Goal: Information Seeking & Learning: Check status

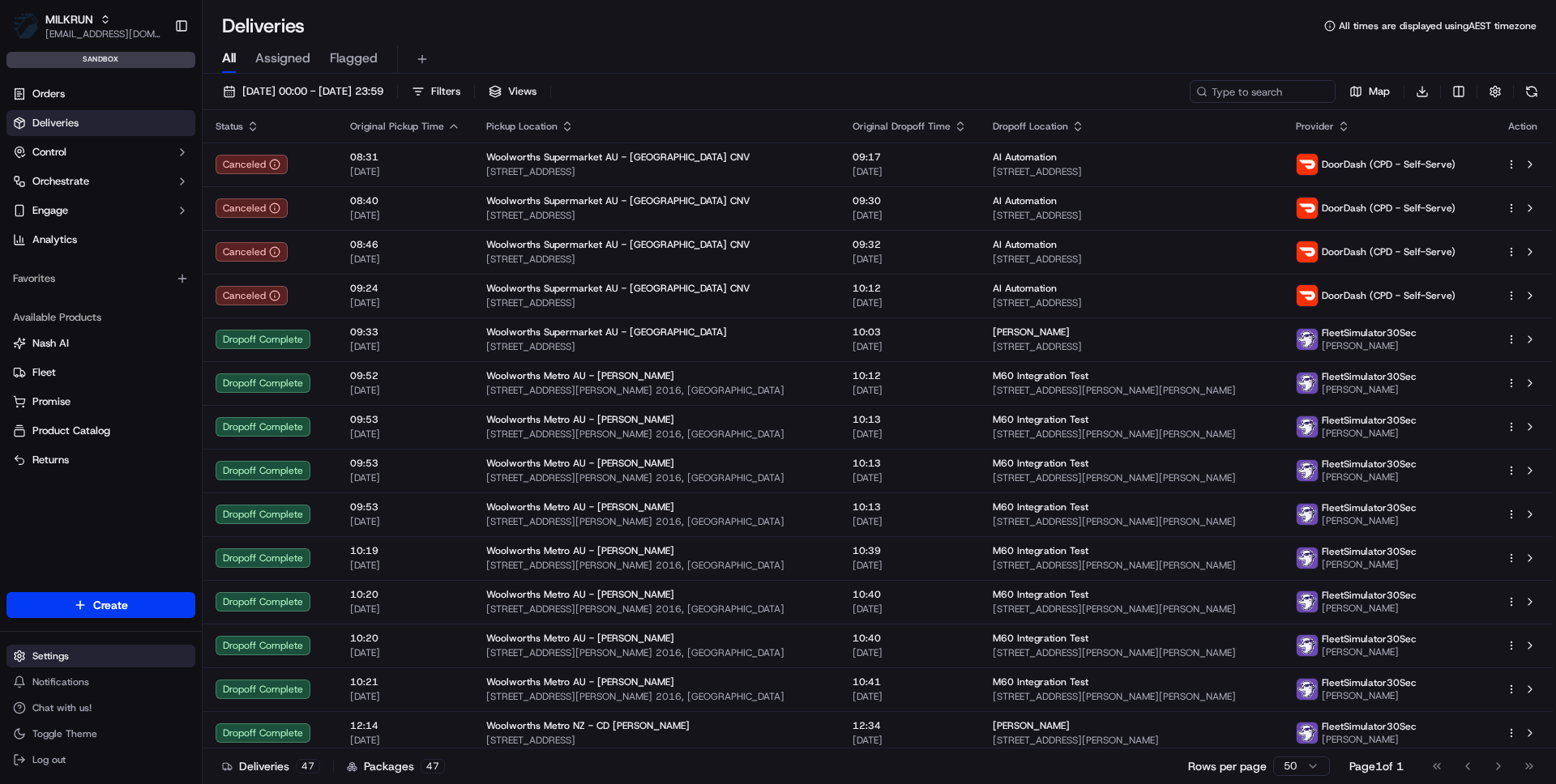
click at [61, 659] on html "MILKRUN [EMAIL_ADDRESS][DOMAIN_NAME] Toggle Sidebar sandbox Orders Deliveries C…" at bounding box center [778, 392] width 1556 height 784
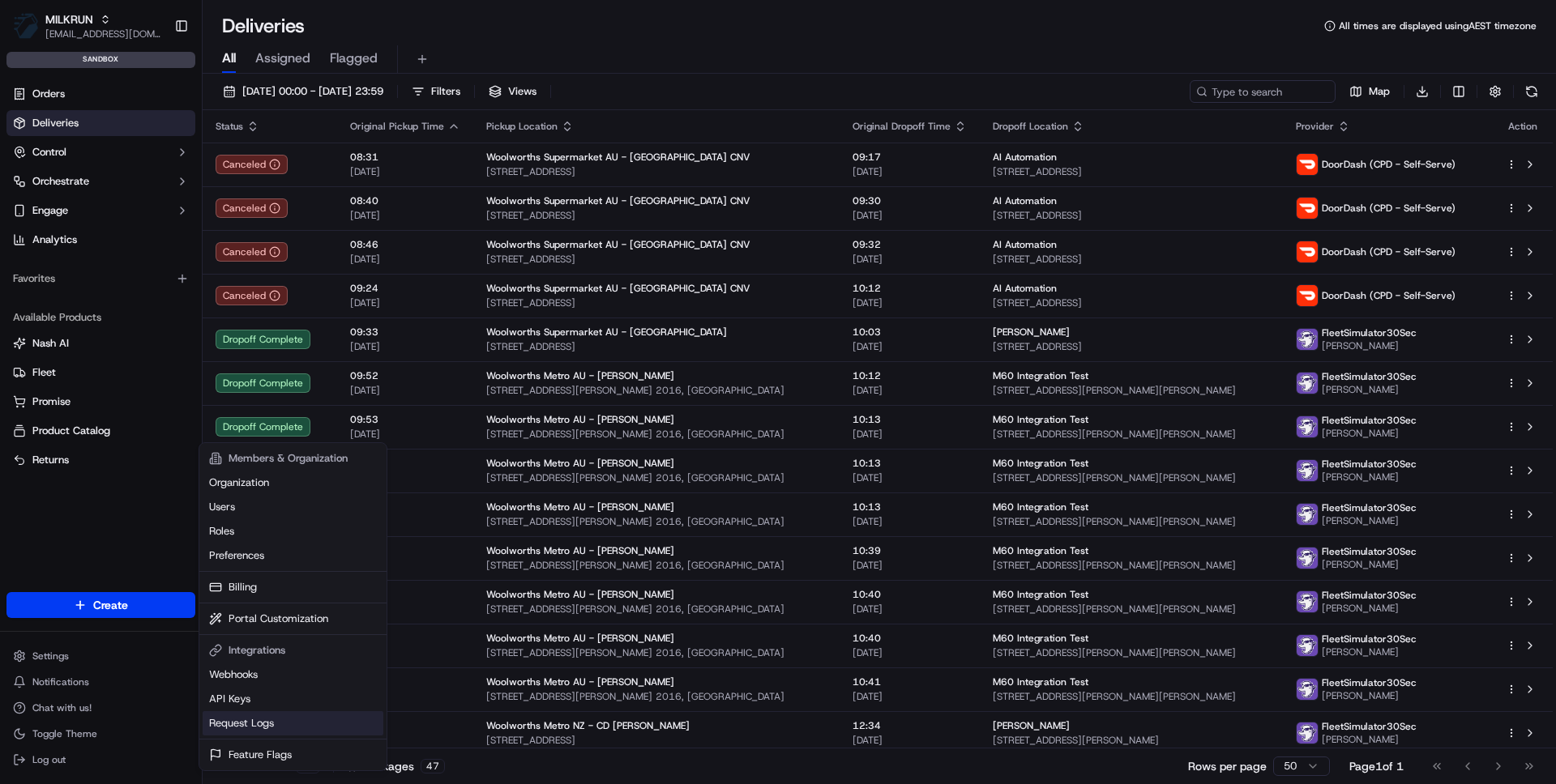
click at [245, 721] on link "Request Logs" at bounding box center [293, 723] width 181 height 24
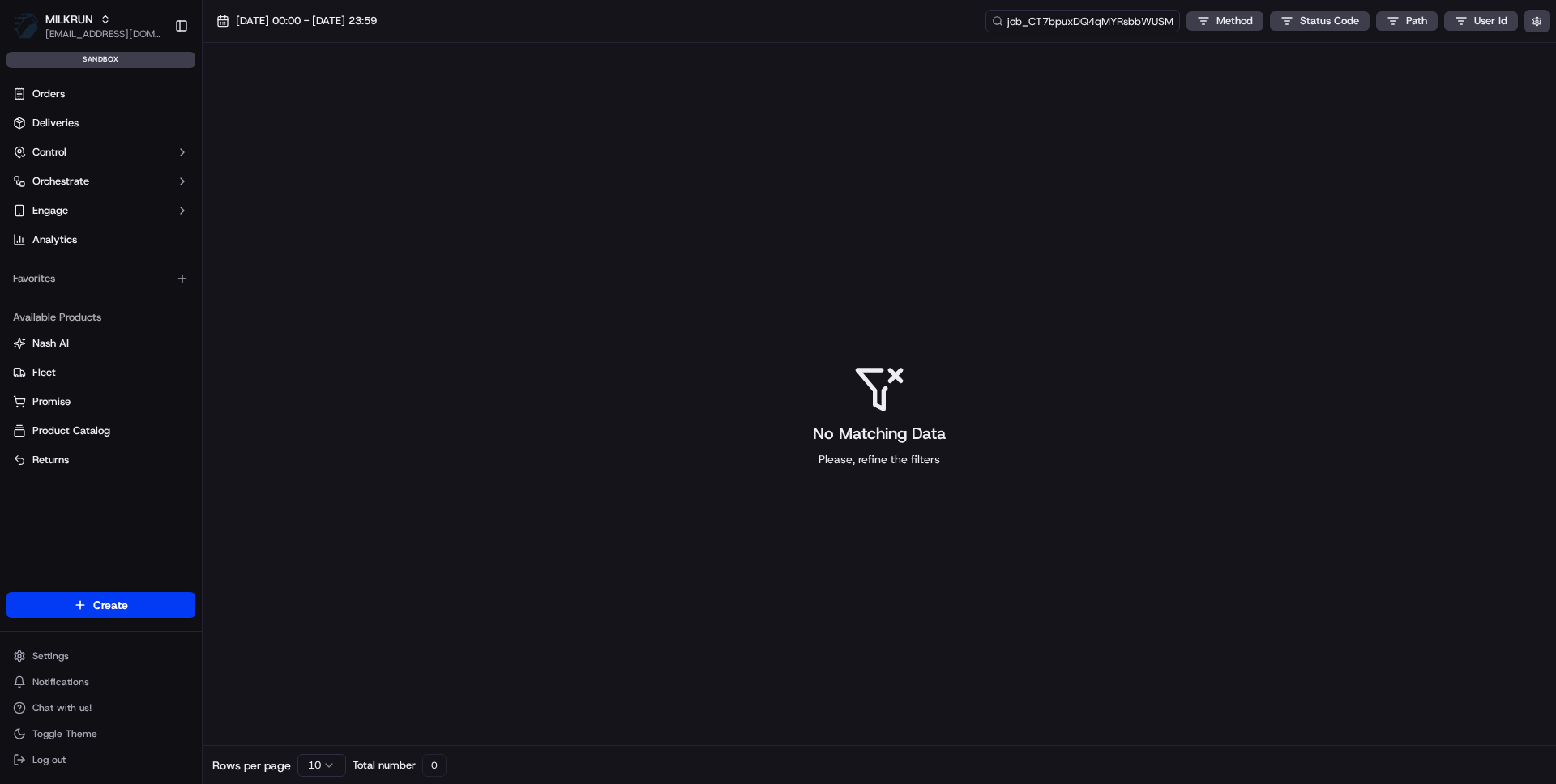
click at [1102, 17] on input "job_CT7bpuxDQ4qMYRsbbWUSM" at bounding box center [1083, 21] width 194 height 22
paste input "nBCSMkhQ5pfDWvTgbWKAfS"
type input "job_nBCSMkhQ5pfDWvTgbWKAfS"
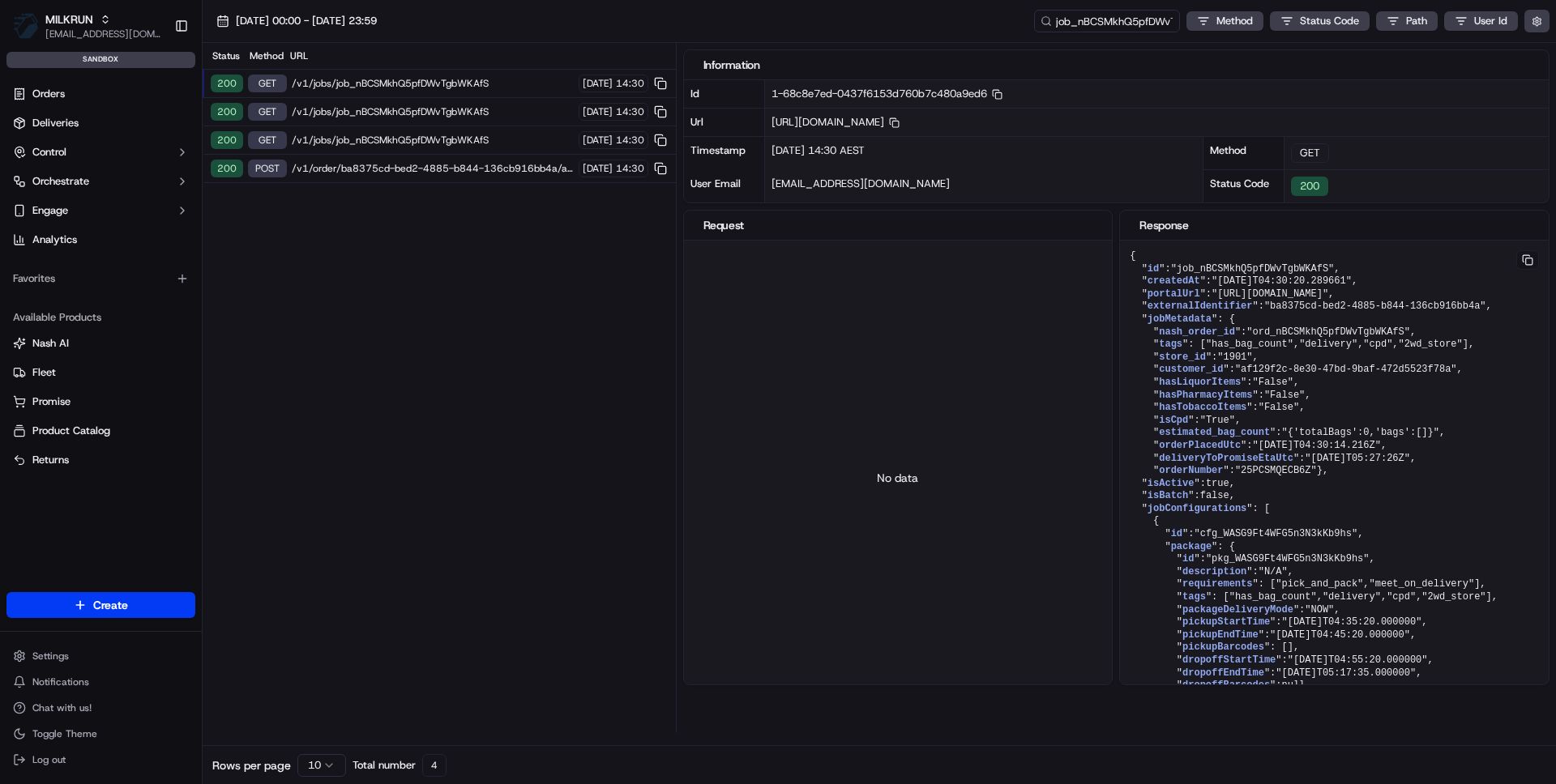
click at [486, 165] on span "/v1/order/ba8375cd-bed2-4885-b844-136cb916bb4a/autodispatch" at bounding box center [433, 168] width 282 height 13
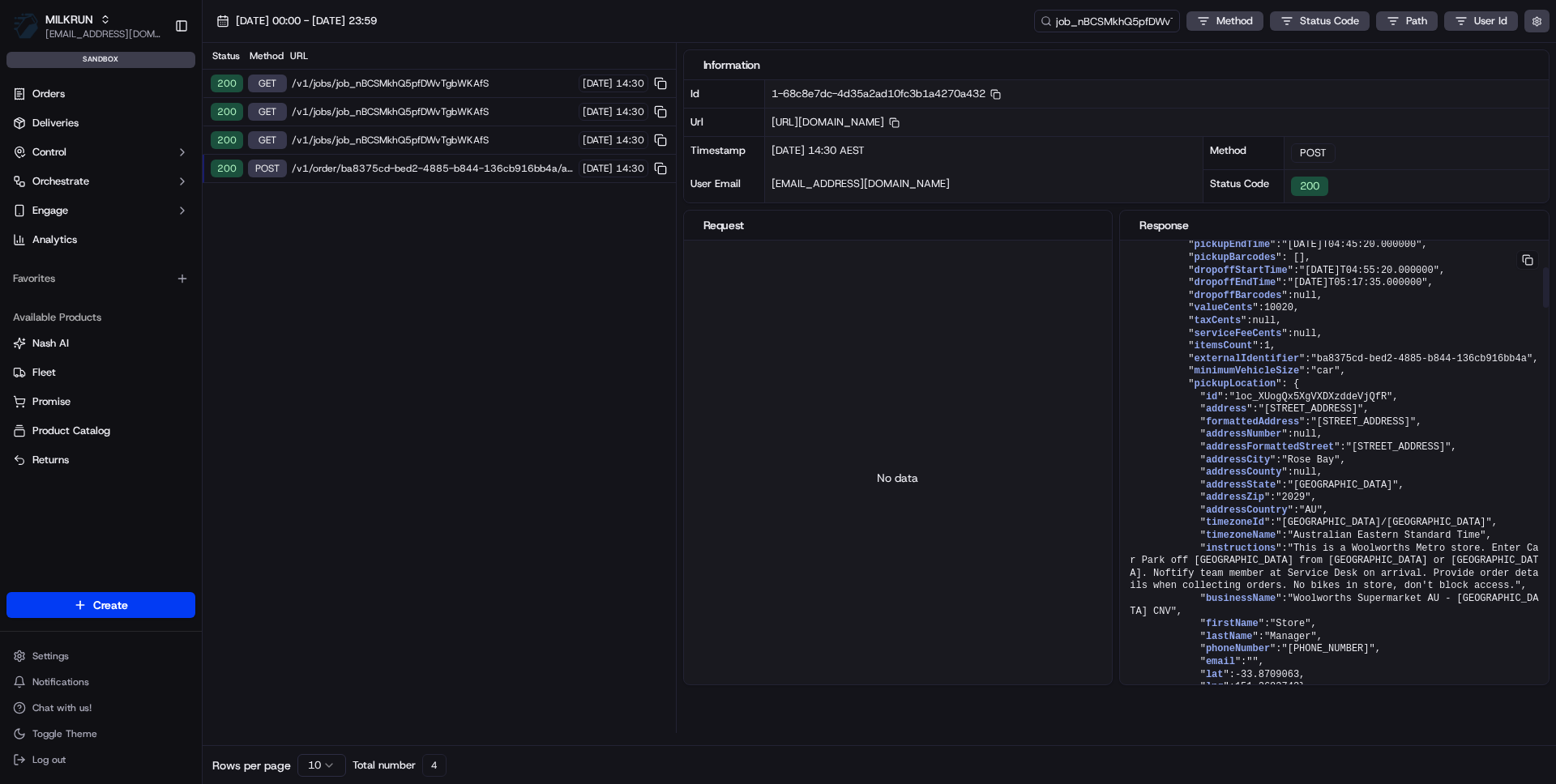
scroll to position [748, 0]
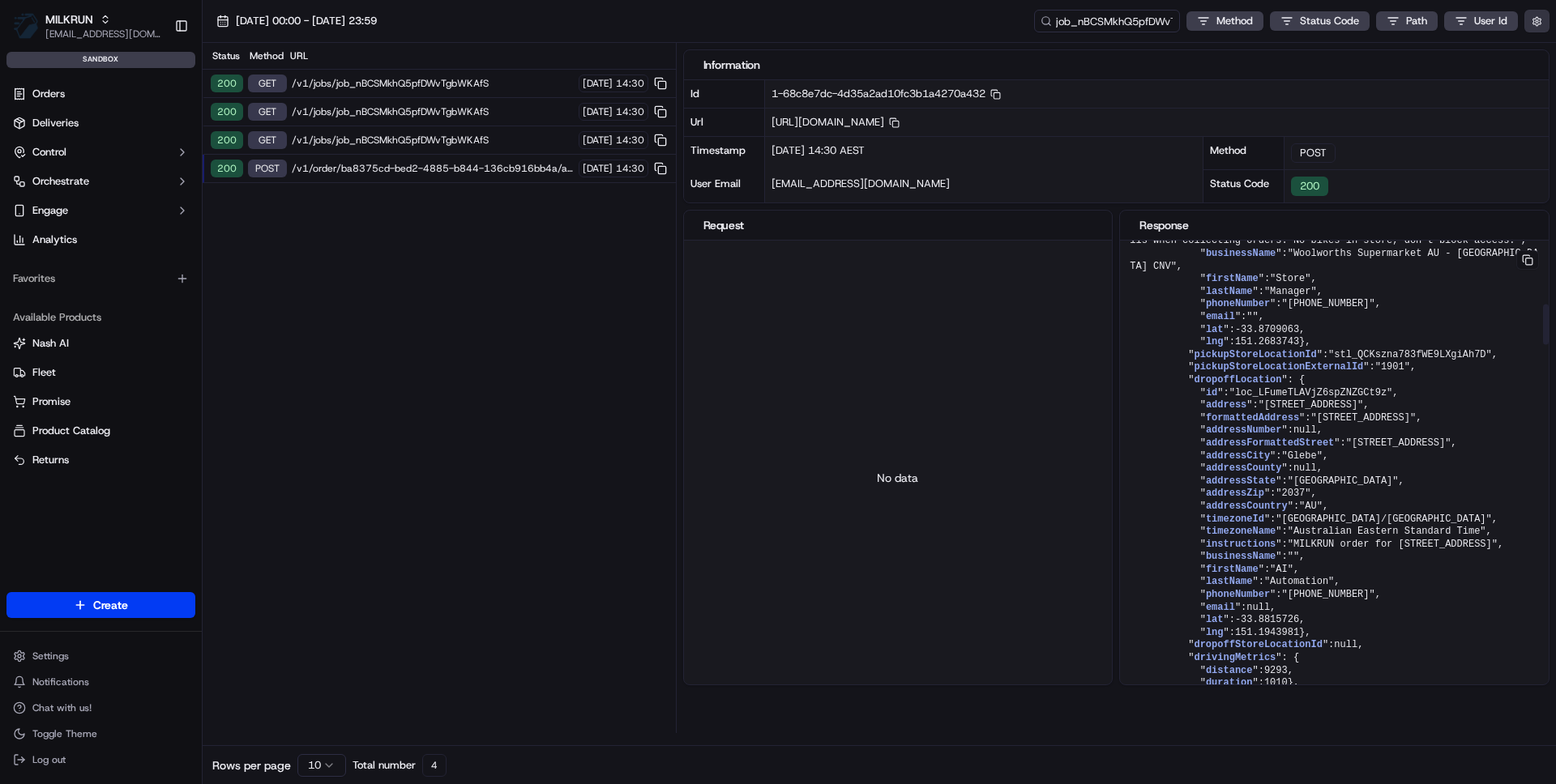
click at [1536, 17] on button "button" at bounding box center [1536, 21] width 25 height 22
click at [1533, 50] on button "Display Only Provider Logs" at bounding box center [1539, 50] width 13 height 13
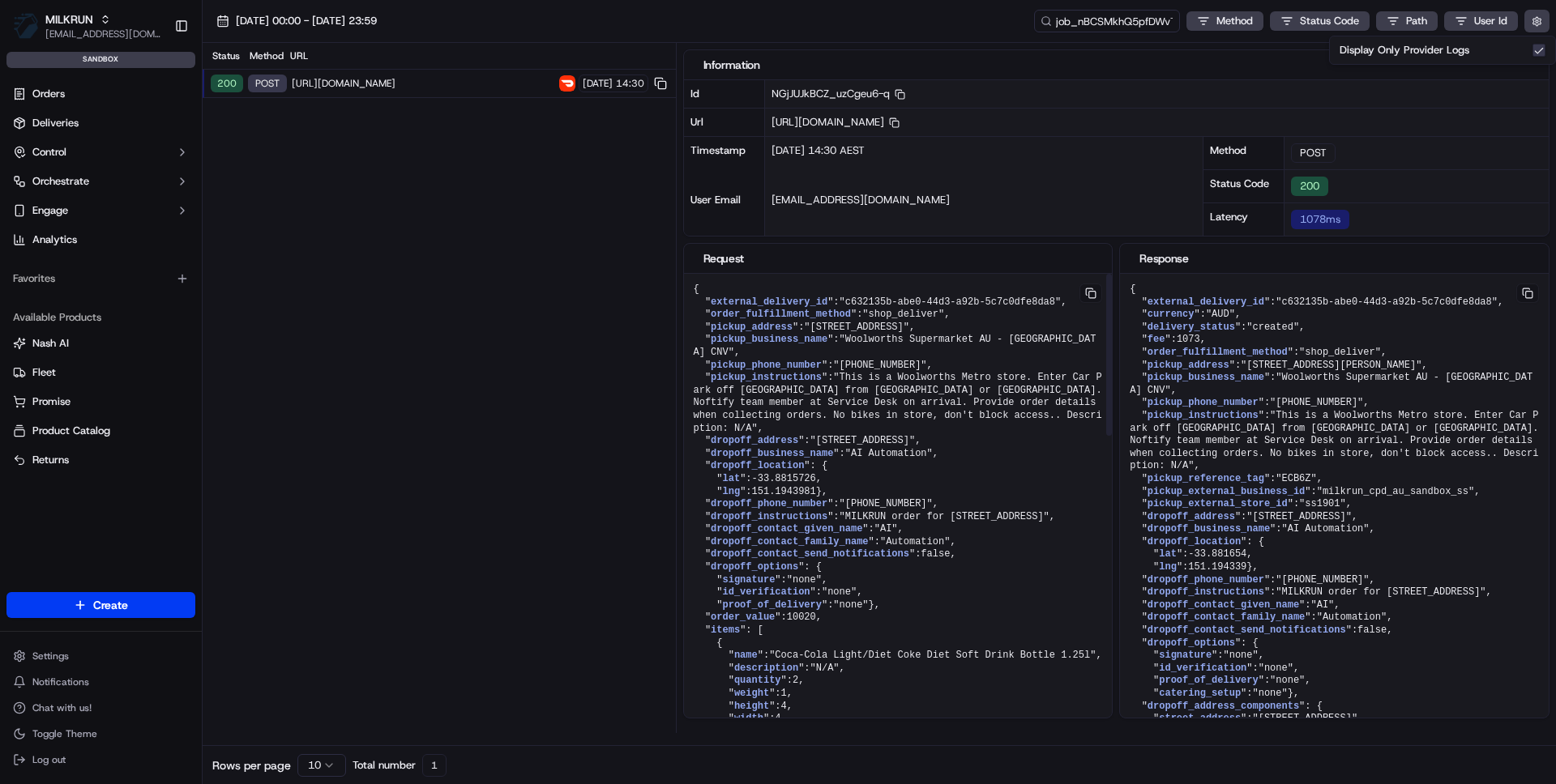
click at [489, 89] on span "[URL][DOMAIN_NAME]" at bounding box center [422, 83] width 262 height 13
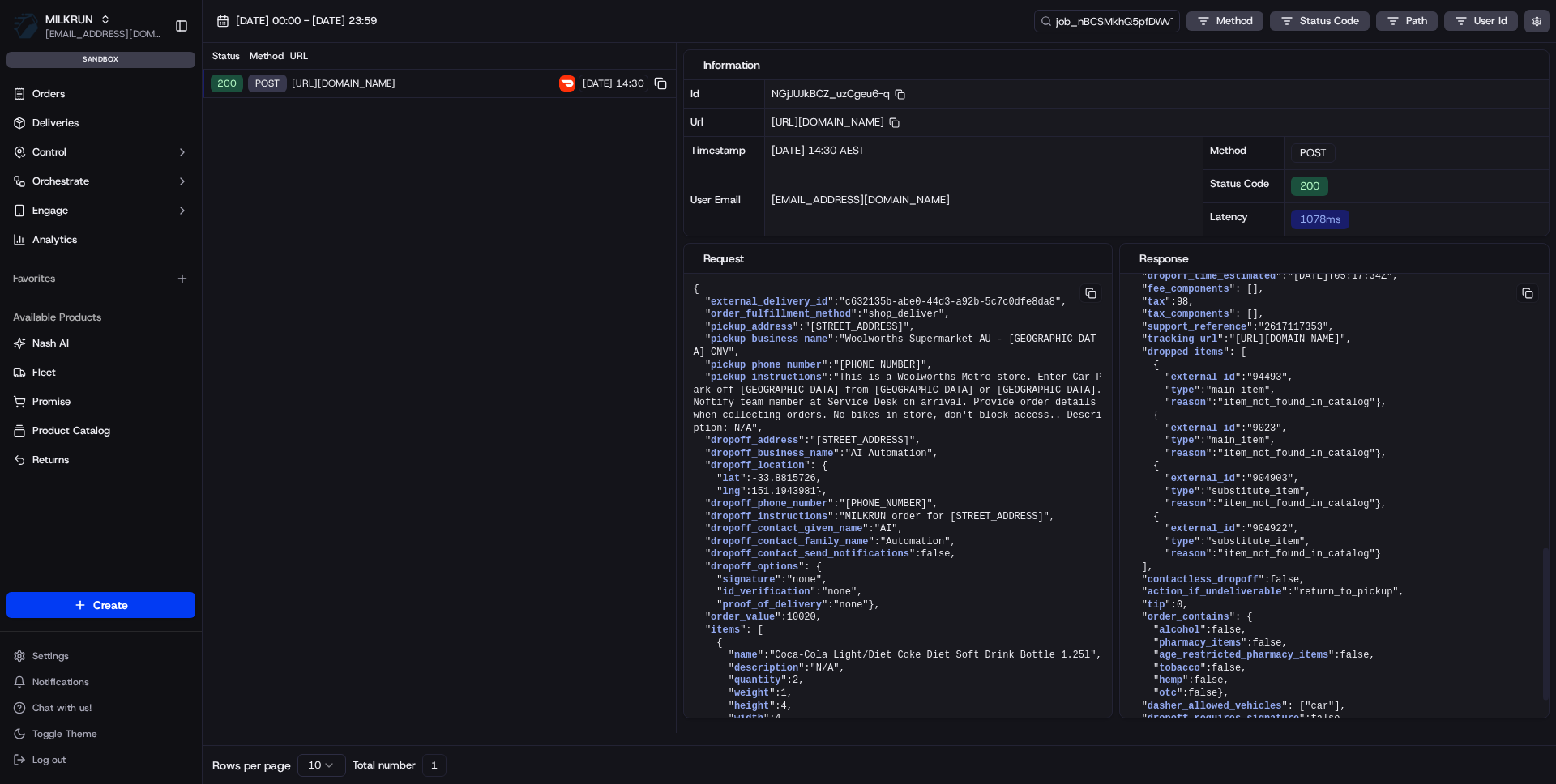
scroll to position [852, 0]
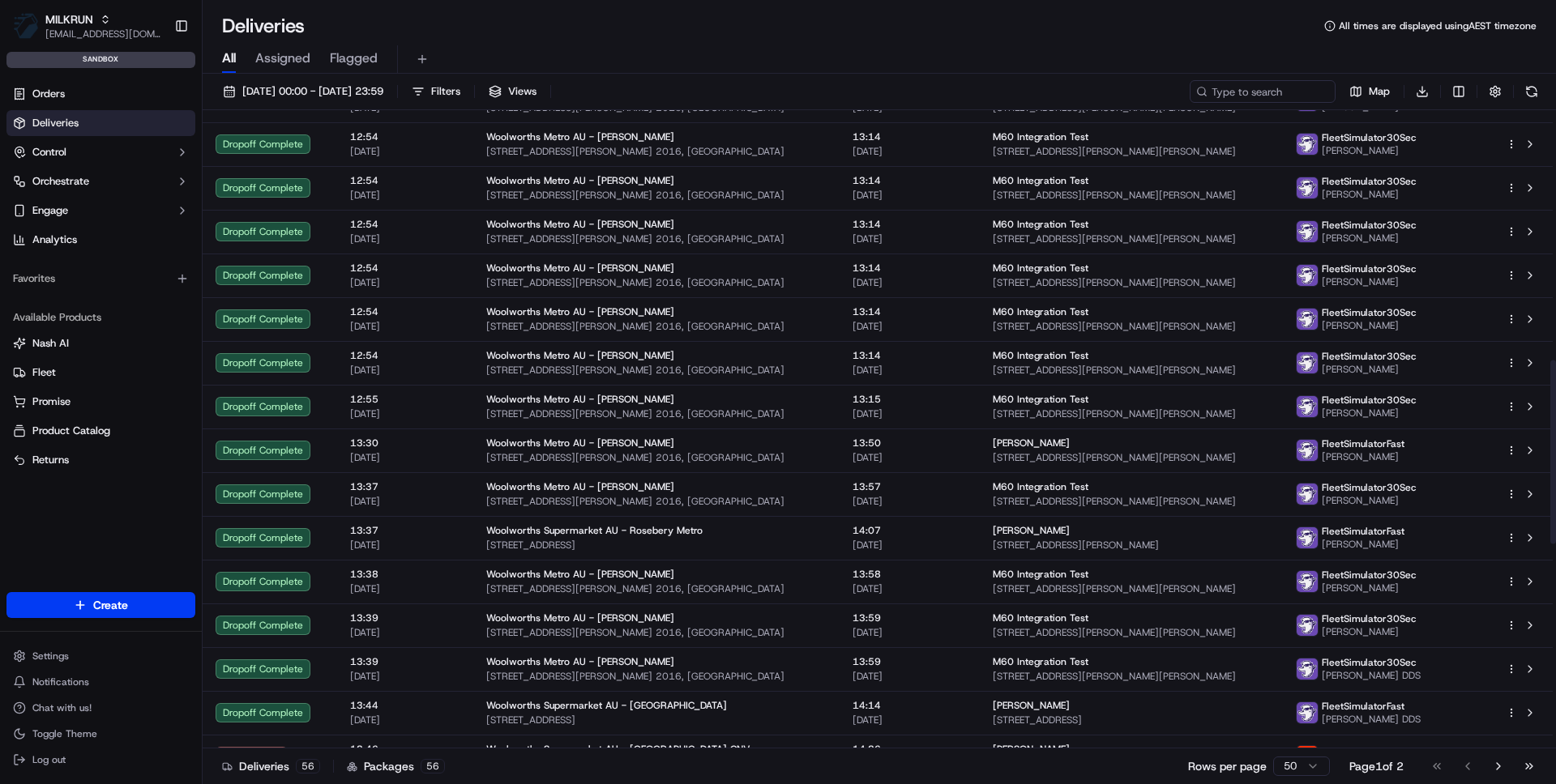
scroll to position [1581, 0]
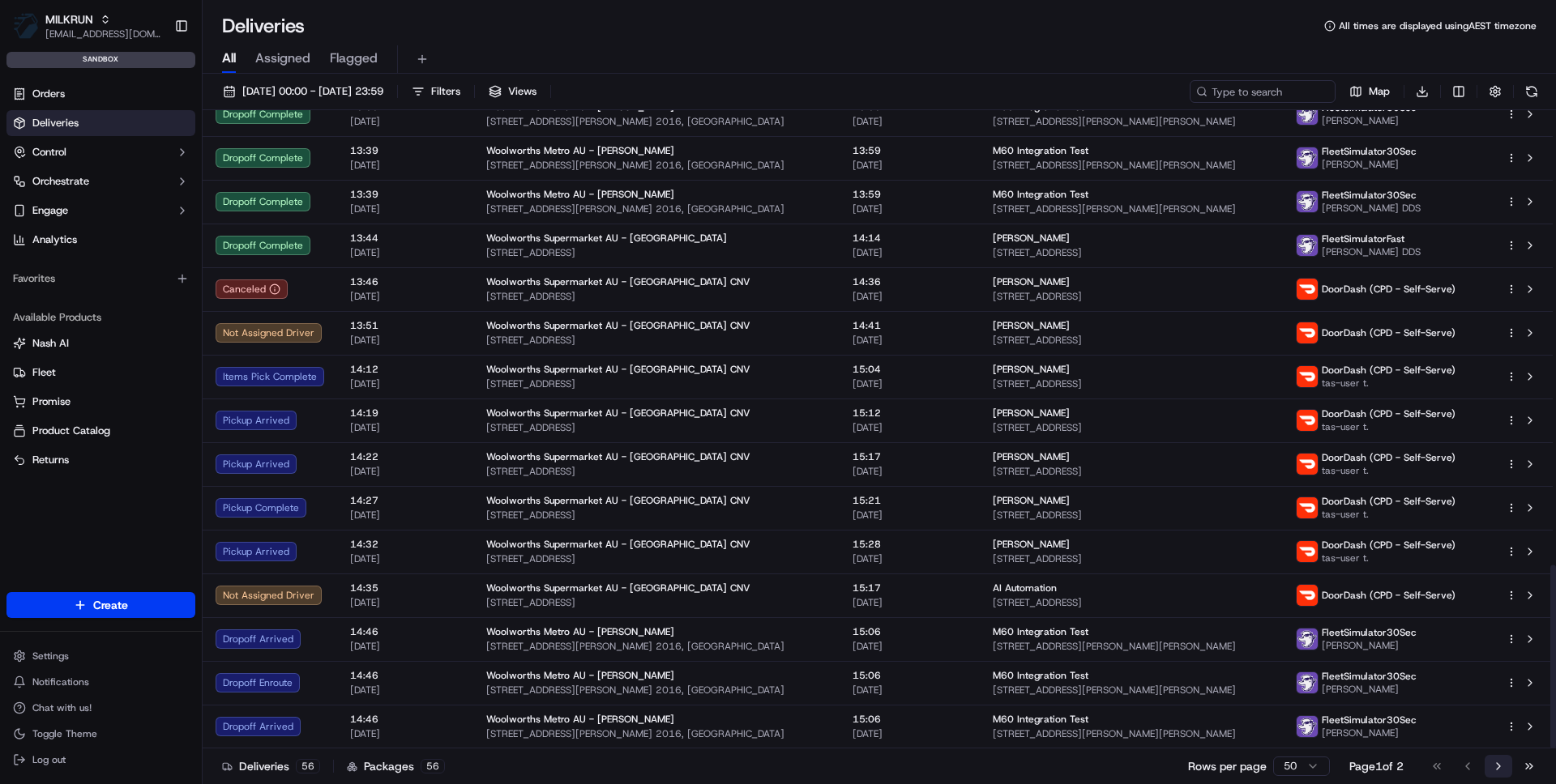
click at [1494, 766] on button "Go to next page" at bounding box center [1498, 766] width 28 height 22
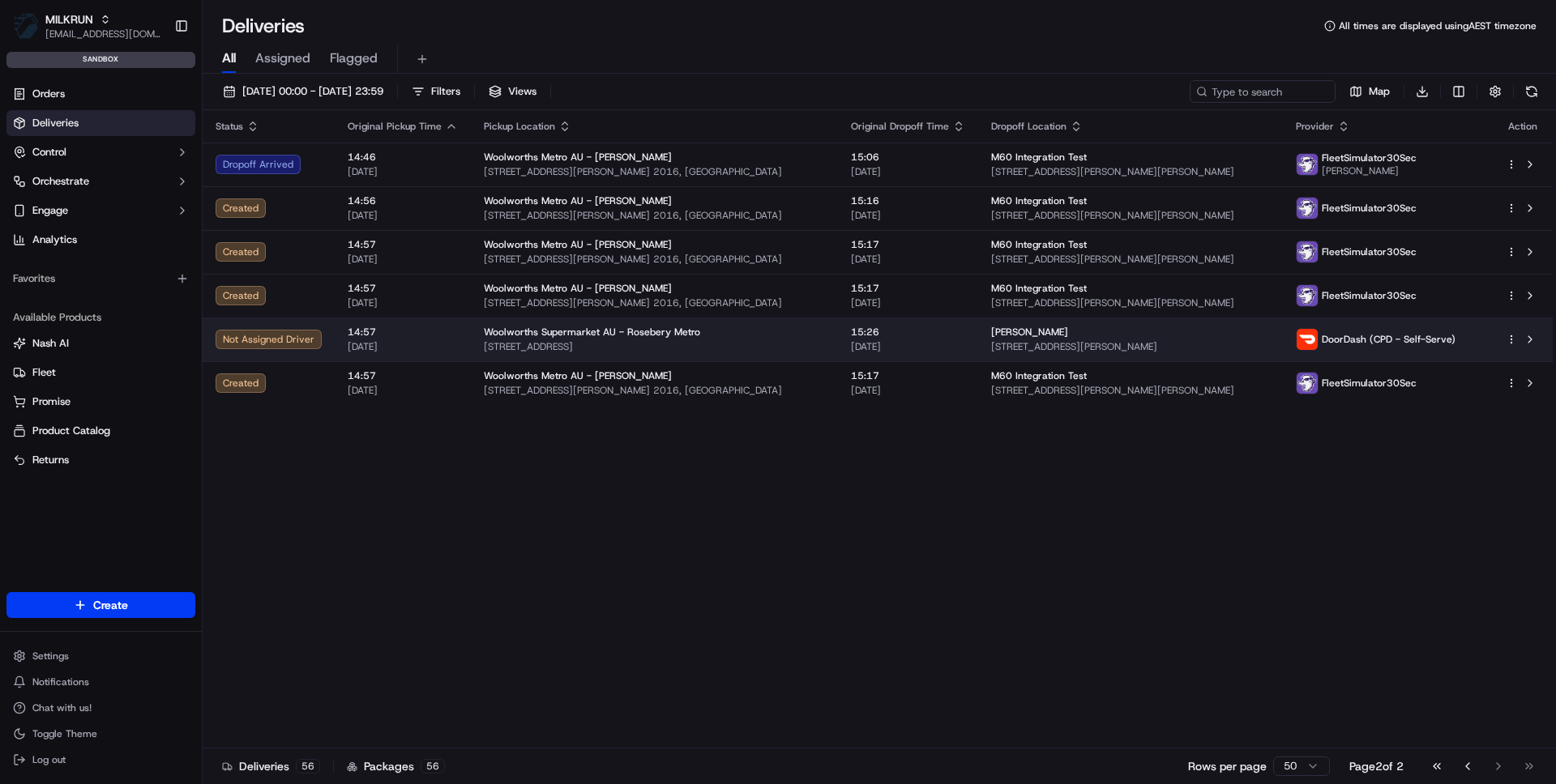
click at [582, 340] on span "[STREET_ADDRESS]" at bounding box center [655, 346] width 341 height 13
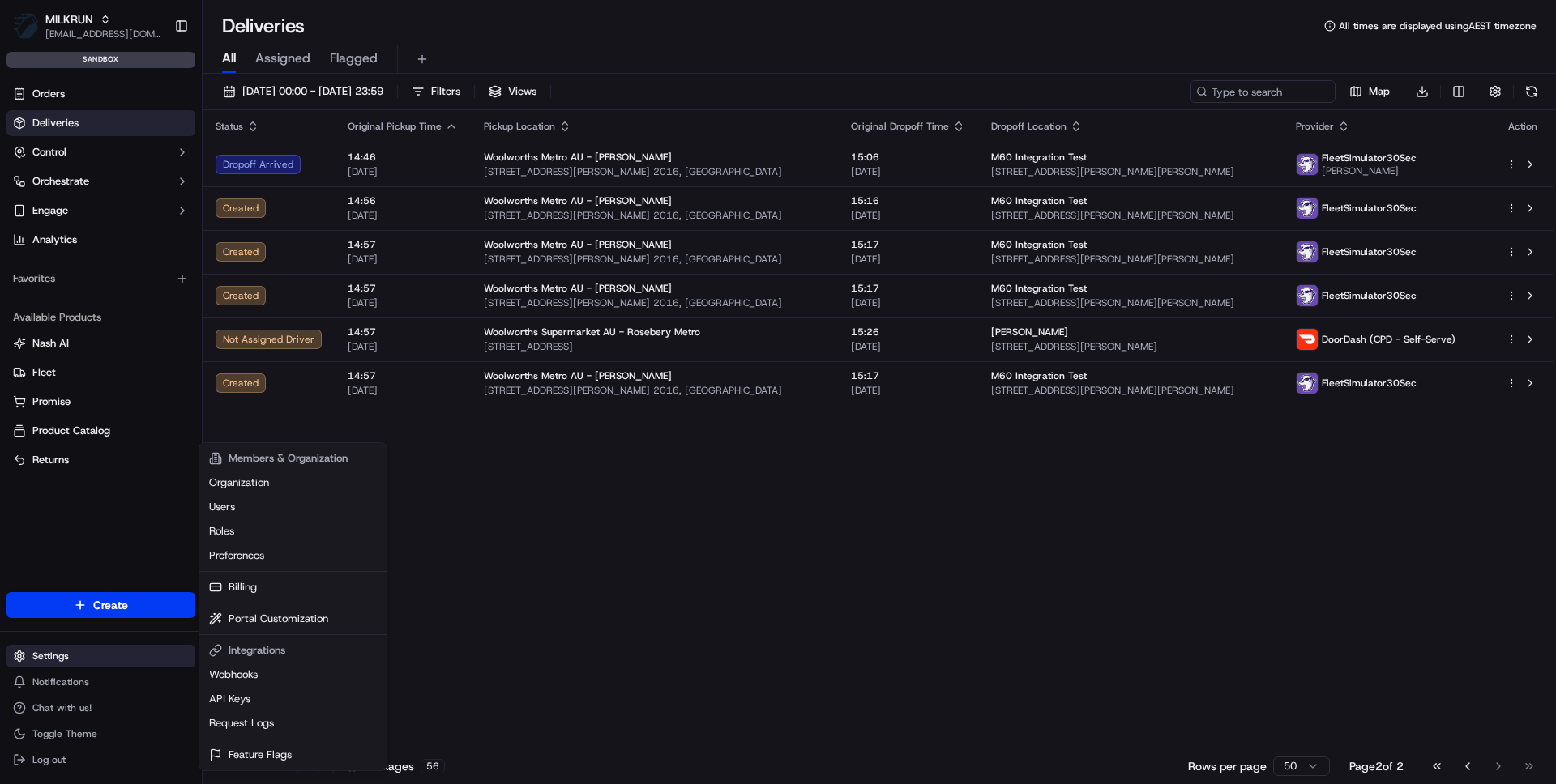
click at [80, 647] on html "MILKRUN vramasamy3@woolworths.com.au Toggle Sidebar sandbox Orders Deliveries C…" at bounding box center [778, 392] width 1556 height 784
click at [247, 733] on link "Request Logs" at bounding box center [293, 723] width 181 height 24
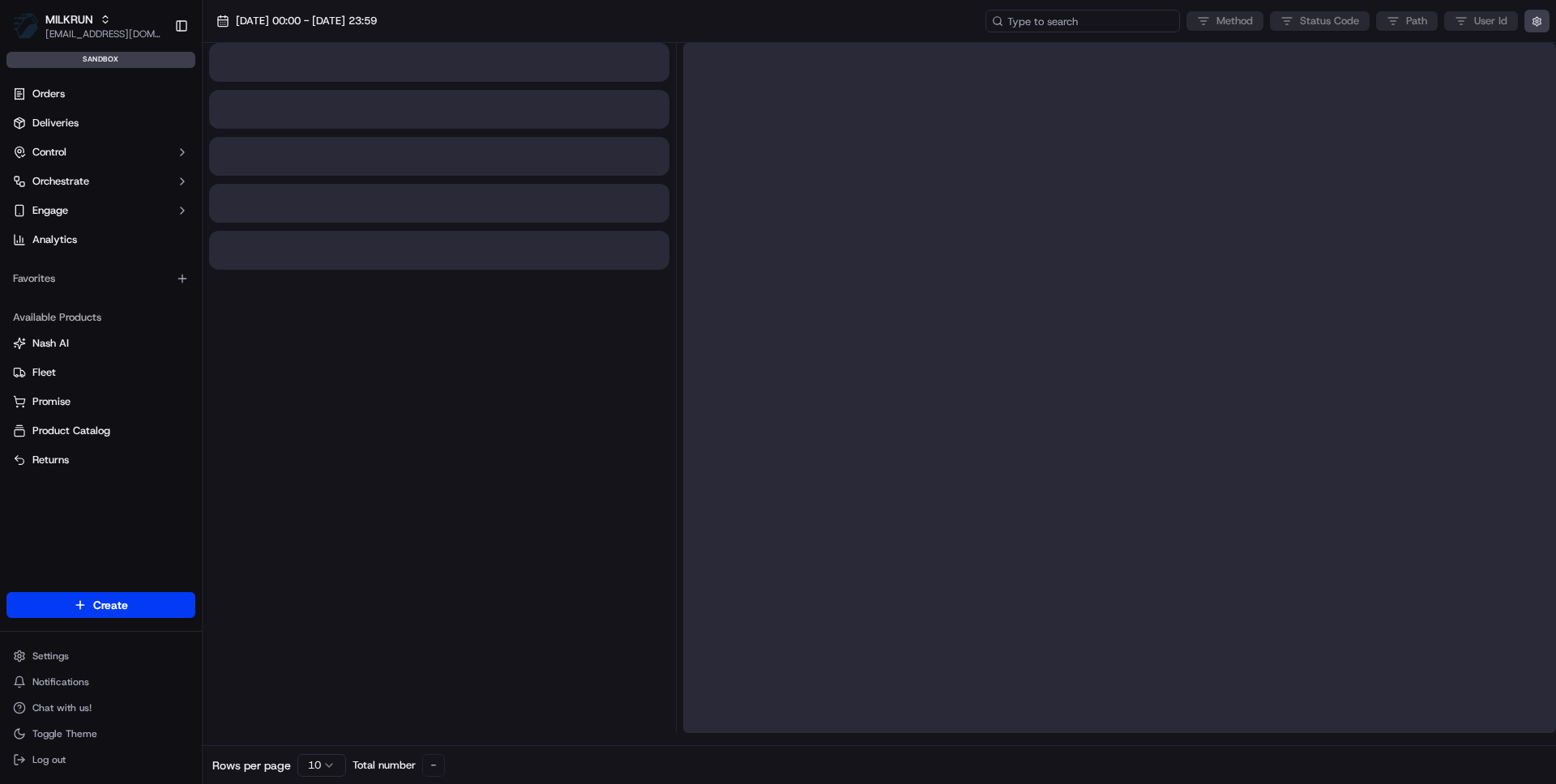
click at [1089, 28] on input at bounding box center [1083, 21] width 194 height 22
paste input "job_AtmD2BTiepwwnVmBcQ6FBp"
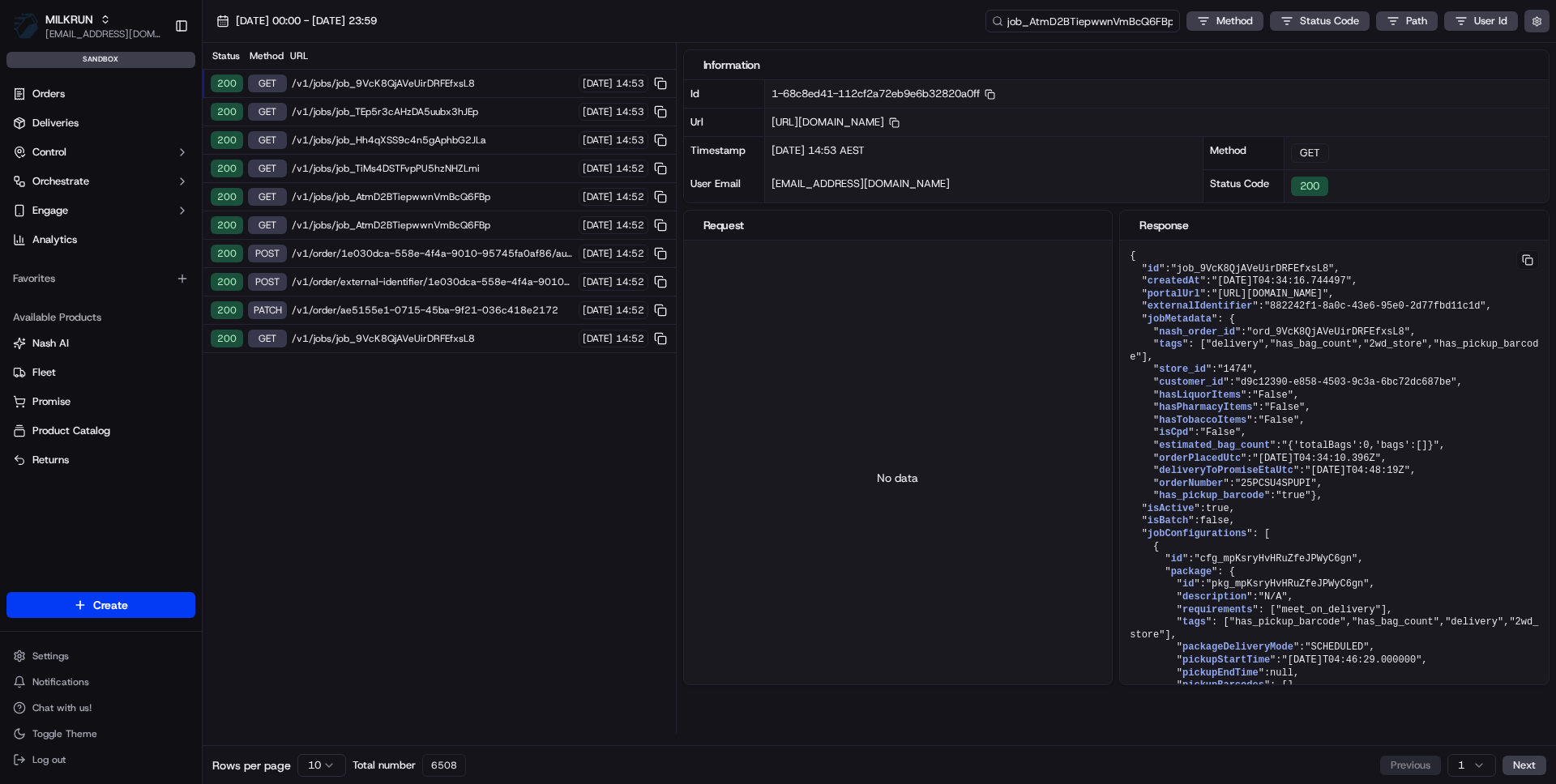
scroll to position [0, 1]
type input "job_AtmD2BTiepwwnVmBcQ6FBp"
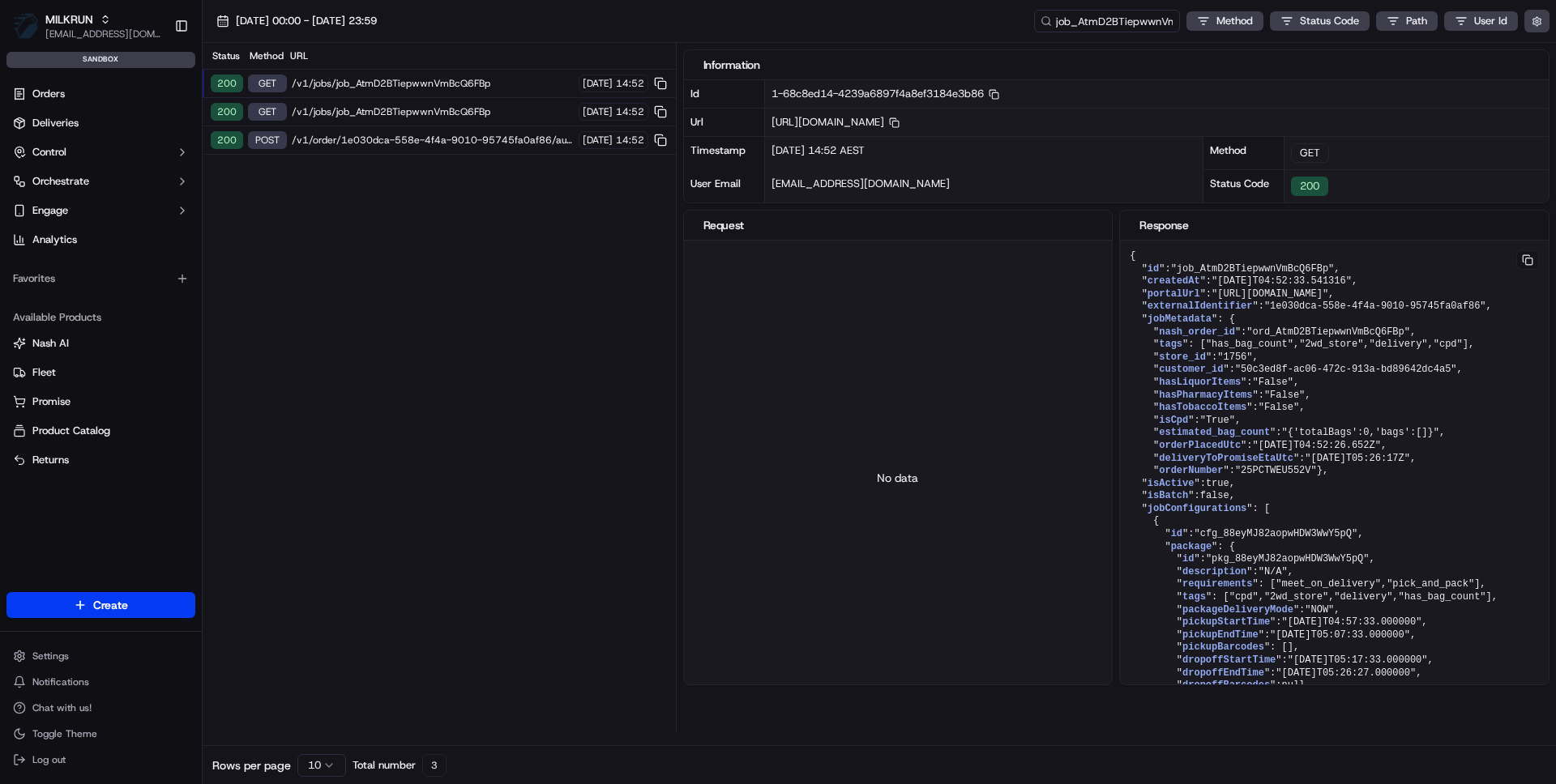
click at [397, 131] on div "200 POST /v1/order/1e030dca-558e-4f4a-9010-95745fa0af86/autodispatch 16/09/2025…" at bounding box center [440, 140] width 473 height 28
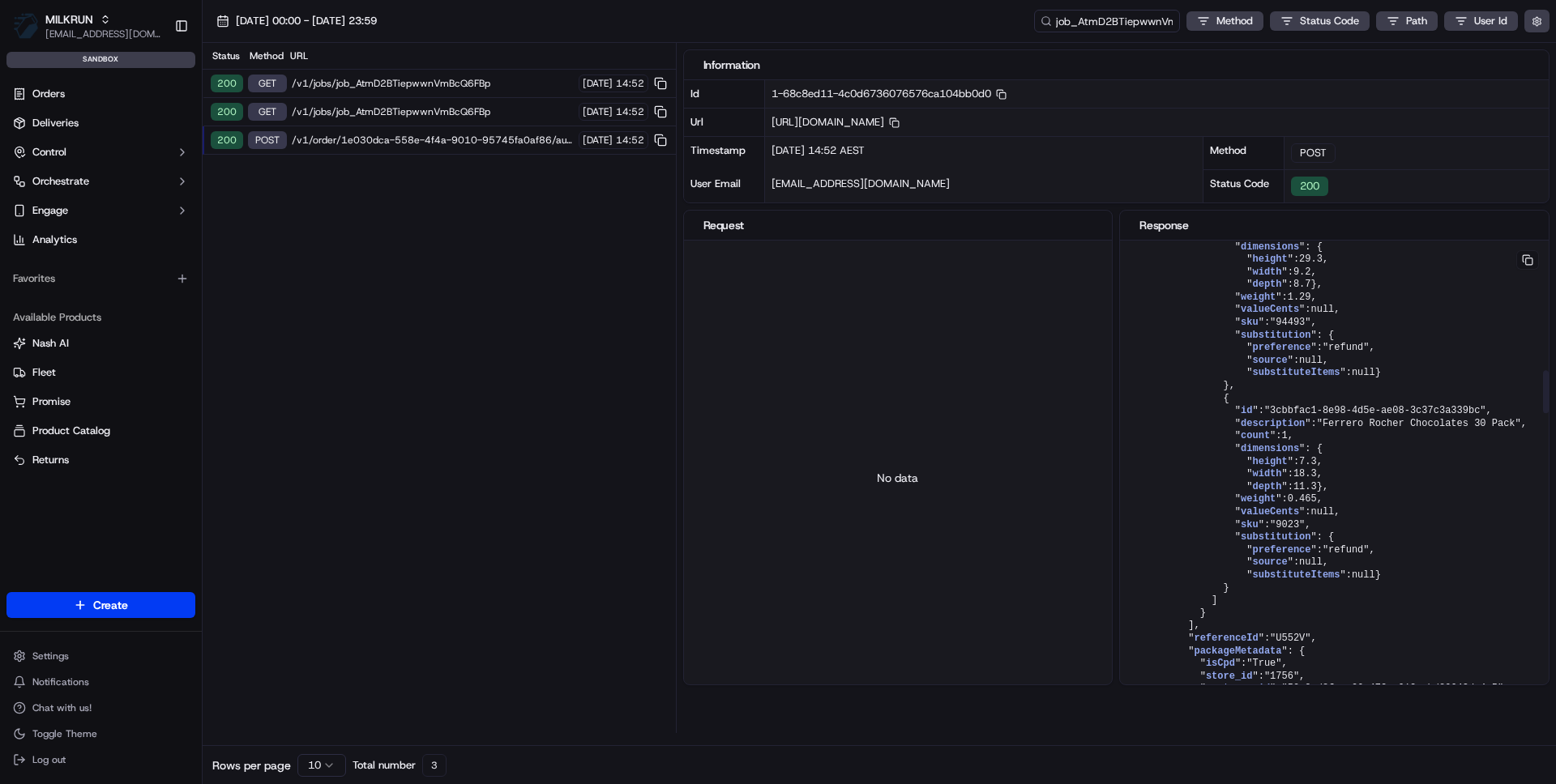
scroll to position [1446, 0]
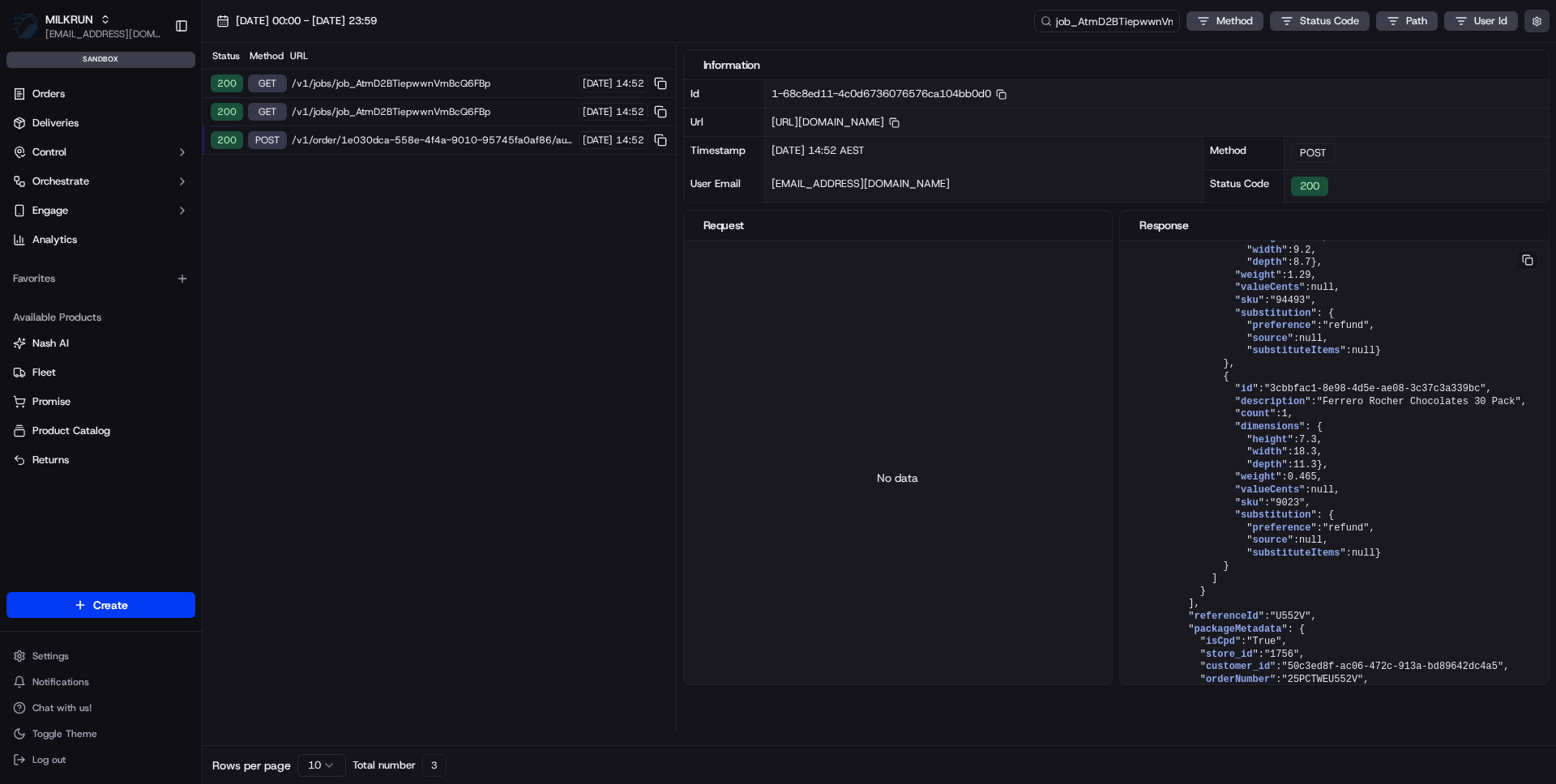
click at [1532, 25] on button "button" at bounding box center [1536, 21] width 25 height 22
click at [1536, 51] on button "Display Only Provider Logs" at bounding box center [1539, 50] width 13 height 13
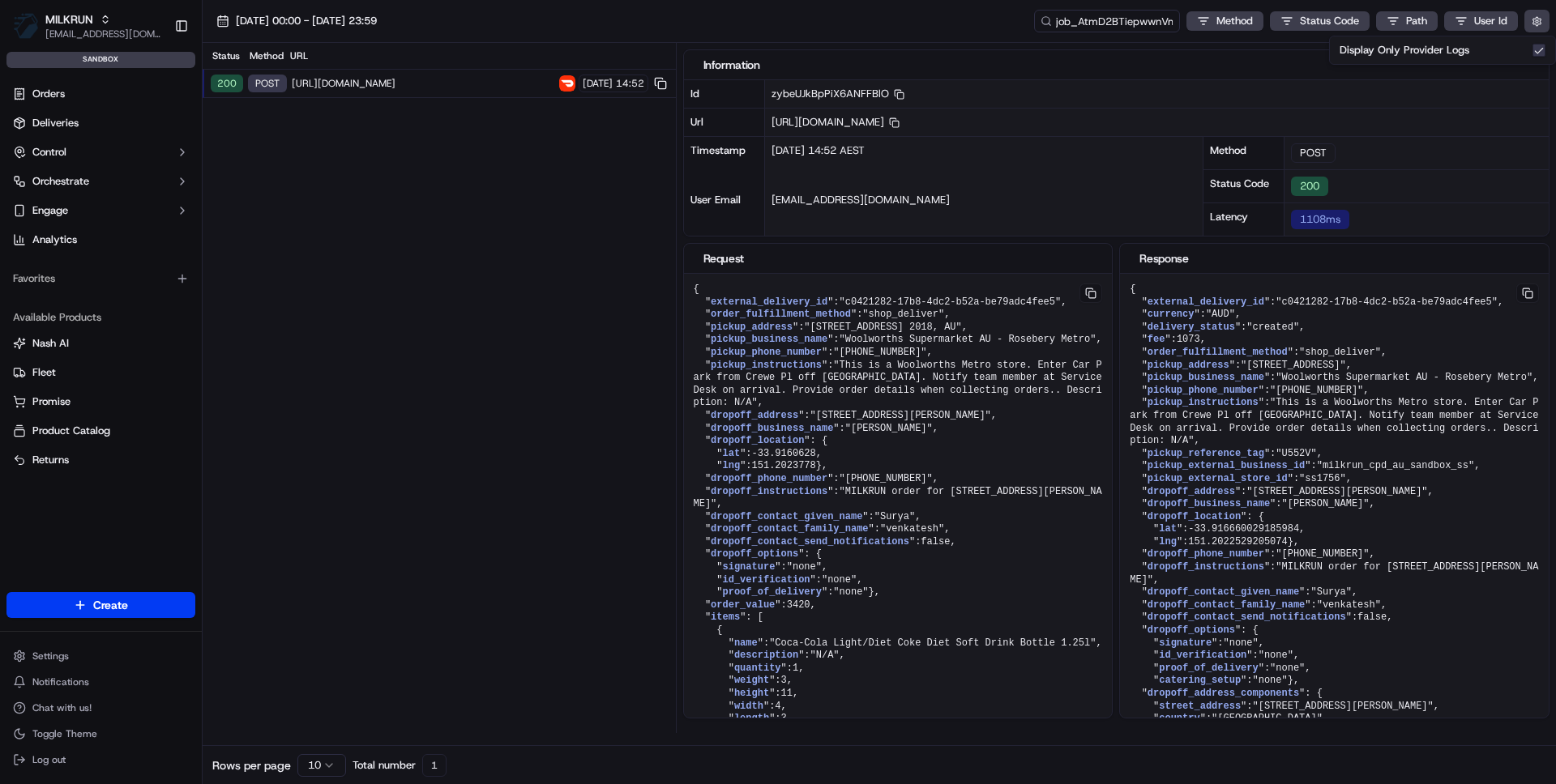
click at [470, 85] on span "[URL][DOMAIN_NAME]" at bounding box center [422, 83] width 262 height 13
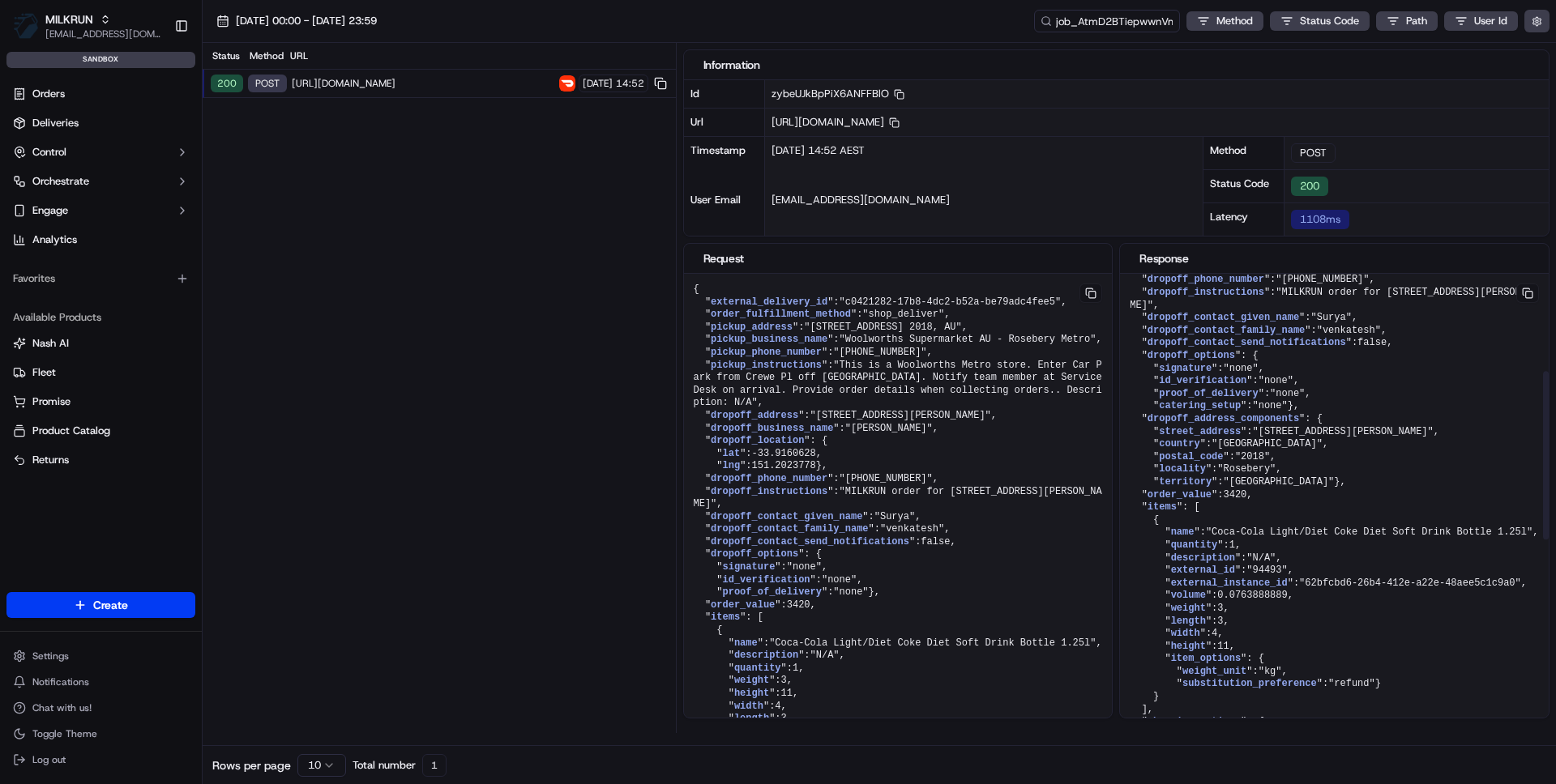
scroll to position [273, 0]
click at [396, 307] on div "Status Method URL 200 POST https://openapi.doordash.com/drive/v2/deliveries 16/…" at bounding box center [440, 388] width 473 height 690
click at [28, 116] on link "Deliveries" at bounding box center [101, 123] width 189 height 26
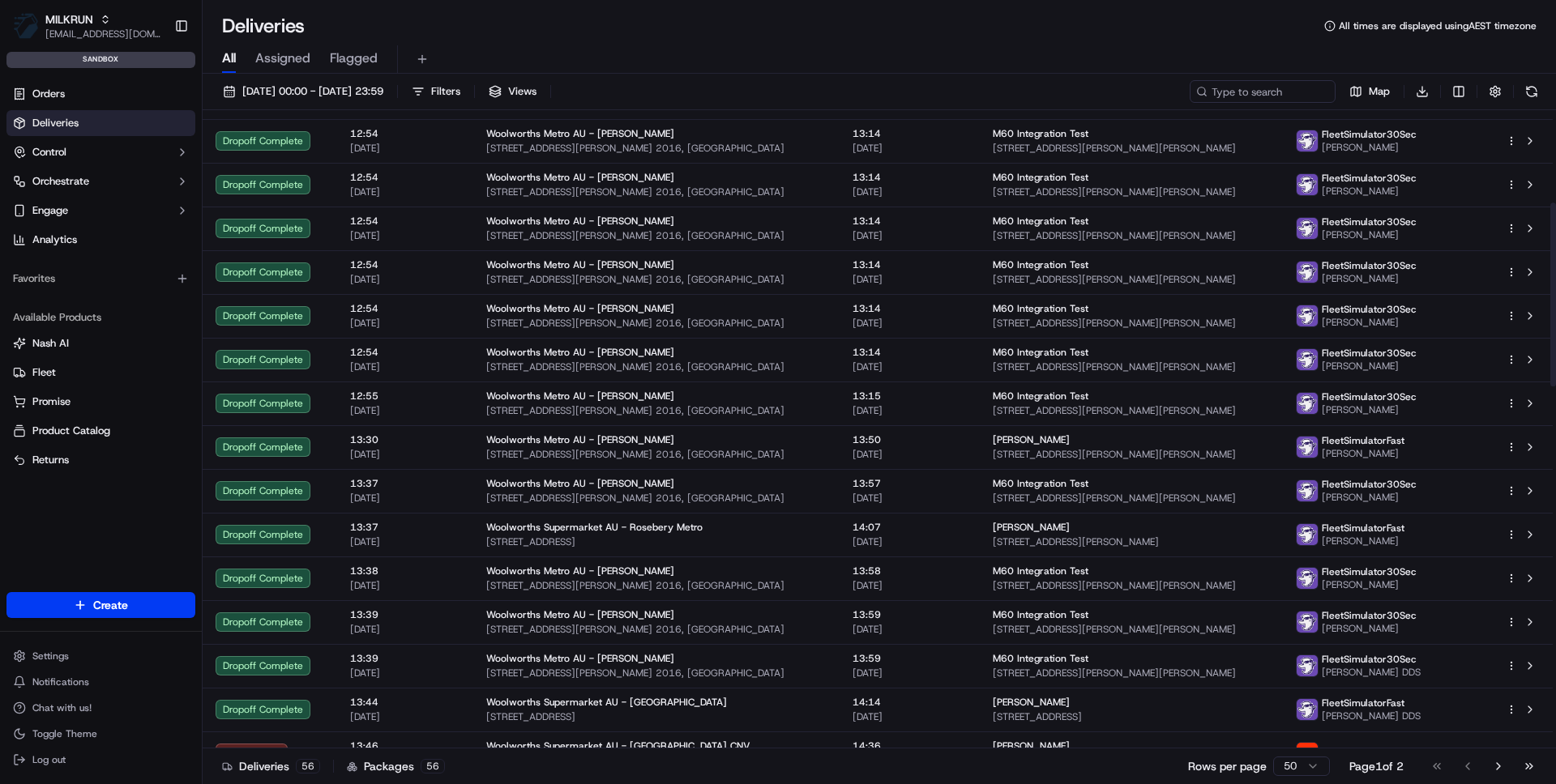
scroll to position [1581, 0]
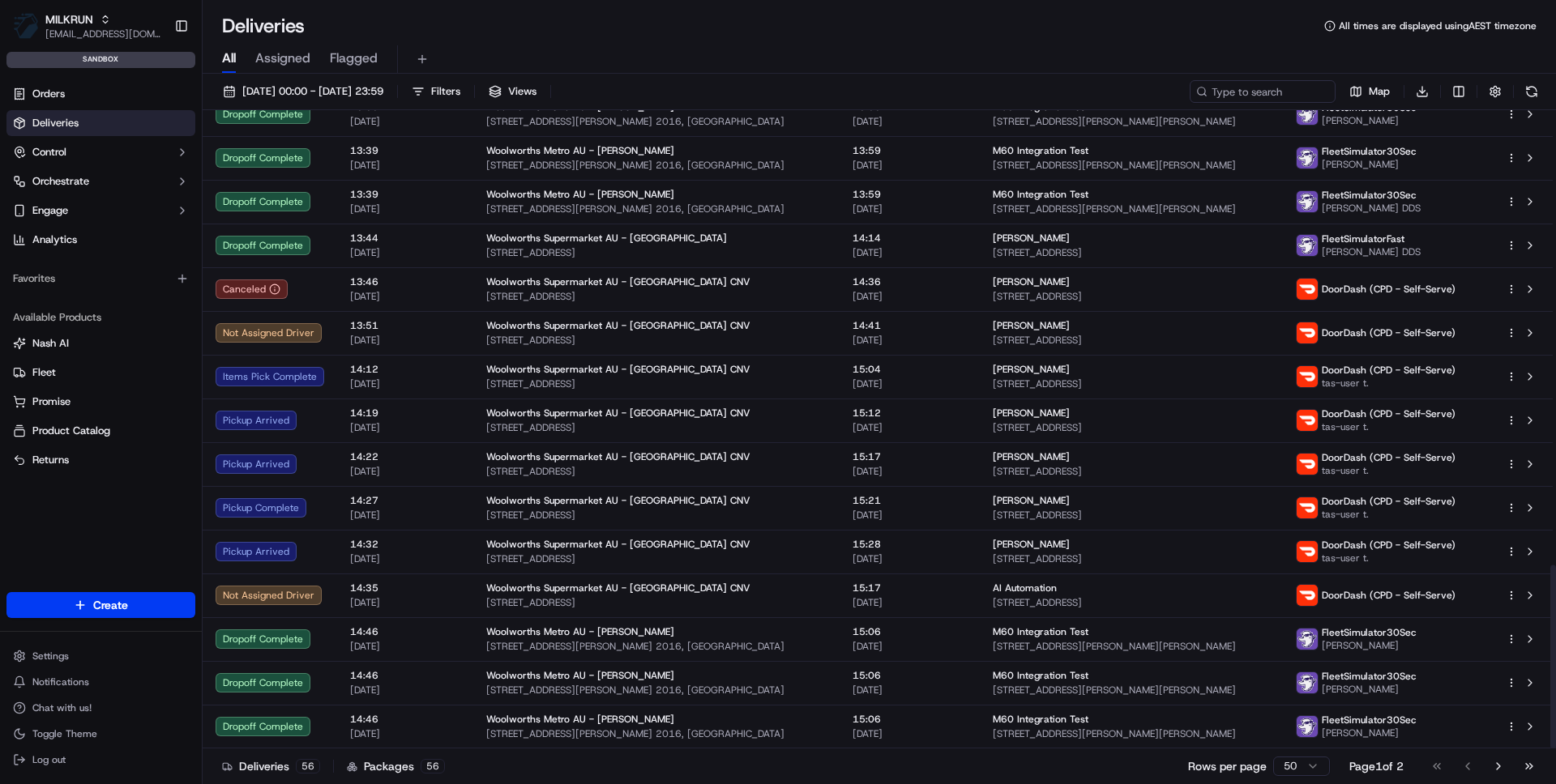
click at [1291, 762] on html "MILKRUN [EMAIL_ADDRESS][DOMAIN_NAME] Toggle Sidebar sandbox Orders Deliveries C…" at bounding box center [778, 392] width 1556 height 784
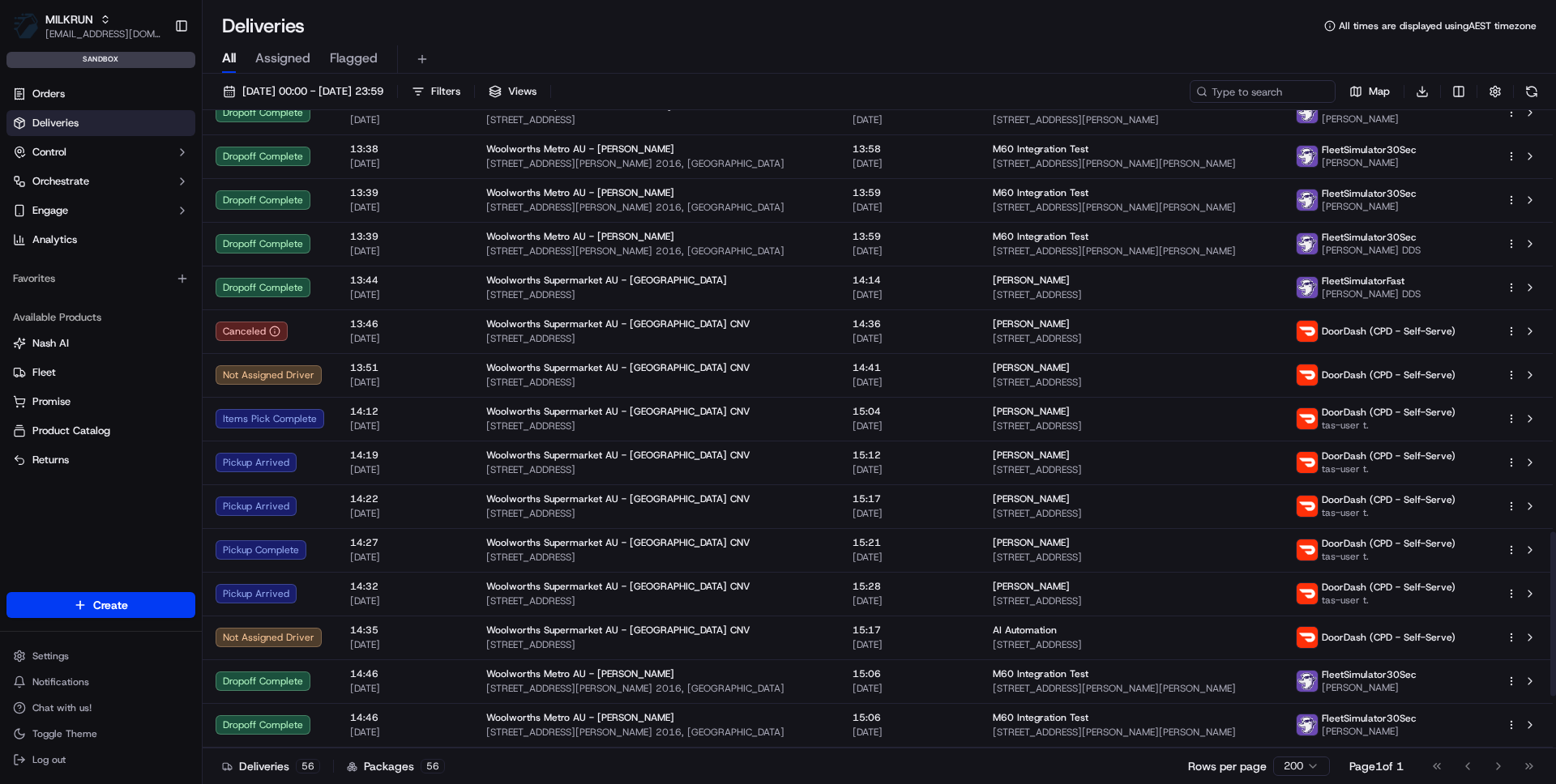
scroll to position [1843, 0]
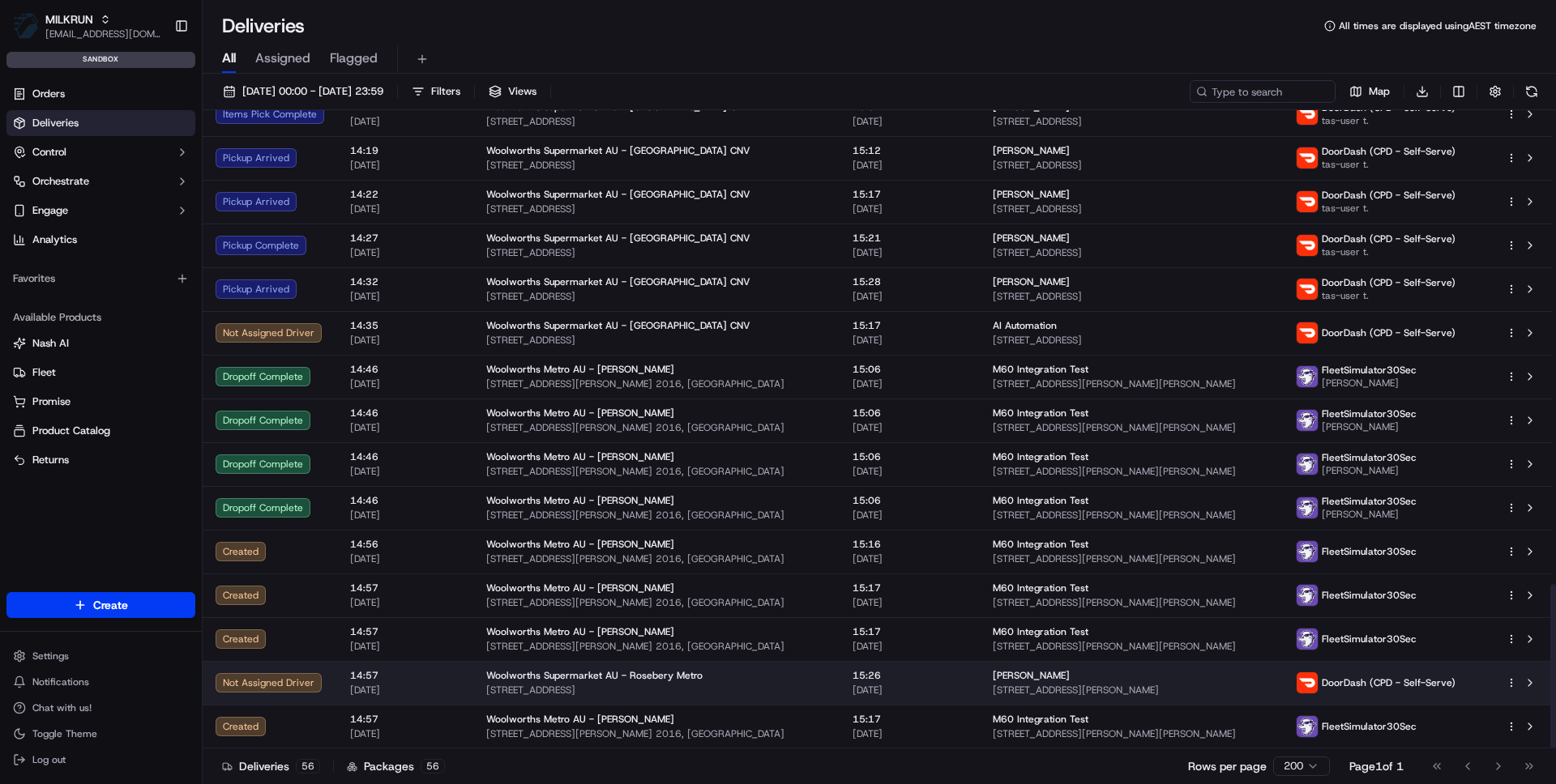
click at [738, 686] on span "[STREET_ADDRESS]" at bounding box center [656, 689] width 341 height 13
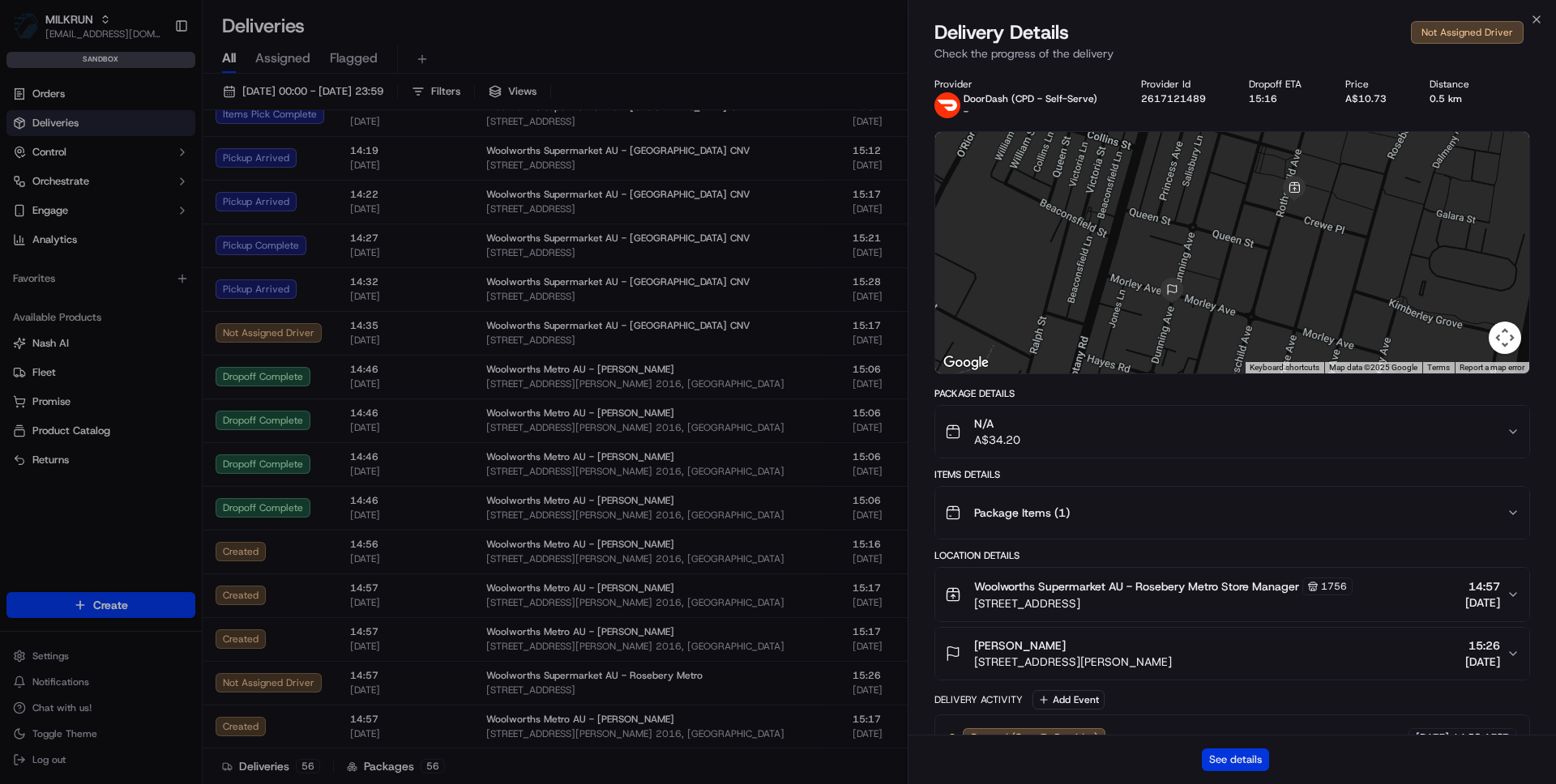
click at [1242, 767] on button "See details" at bounding box center [1235, 760] width 67 height 22
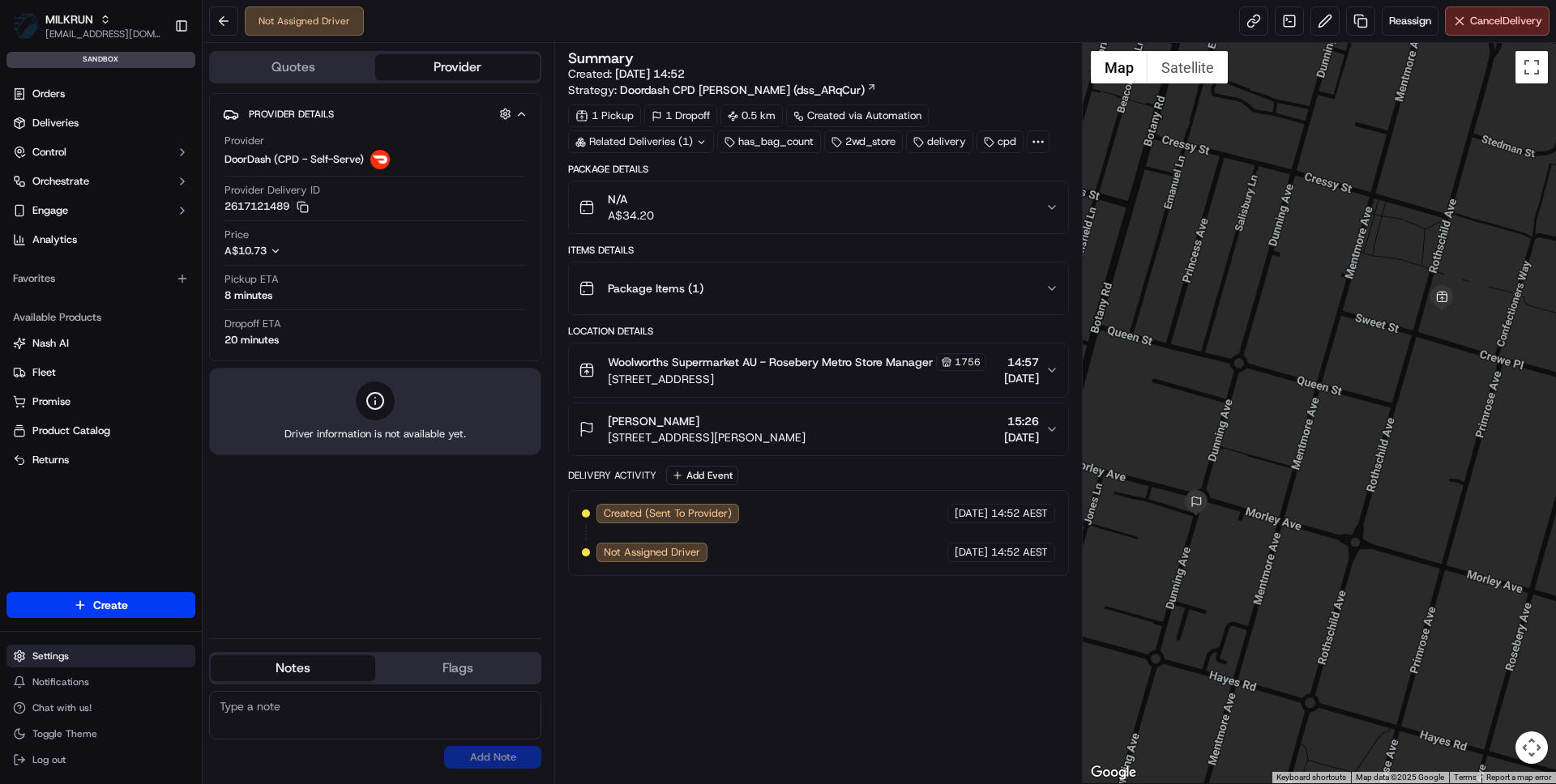
click at [87, 655] on html "MILKRUN vramasamy3@woolworths.com.au Toggle Sidebar sandbox Orders Deliveries C…" at bounding box center [778, 392] width 1556 height 784
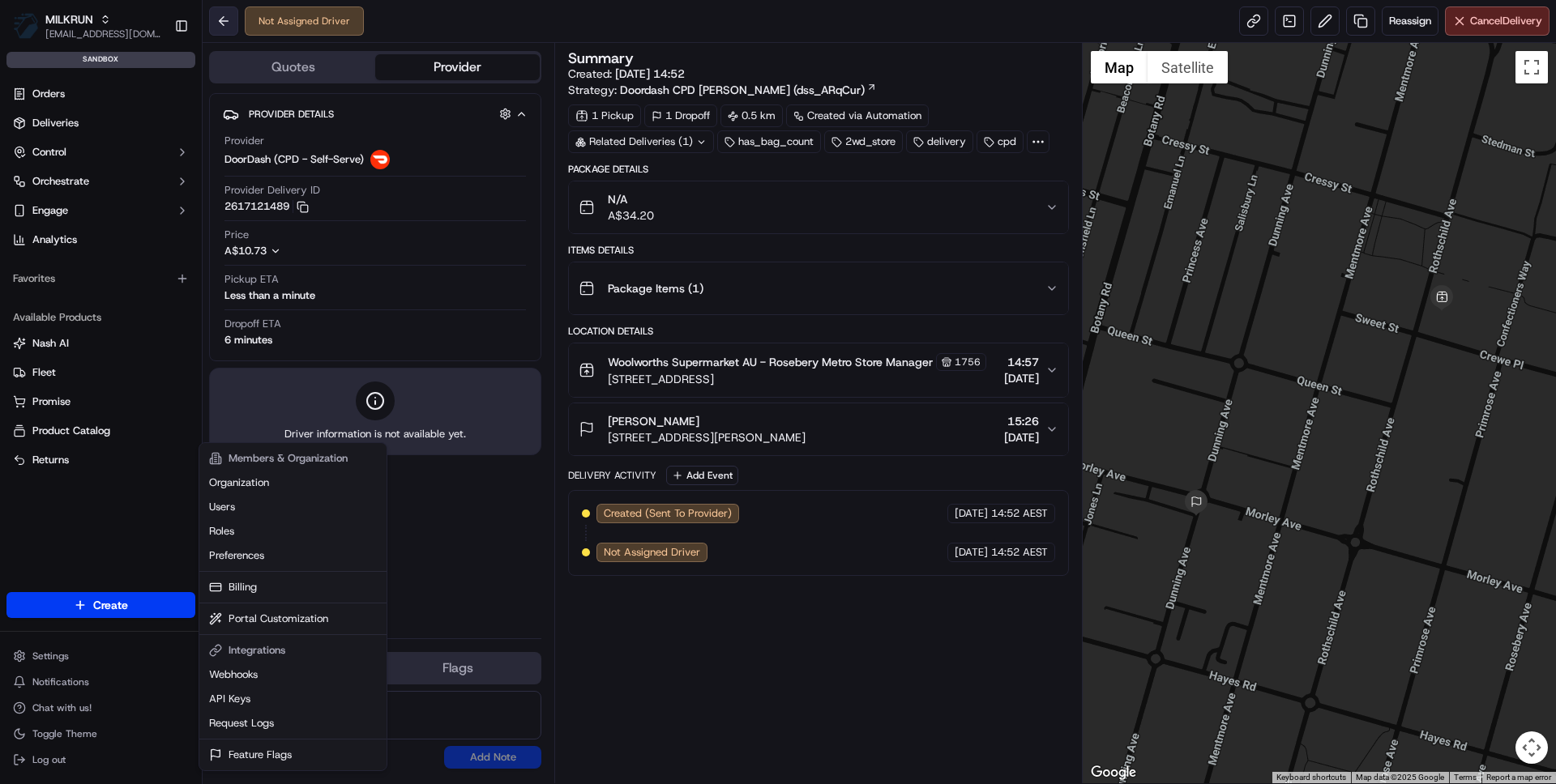
click at [224, 23] on html "MILKRUN vramasamy3@woolworths.com.au Toggle Sidebar sandbox Orders Deliveries C…" at bounding box center [778, 392] width 1556 height 784
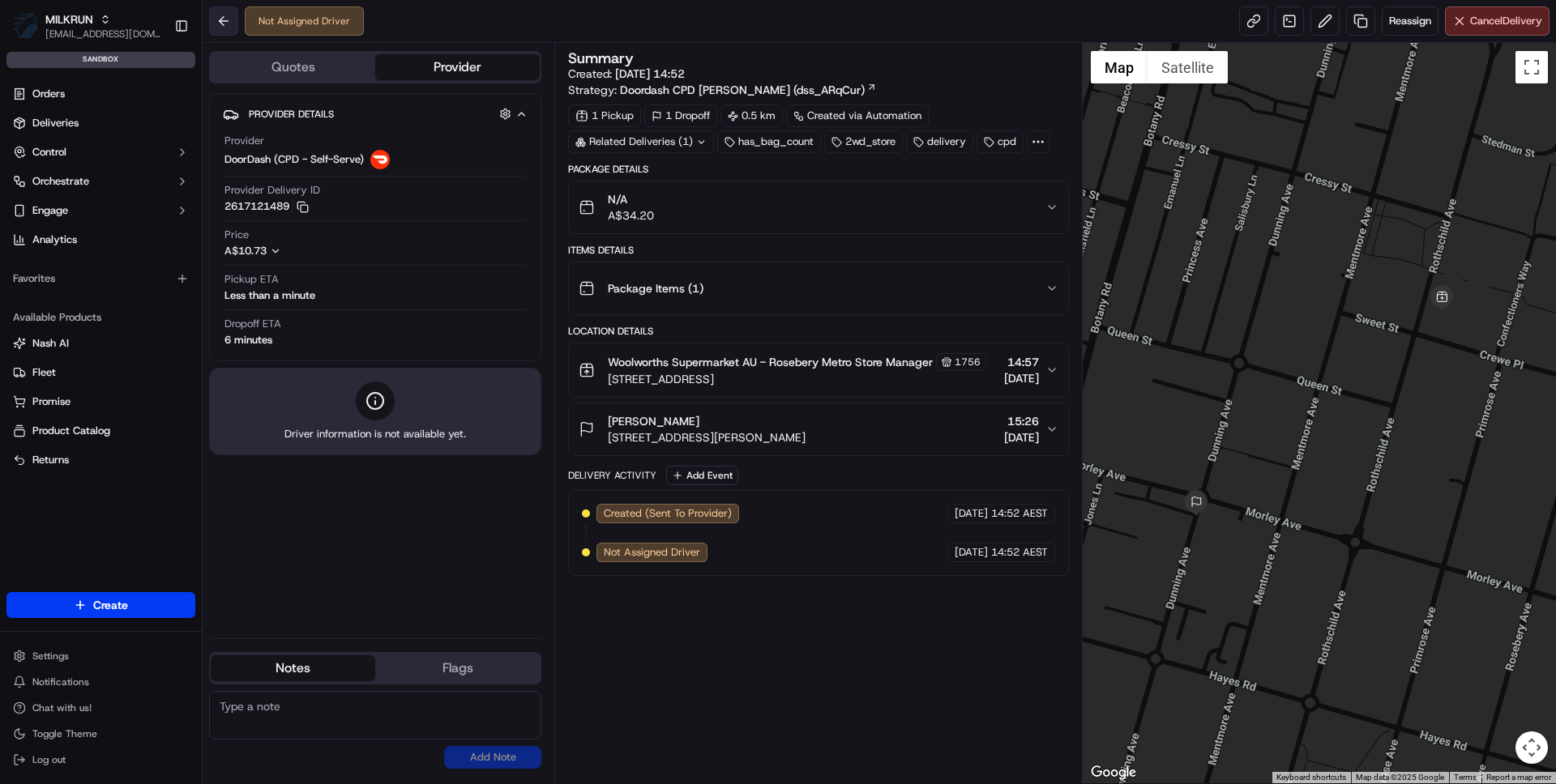
click at [224, 23] on button at bounding box center [224, 21] width 29 height 29
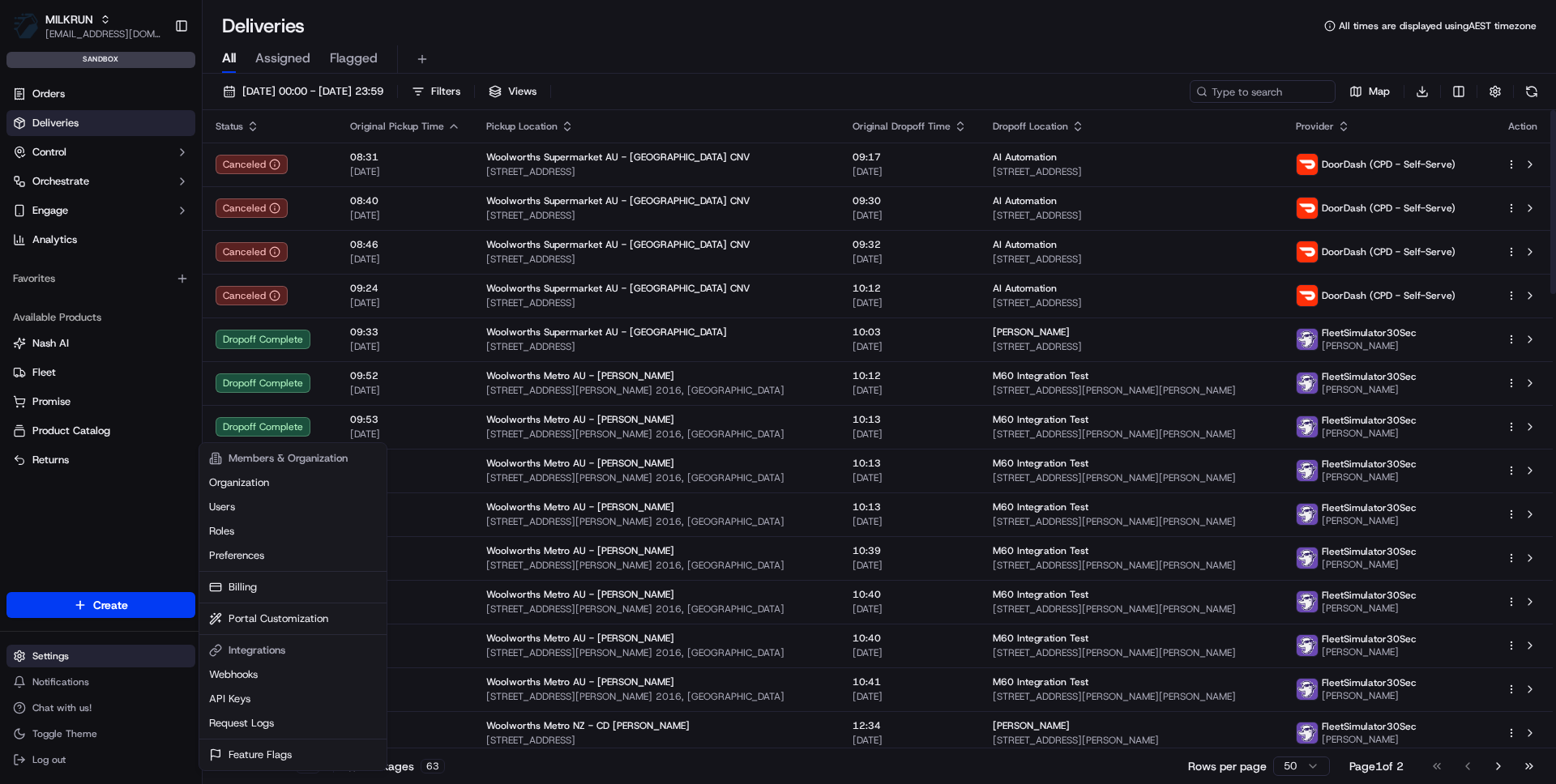
click at [145, 652] on html "MILKRUN [EMAIL_ADDRESS][DOMAIN_NAME] Toggle Sidebar sandbox Orders Deliveries C…" at bounding box center [778, 392] width 1556 height 784
click at [245, 722] on link "Request Logs" at bounding box center [293, 723] width 181 height 24
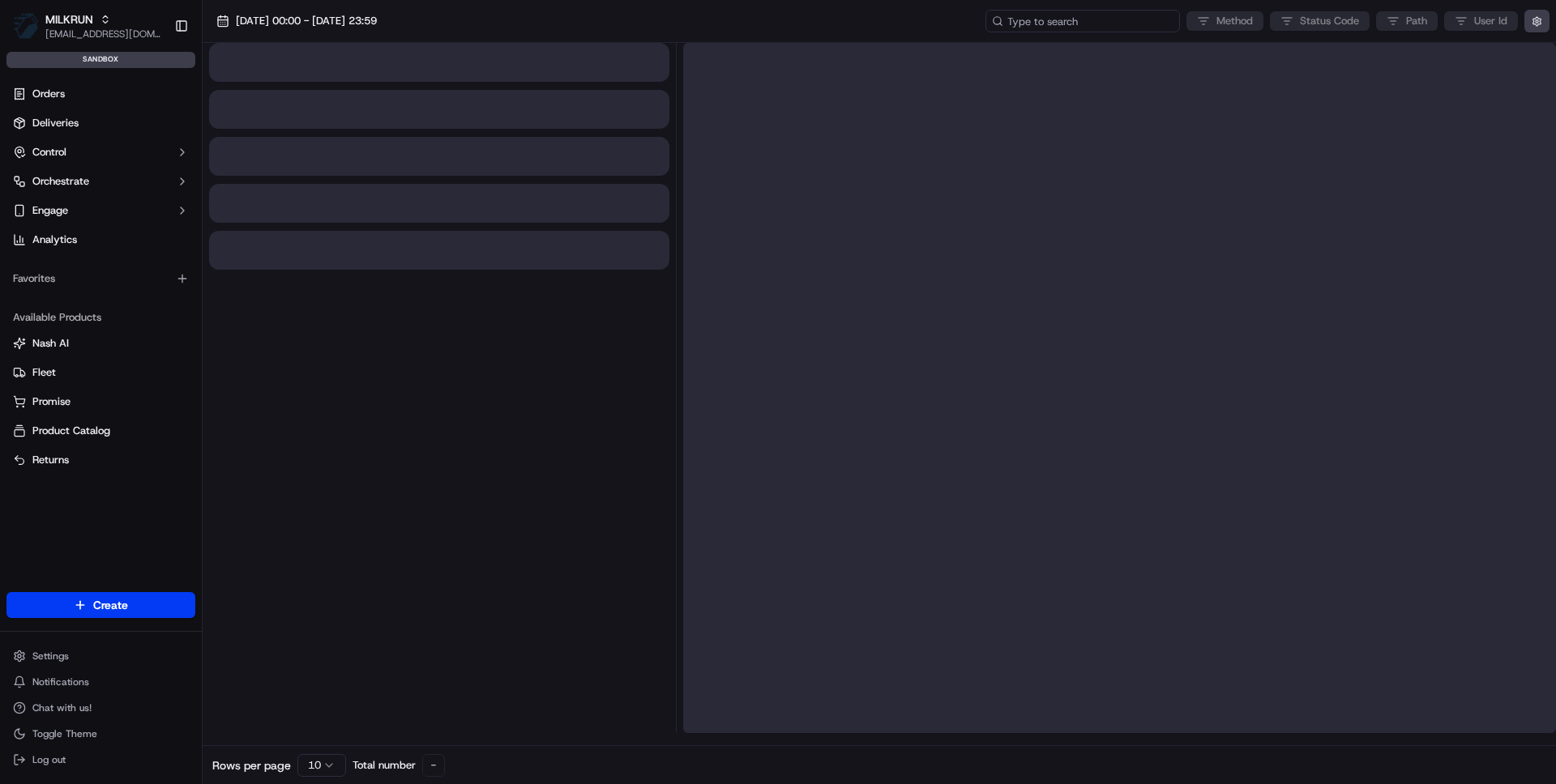
click at [1104, 24] on input at bounding box center [1083, 21] width 194 height 22
paste input "job_GmkykPKs7hCSzc6EoMGjYT"
type input "job_GmkykPKs7hCSzc6EoMGjYT"
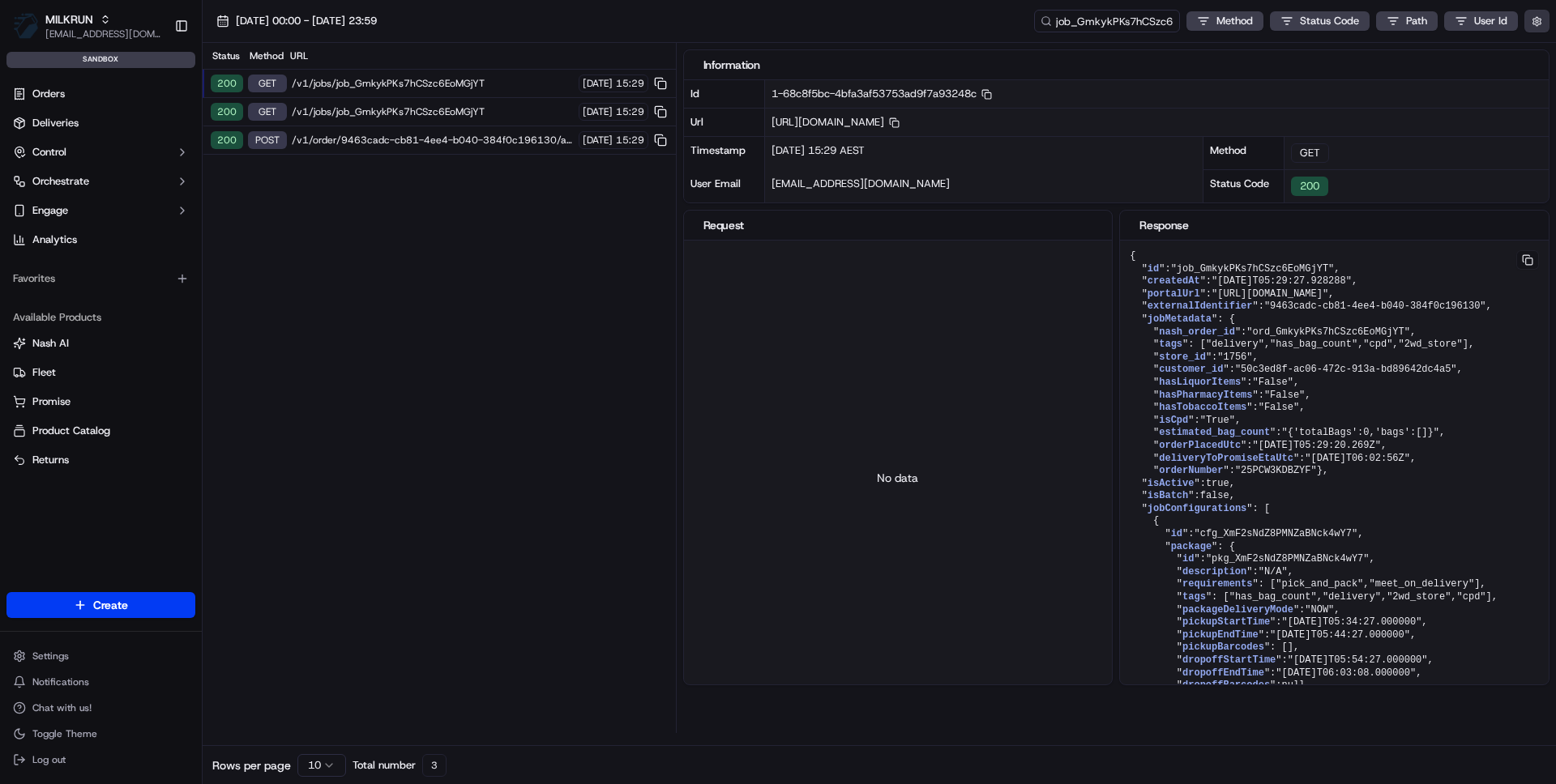
click at [1543, 22] on button "button" at bounding box center [1536, 21] width 25 height 22
click at [1547, 55] on div "Display Only Provider Logs" at bounding box center [1442, 50] width 227 height 29
click at [1545, 49] on button "Display Only Provider Logs" at bounding box center [1539, 50] width 13 height 13
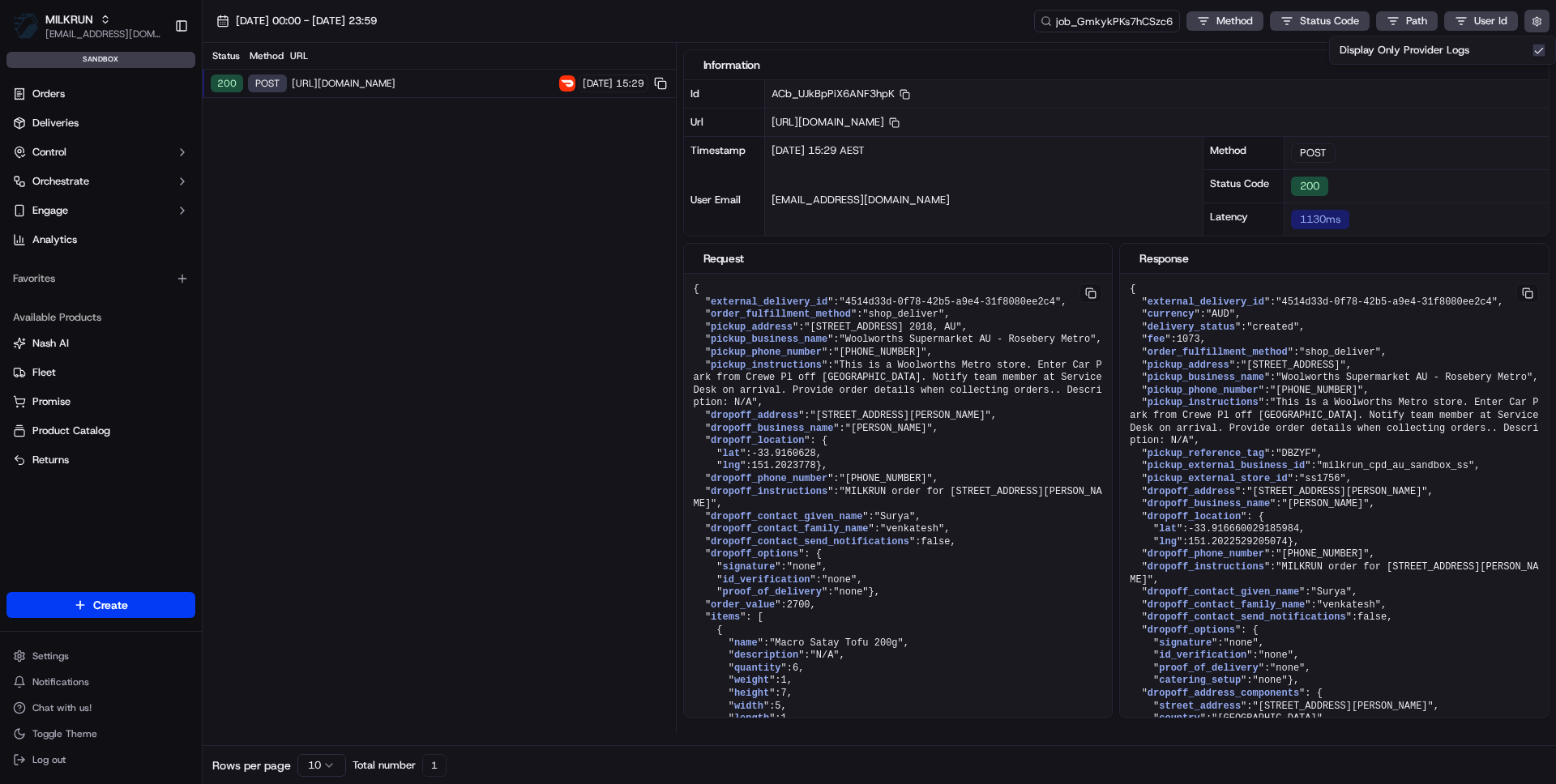
click at [443, 77] on span "[URL][DOMAIN_NAME]" at bounding box center [422, 83] width 262 height 13
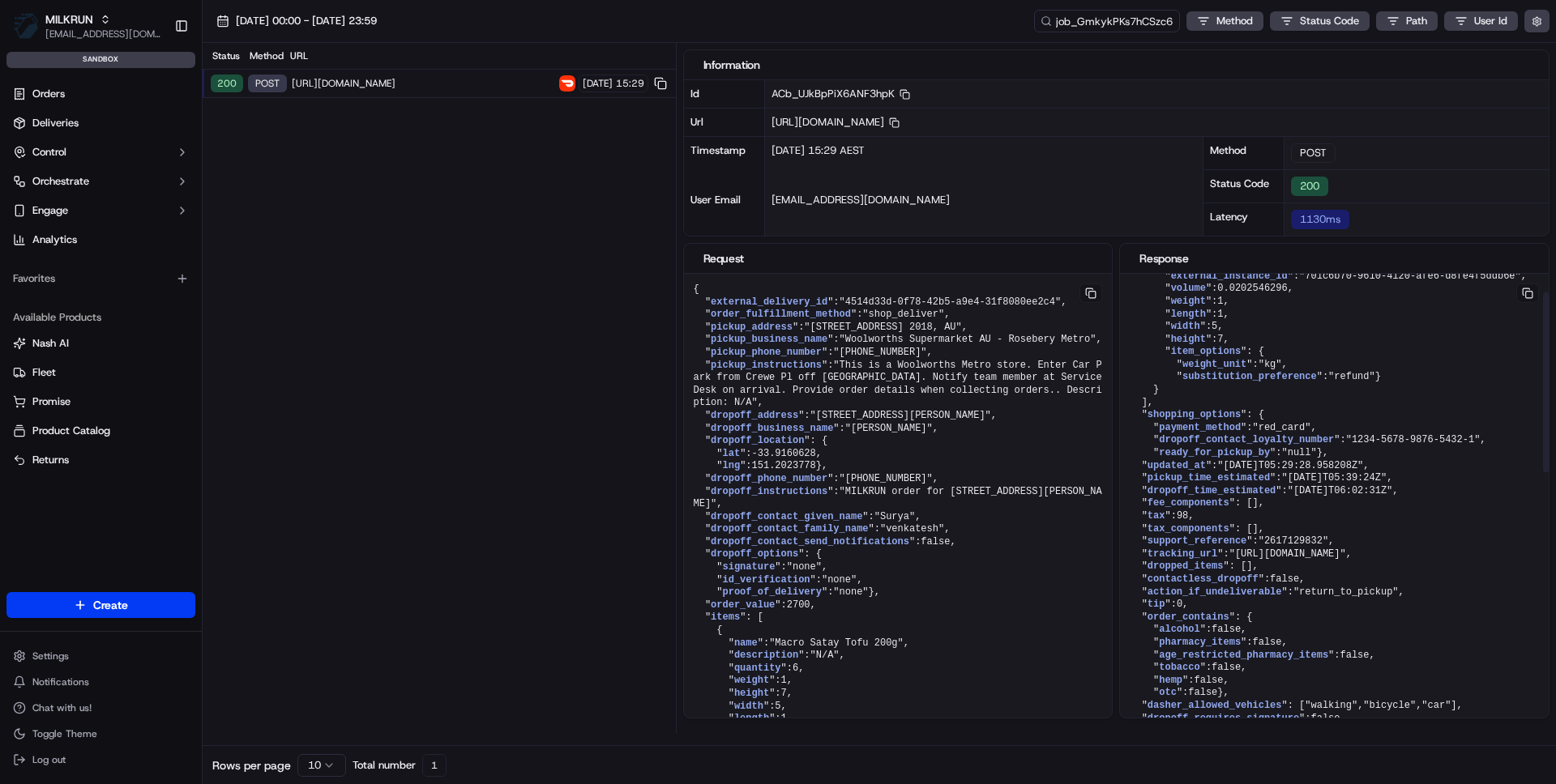
scroll to position [771, 0]
click at [1026, 593] on pre "{ " external_delivery_id ": "4514d33d-0f78-42b5-a9e4-31f8080ee2c4" , " order_fu…" at bounding box center [898, 668] width 428 height 790
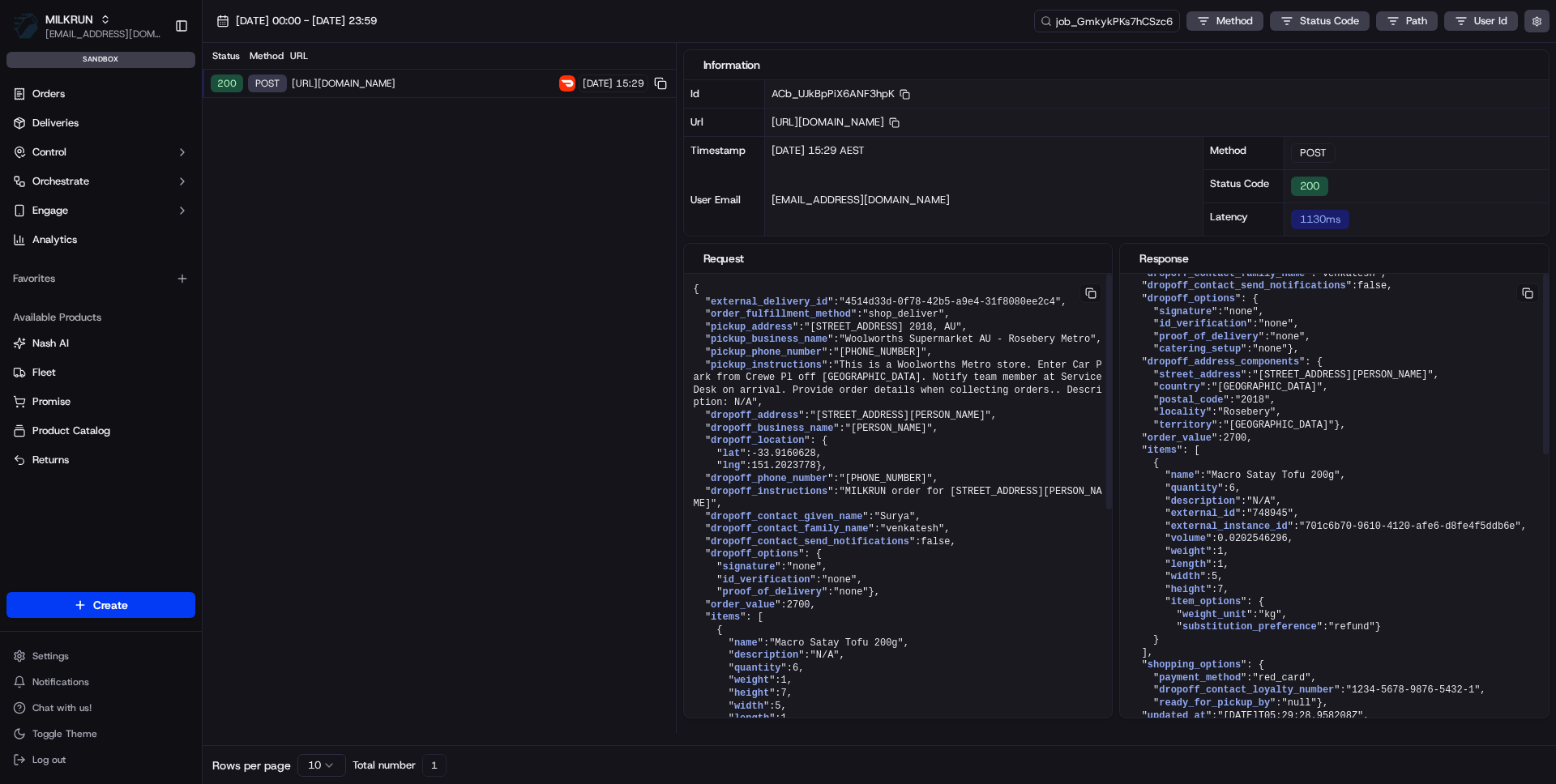
scroll to position [0, 0]
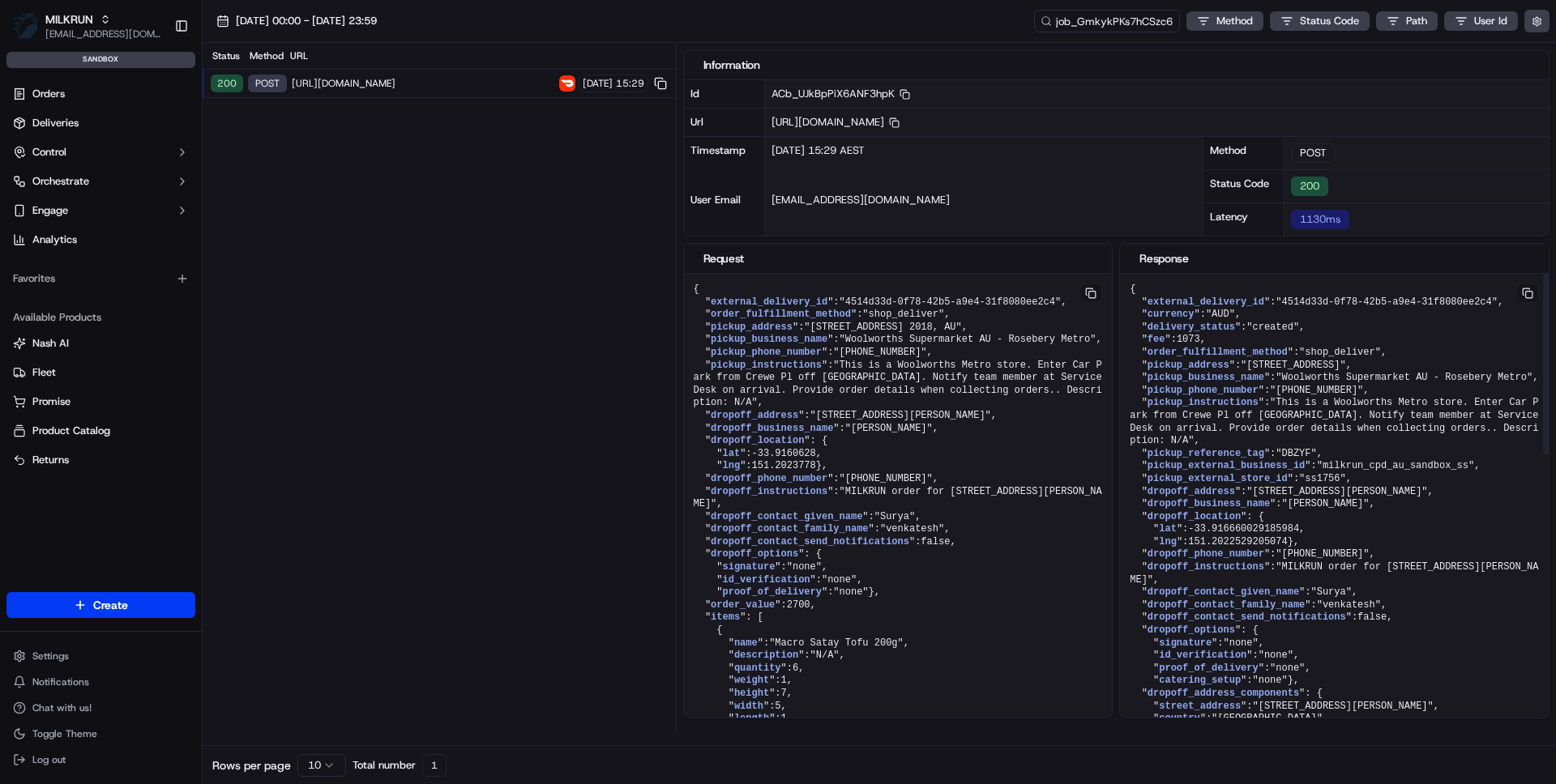
click at [327, 254] on div "Status Method URL 200 POST https://openapi.doordash.com/drive/v2/deliveries 16/…" at bounding box center [440, 388] width 473 height 690
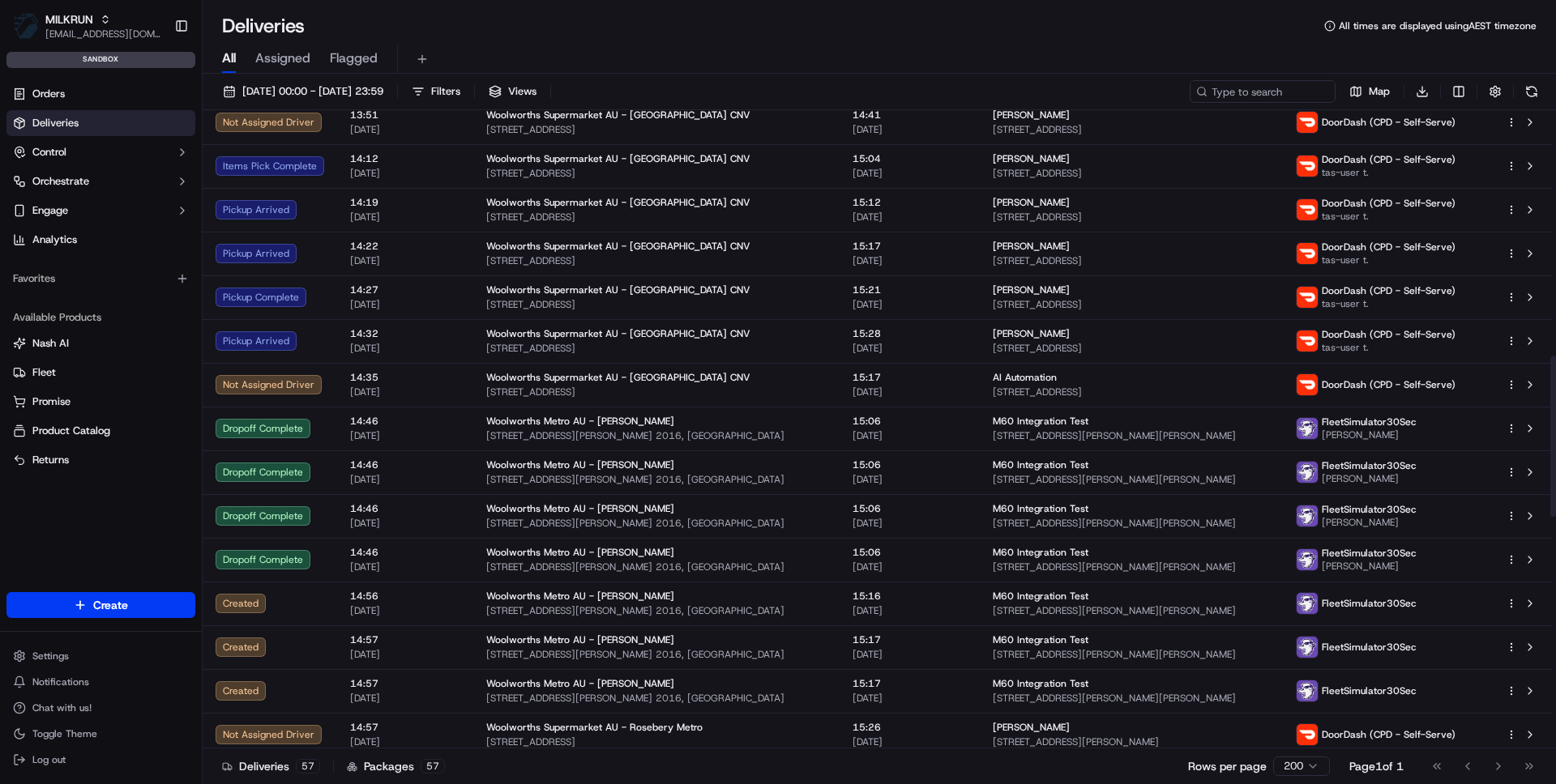
scroll to position [1887, 0]
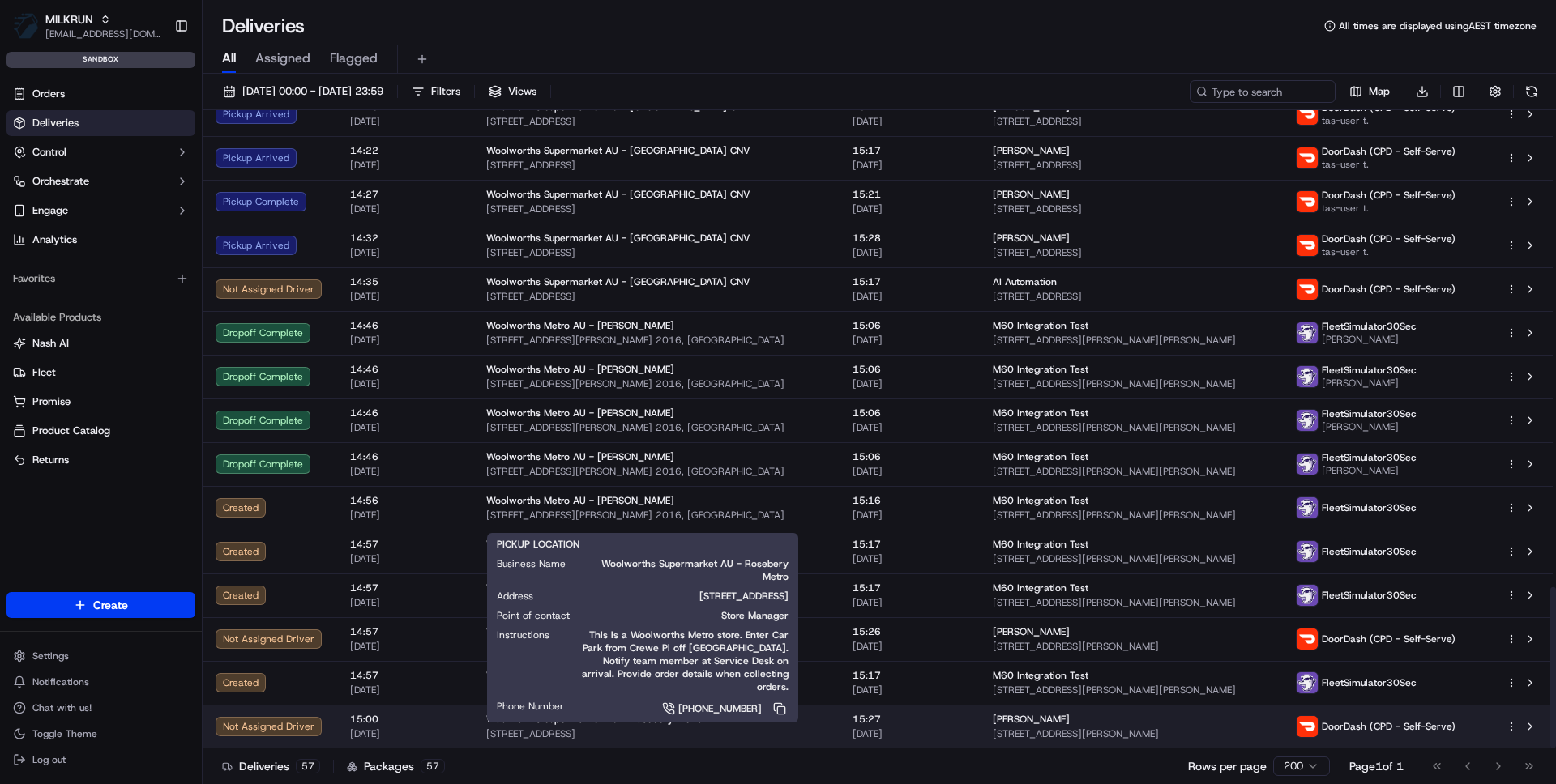
click at [596, 724] on span "Woolworths Supermarket AU - Rosebery Metro" at bounding box center [594, 719] width 217 height 13
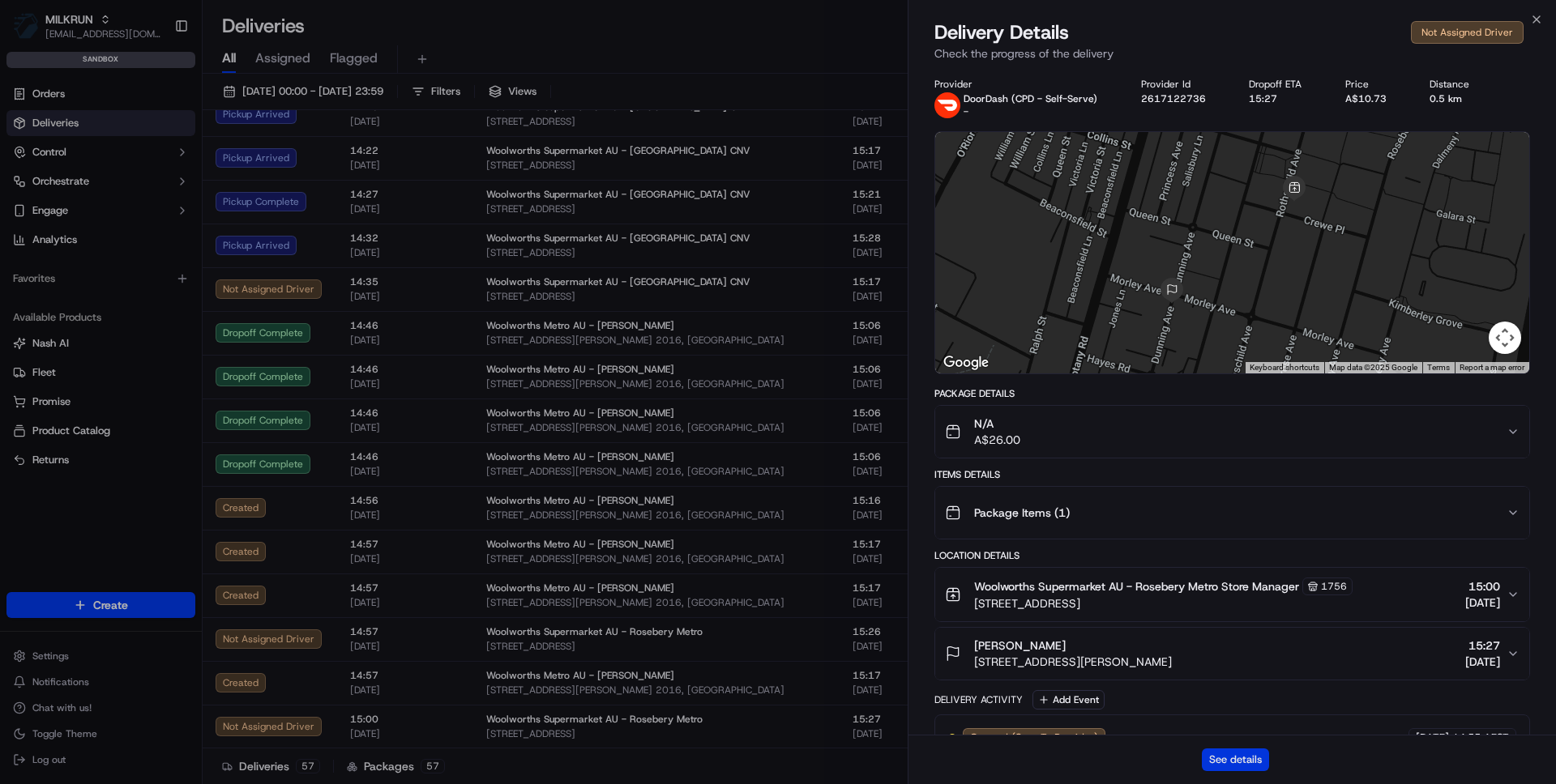
click at [1233, 757] on button "See details" at bounding box center [1235, 760] width 67 height 22
drag, startPoint x: 769, startPoint y: 76, endPoint x: 1219, endPoint y: 46, distance: 451.0
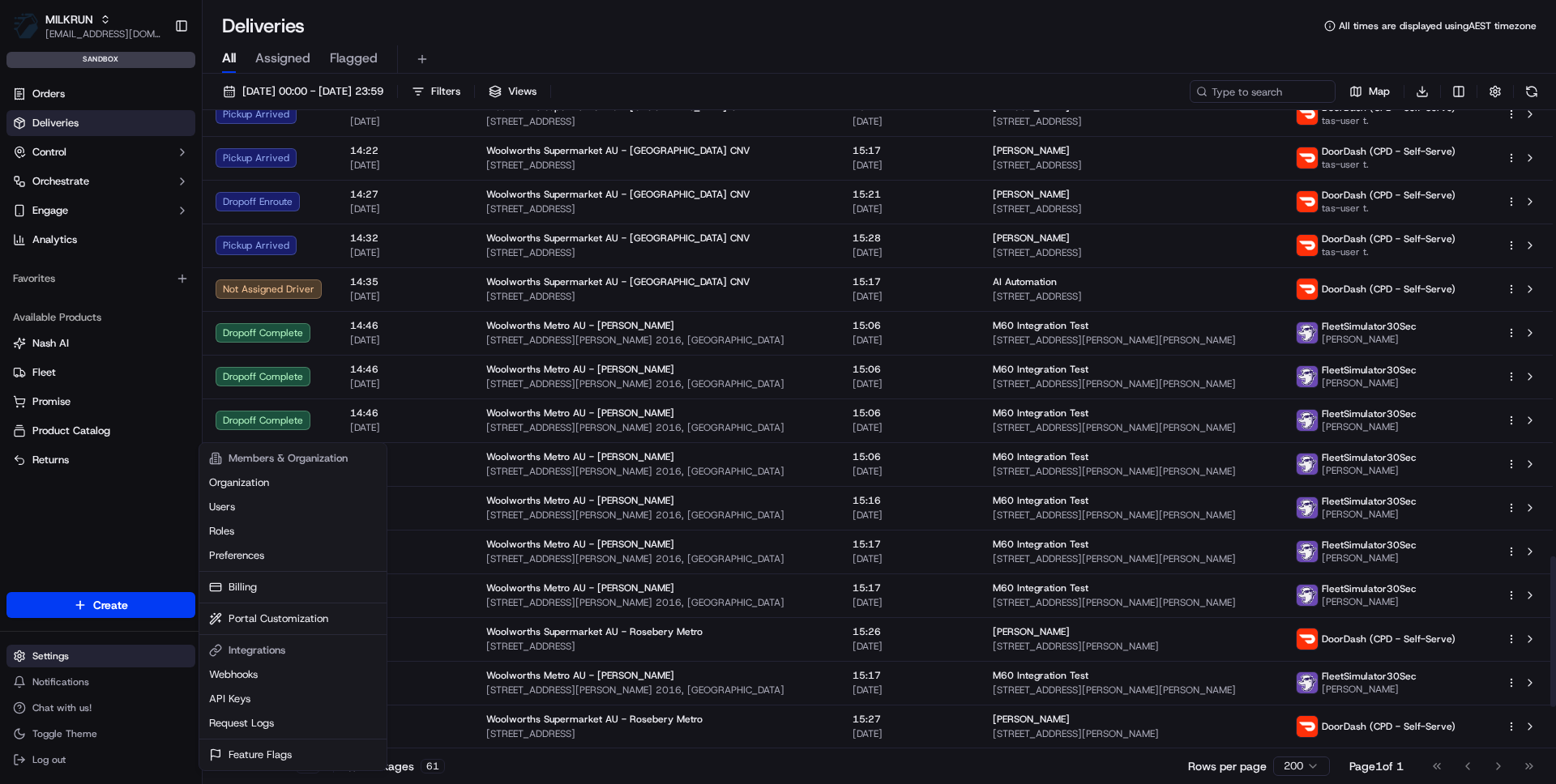
click at [96, 662] on html "MILKRUN [EMAIL_ADDRESS][DOMAIN_NAME] Toggle Sidebar sandbox Orders Deliveries C…" at bounding box center [778, 392] width 1556 height 784
click at [243, 726] on link "Request Logs" at bounding box center [293, 723] width 181 height 24
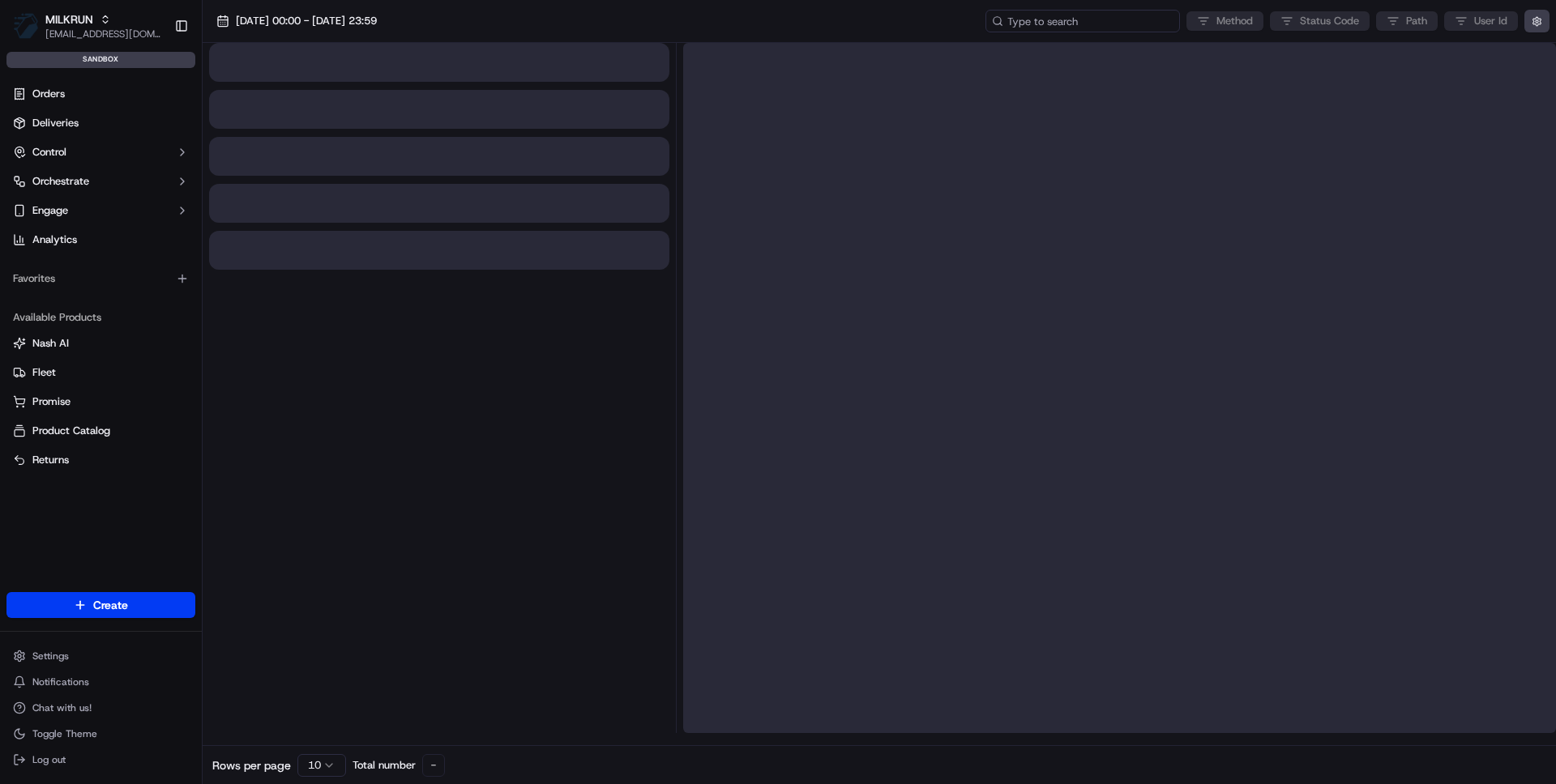
click at [1102, 20] on input at bounding box center [1083, 21] width 194 height 22
paste input "job_SJG9RZNtZUBTj3MWwds5CT"
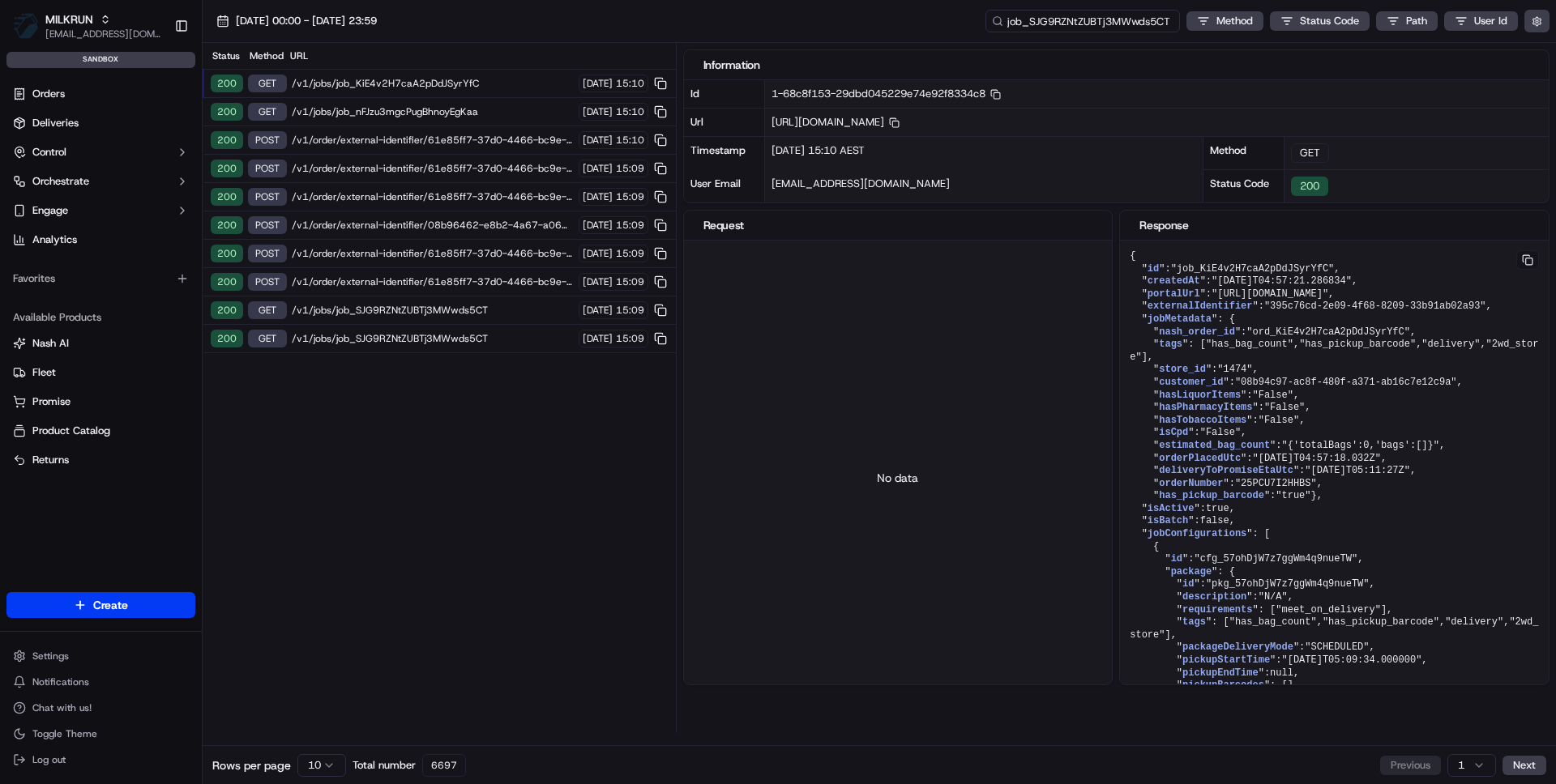
type input "job_SJG9RZNtZUBTj3MWwds5CT"
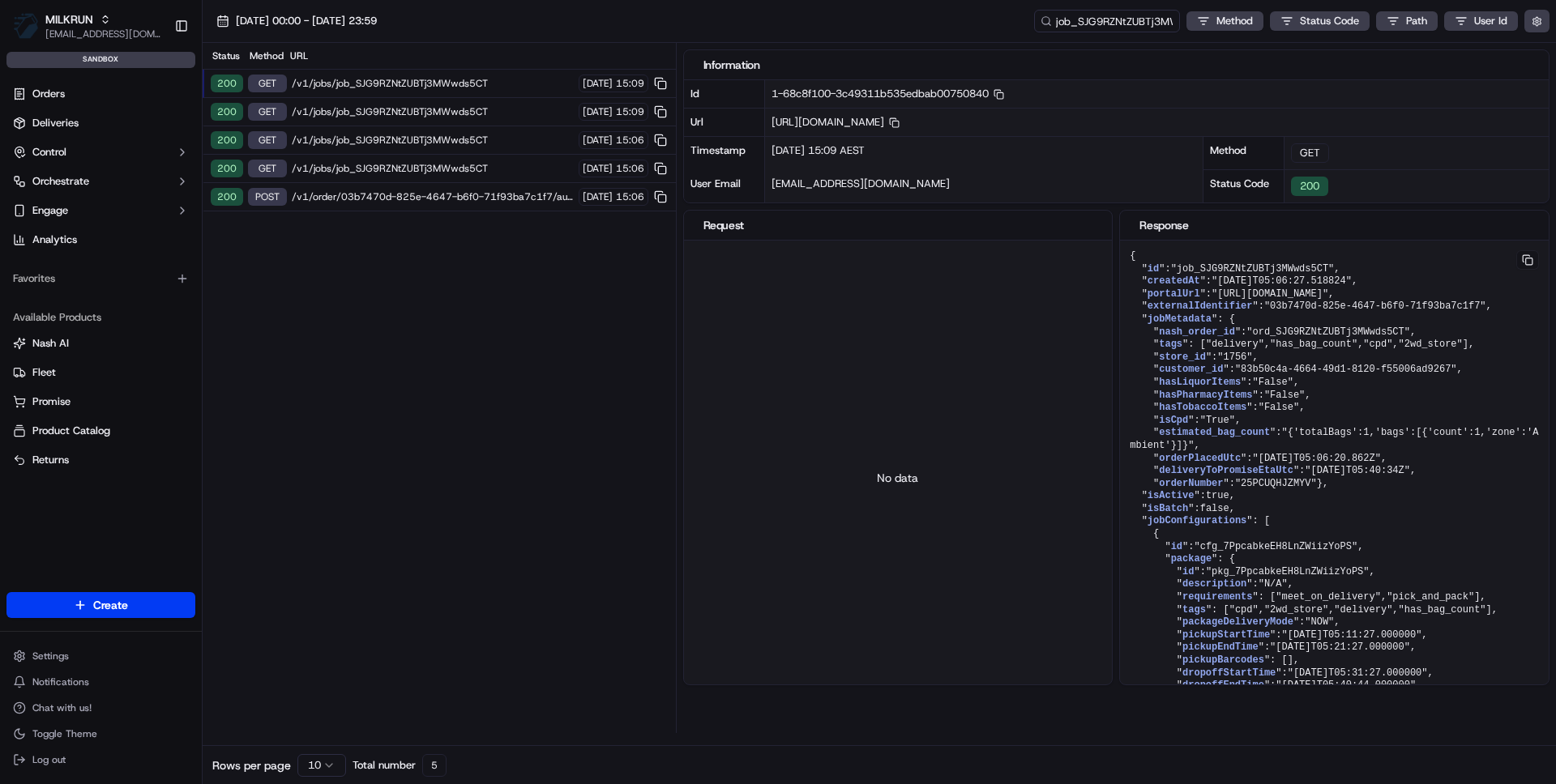
click at [480, 199] on span "/v1/order/03b7470d-825e-4647-b6f0-71f93ba7c1f7/autodispatch" at bounding box center [433, 196] width 282 height 13
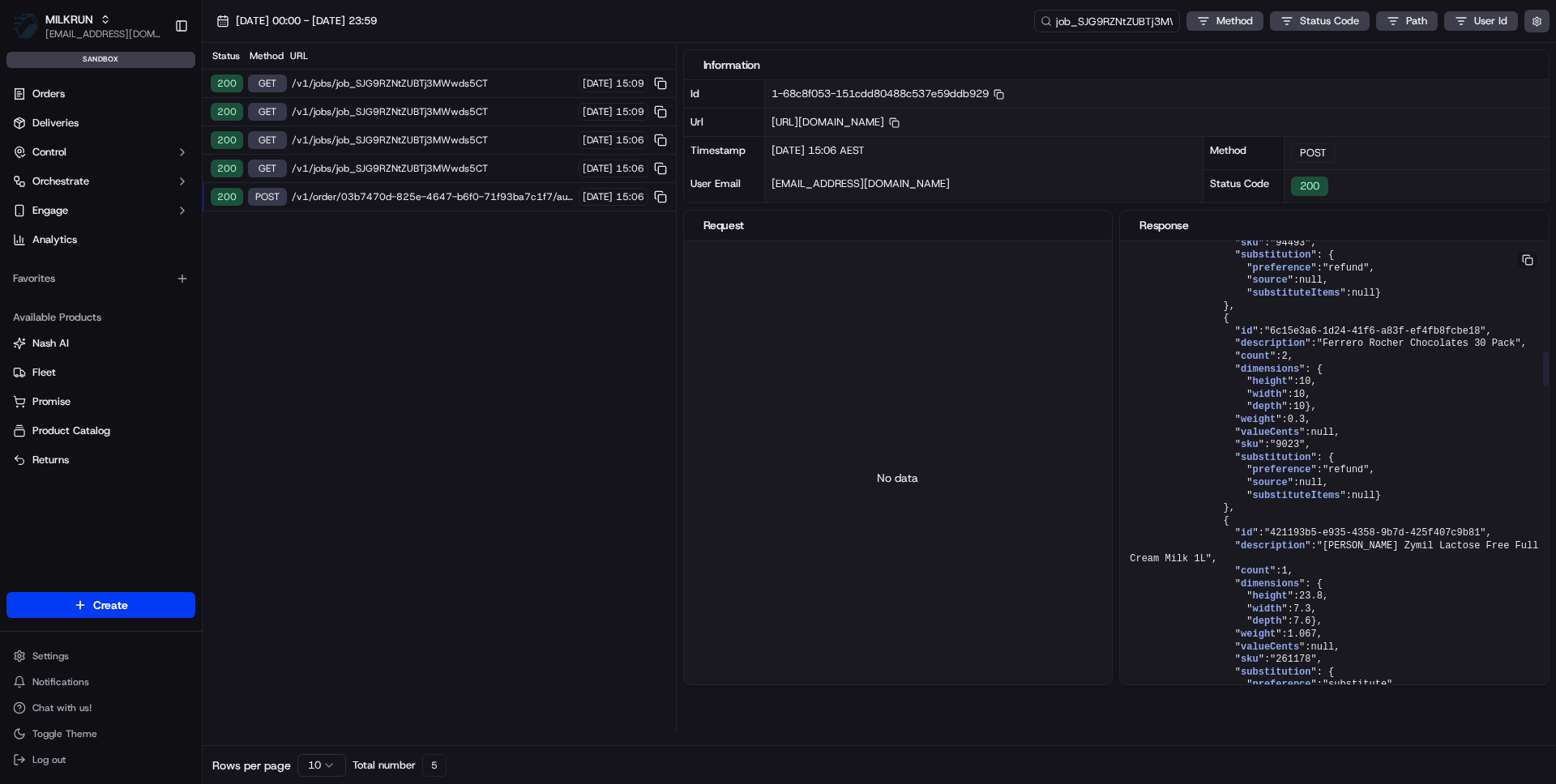
scroll to position [1517, 0]
click at [1544, 21] on button "button" at bounding box center [1536, 21] width 25 height 22
click at [1541, 55] on button "Display Only Provider Logs" at bounding box center [1539, 50] width 13 height 13
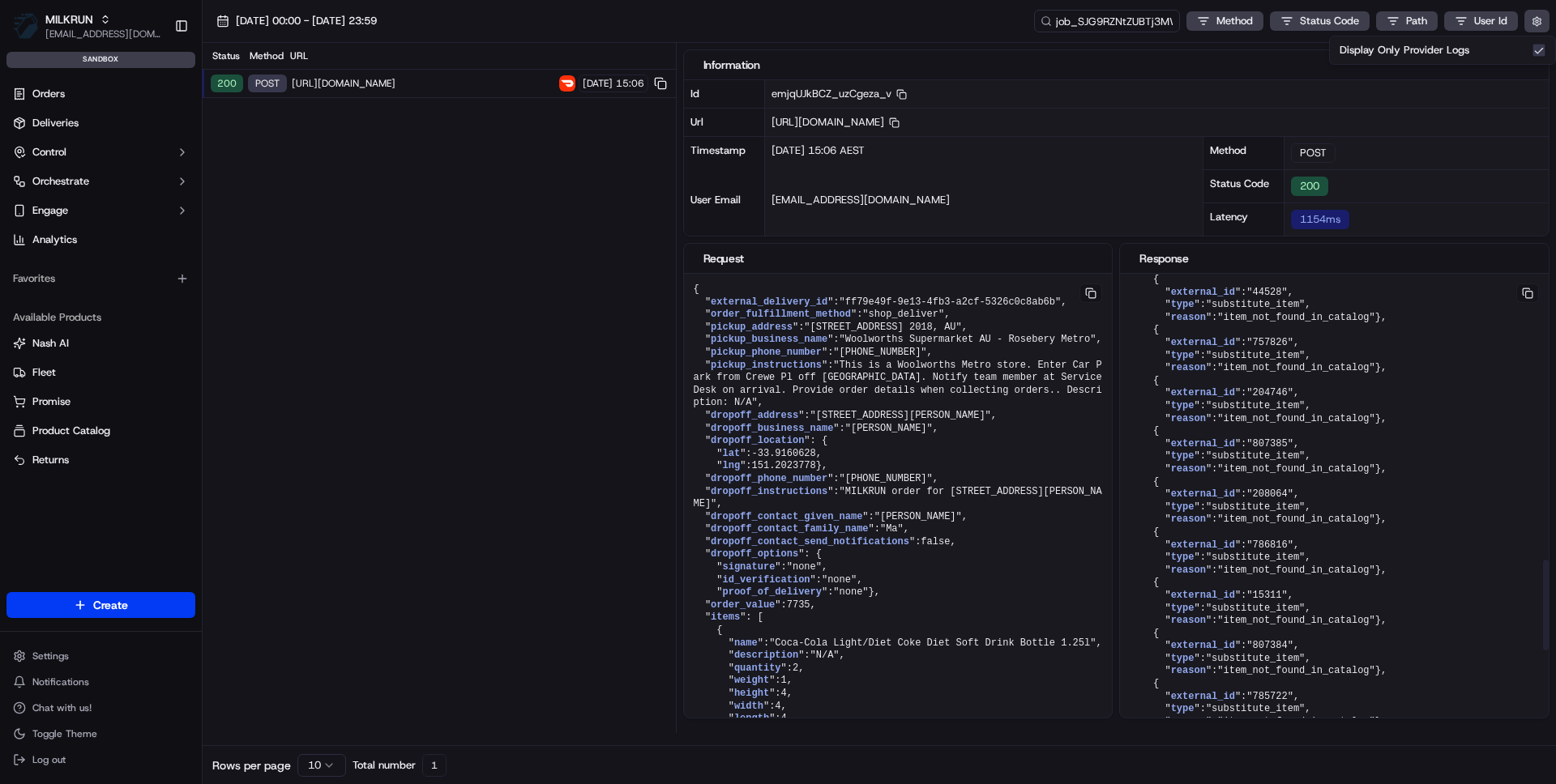
scroll to position [1496, 0]
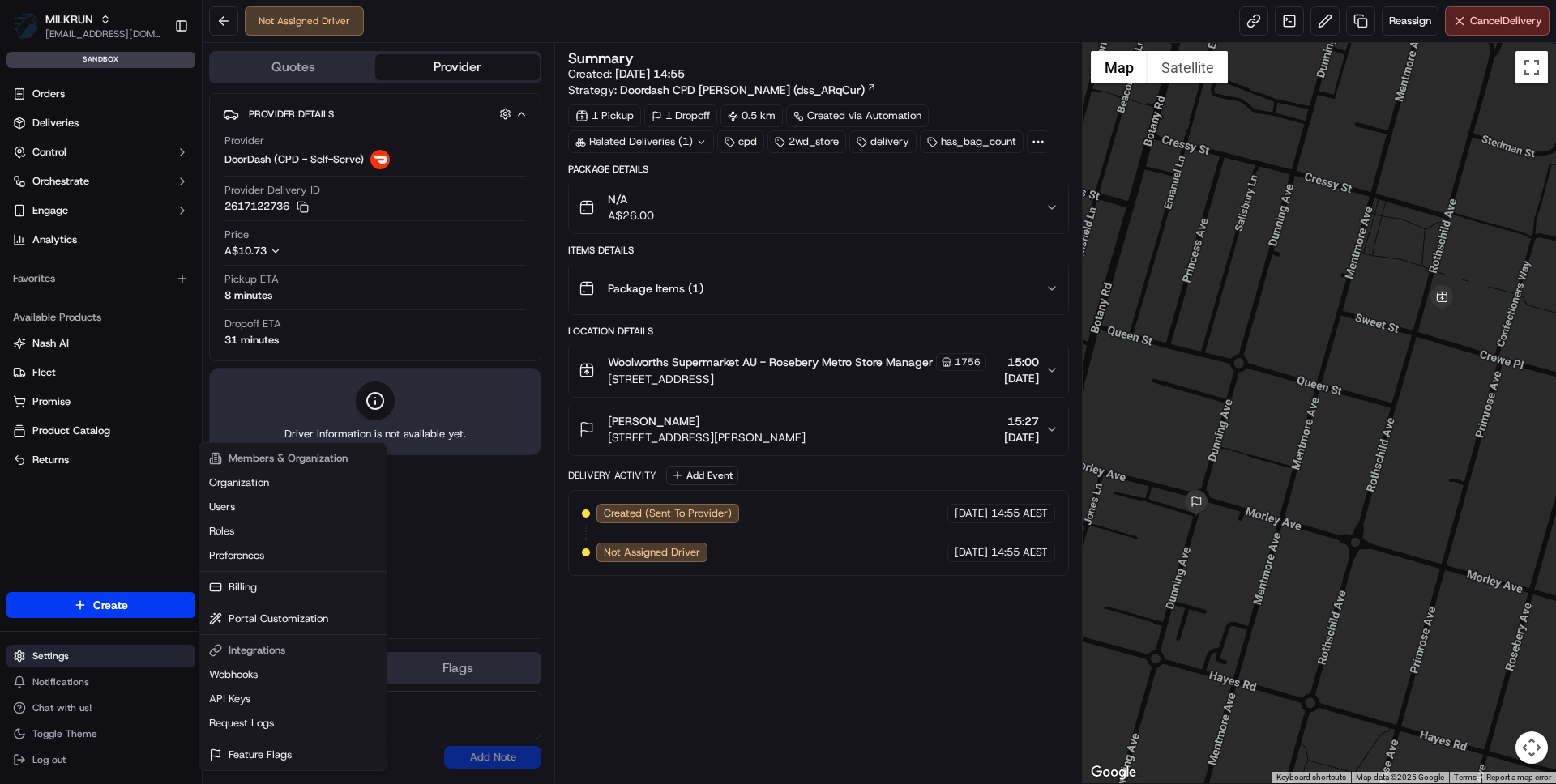
click at [113, 660] on html "MILKRUN [EMAIL_ADDRESS][DOMAIN_NAME] Toggle Sidebar sandbox Orders Deliveries C…" at bounding box center [778, 392] width 1556 height 784
click at [253, 726] on link "Request Logs" at bounding box center [293, 723] width 181 height 24
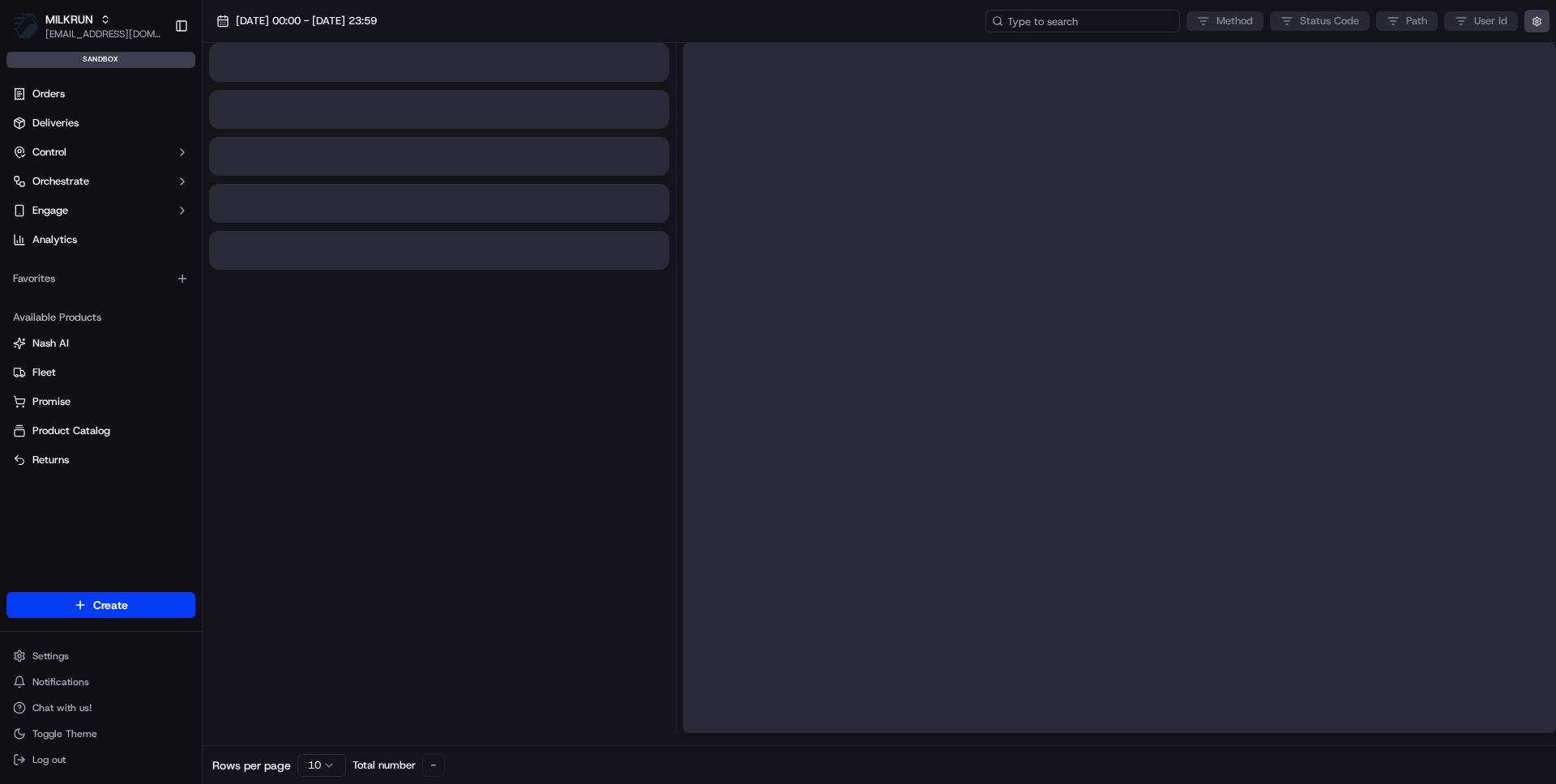
click at [1075, 22] on input at bounding box center [1083, 21] width 194 height 22
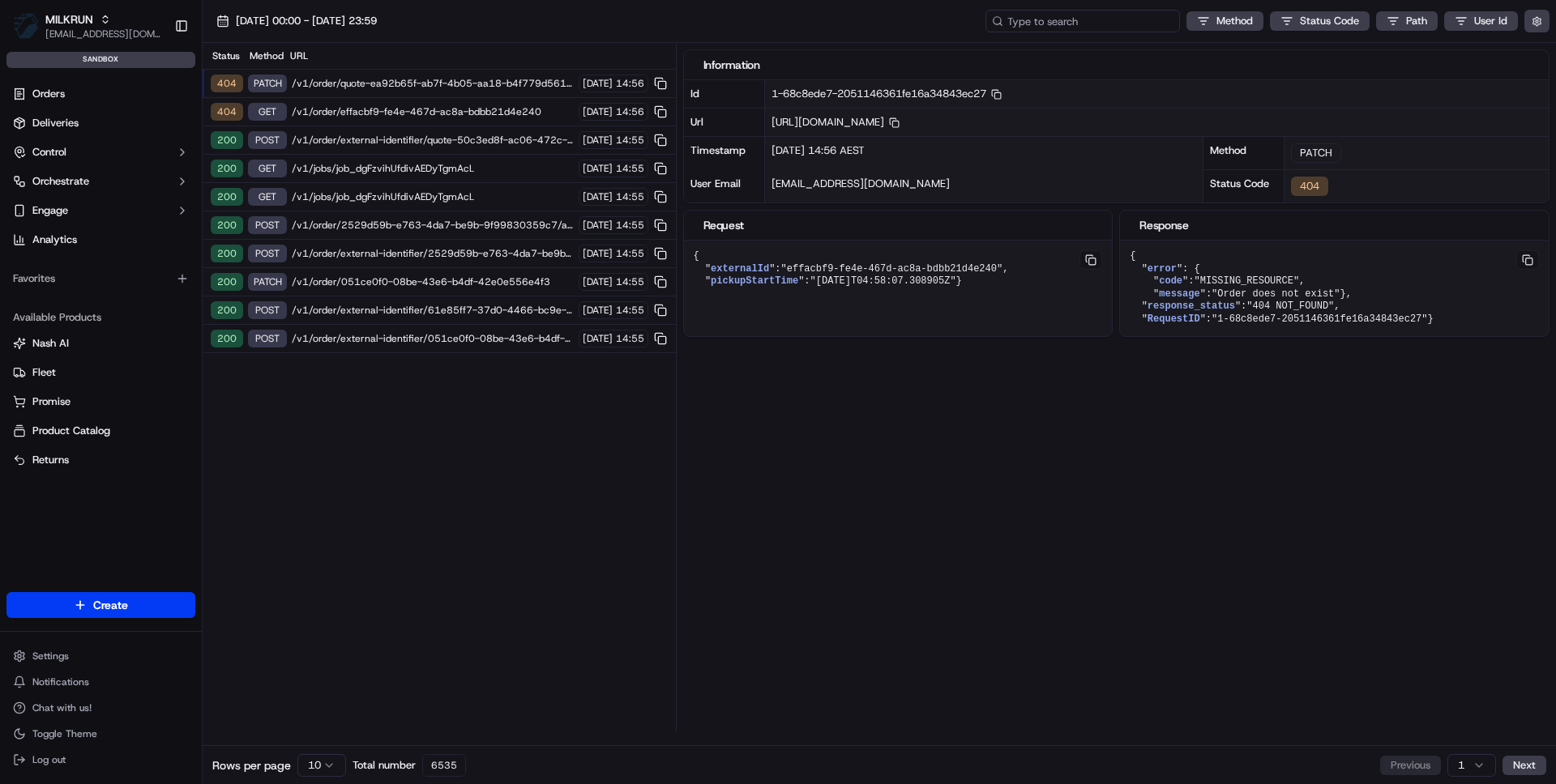
paste input "job_dgFzvihUfdivAEDyTgmAcL"
type input "job_dgFzvihUfdivAEDyTgmAcL"
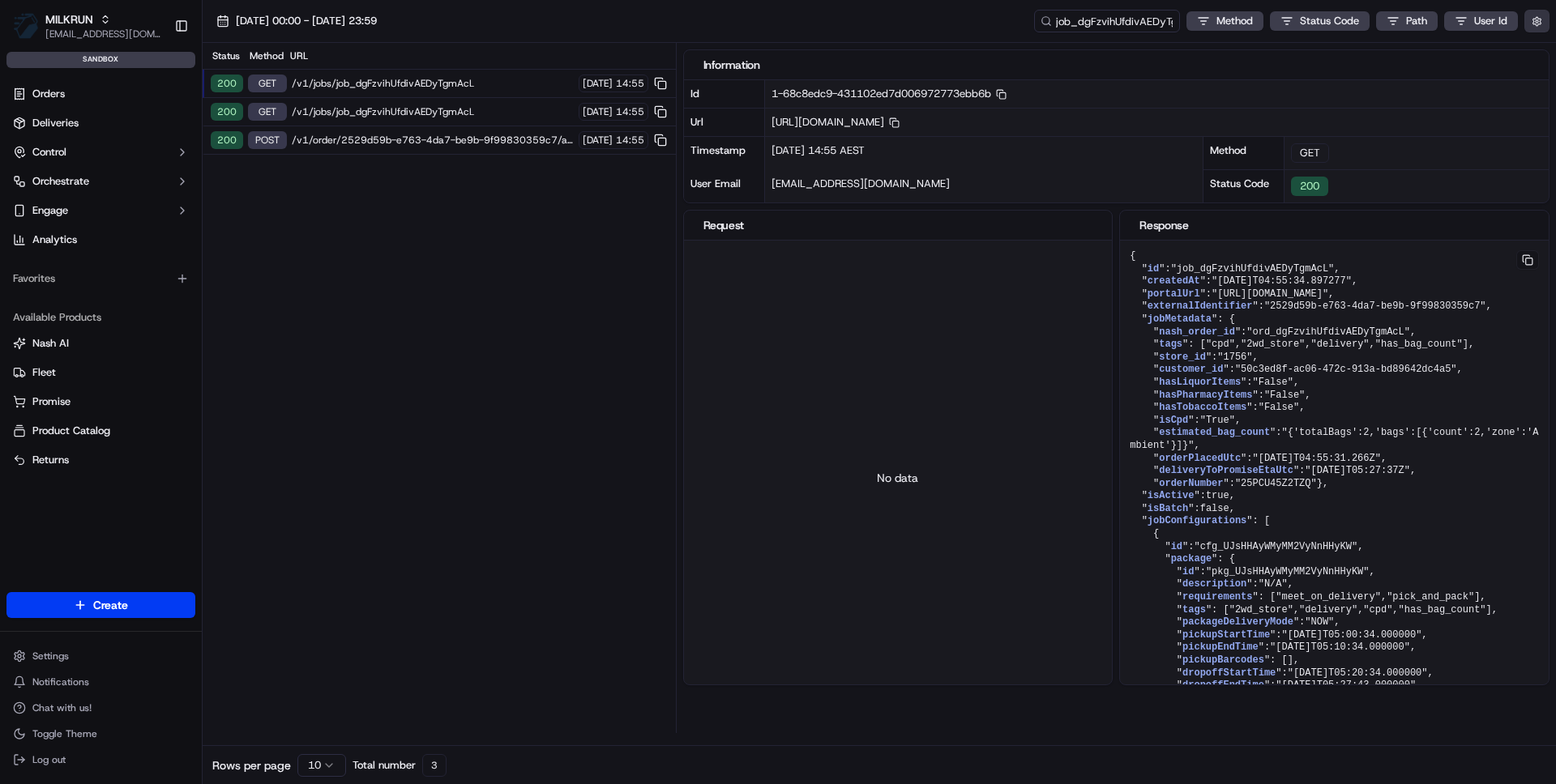
click at [1538, 20] on button "button" at bounding box center [1536, 21] width 25 height 22
click at [1539, 49] on button "Display Only Provider Logs" at bounding box center [1539, 50] width 13 height 13
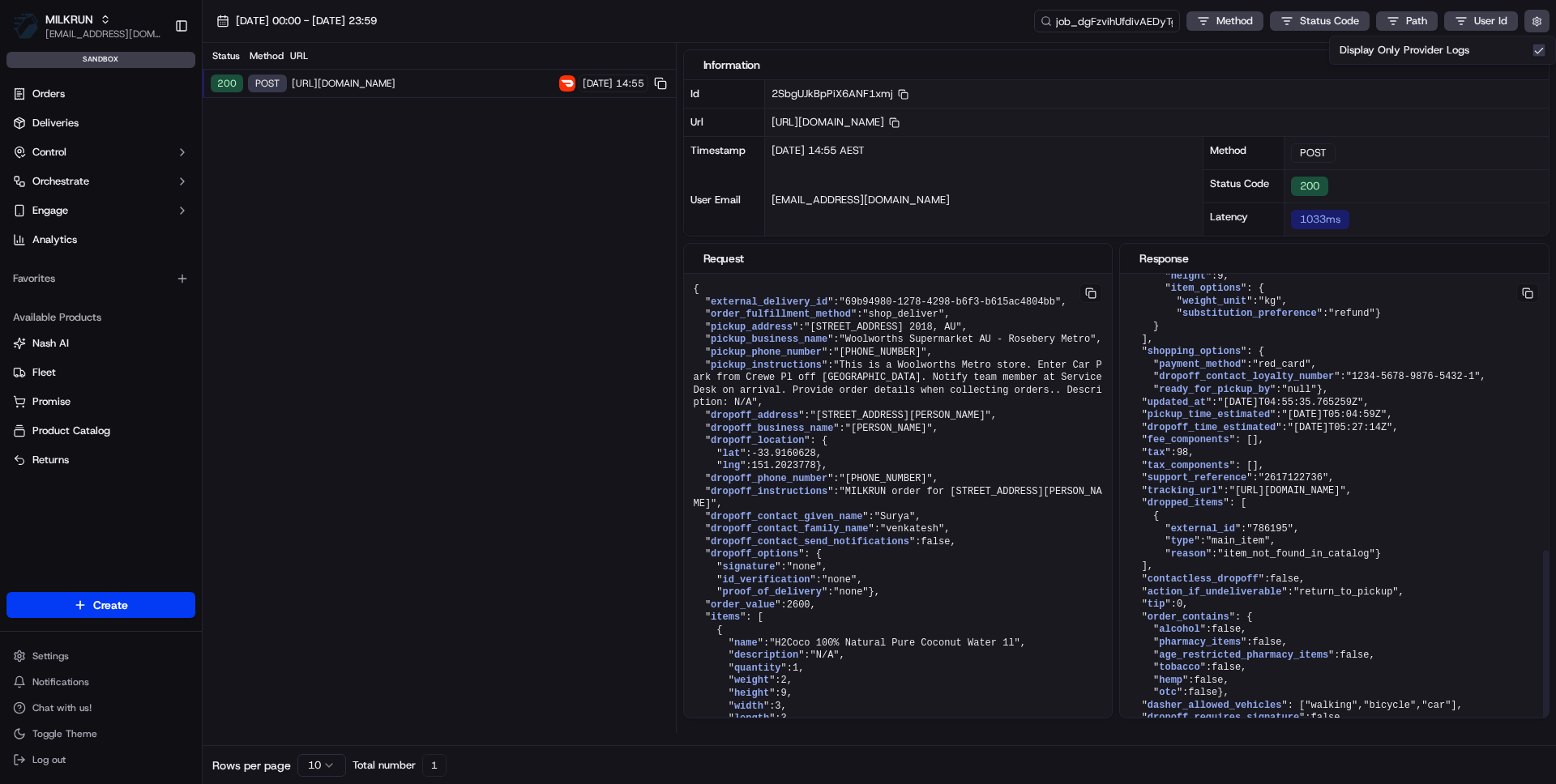
scroll to position [847, 0]
click at [598, 83] on span "[DATE]" at bounding box center [597, 83] width 30 height 13
click at [430, 81] on span "[URL][DOMAIN_NAME]" at bounding box center [422, 83] width 262 height 13
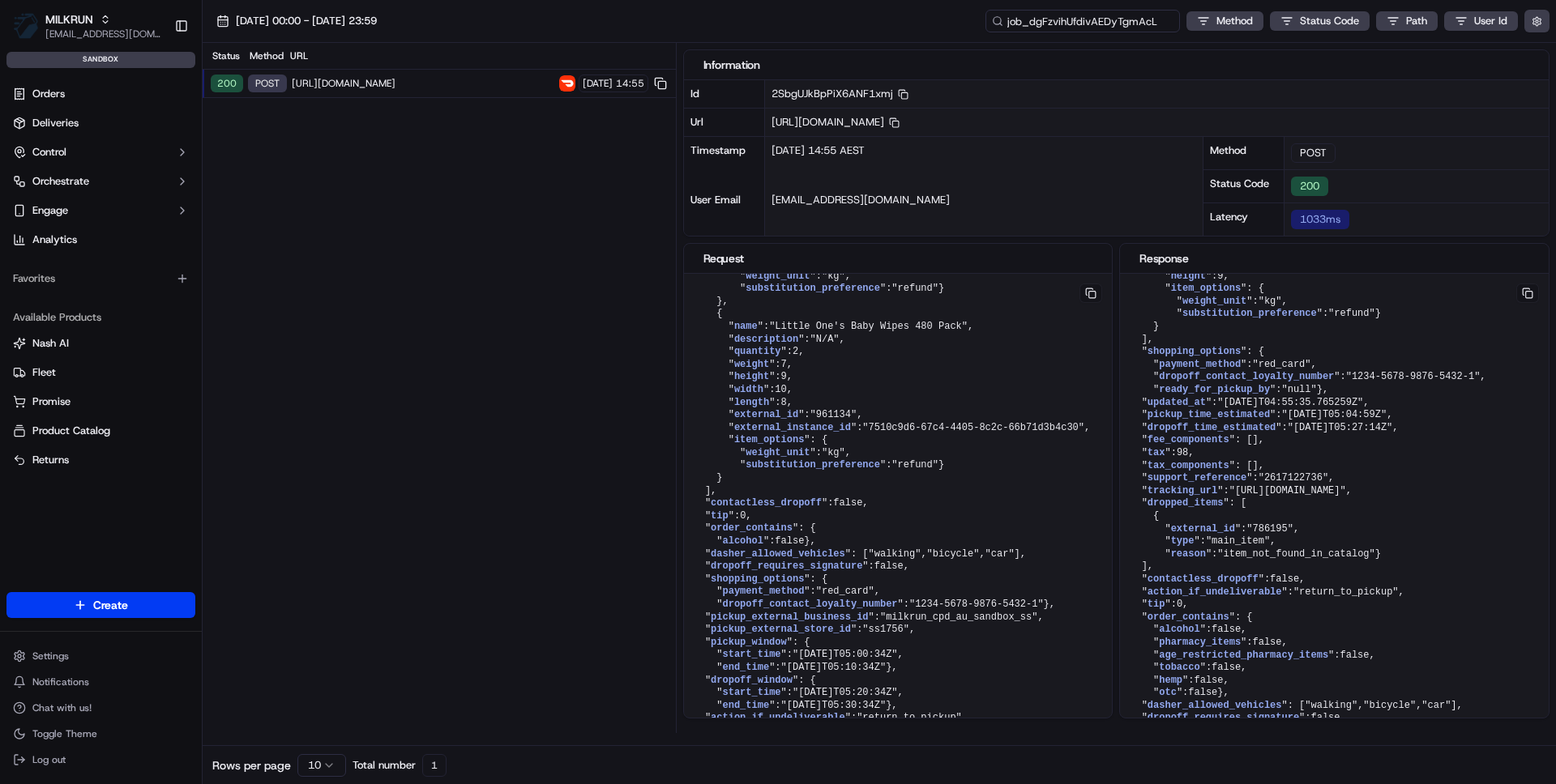
click at [1095, 26] on input "job_dgFzvihUfdivAEDyTgmAcL" at bounding box center [1083, 21] width 194 height 22
paste input "JnpgU5KEYXsTynP8HFFokk"
type input "job_JnpgU5KEYXsTynP8HFFokk"
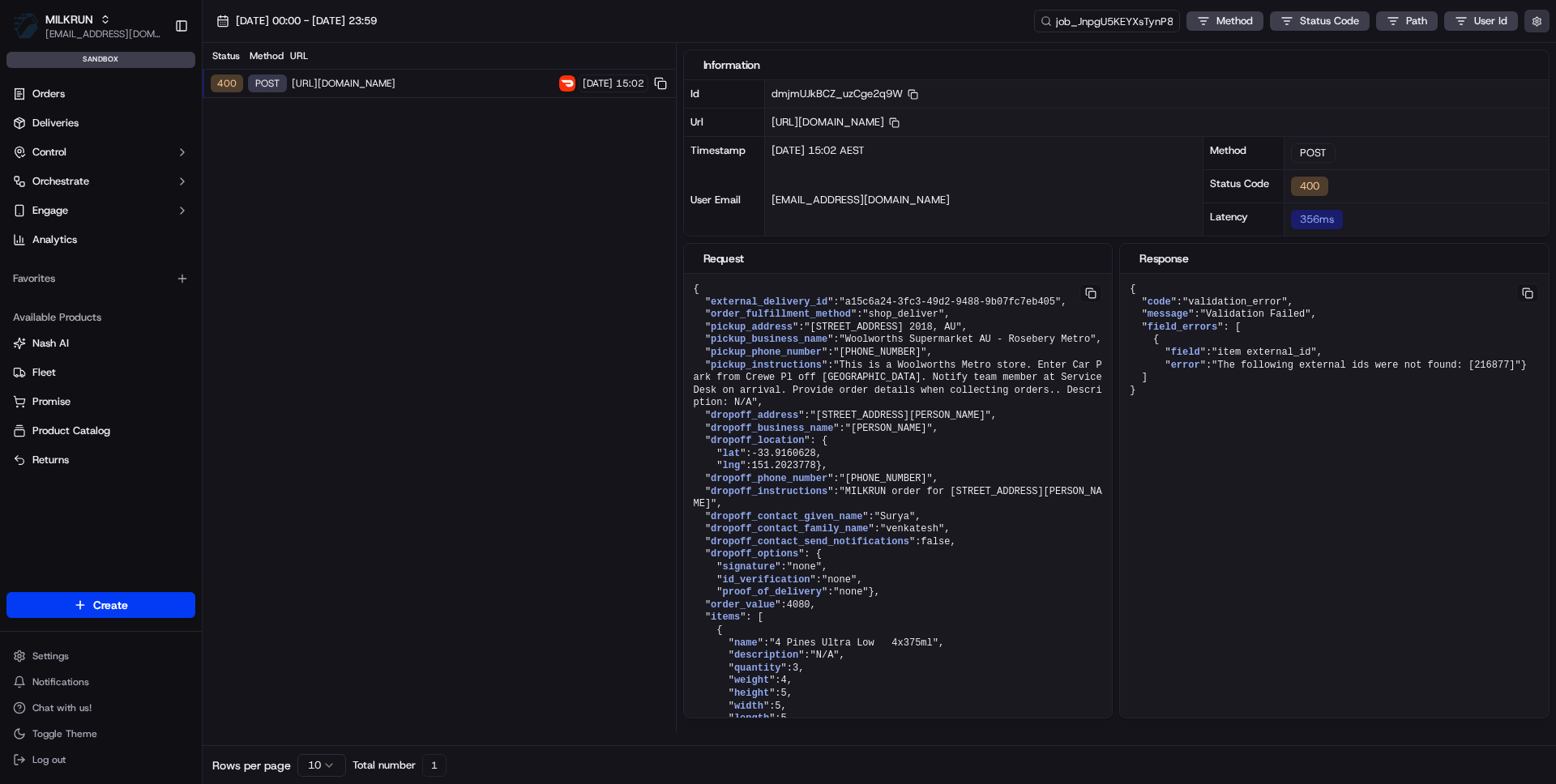
click at [1536, 21] on button "button" at bounding box center [1536, 21] width 25 height 22
click at [1536, 51] on button "Display Only Provider Logs" at bounding box center [1539, 50] width 13 height 13
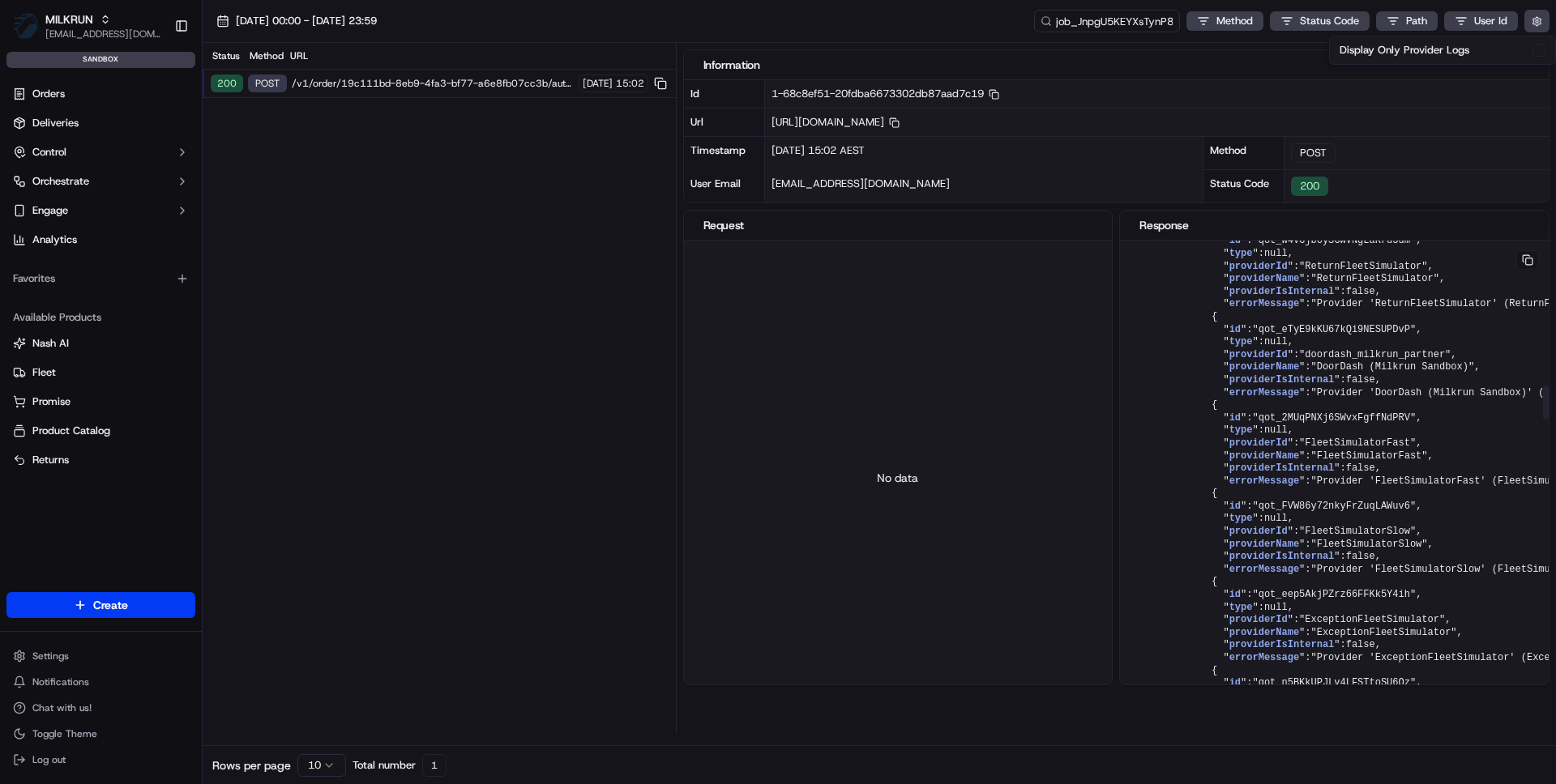
scroll to position [2020, 0]
click at [67, 119] on span "Deliveries" at bounding box center [56, 123] width 46 height 15
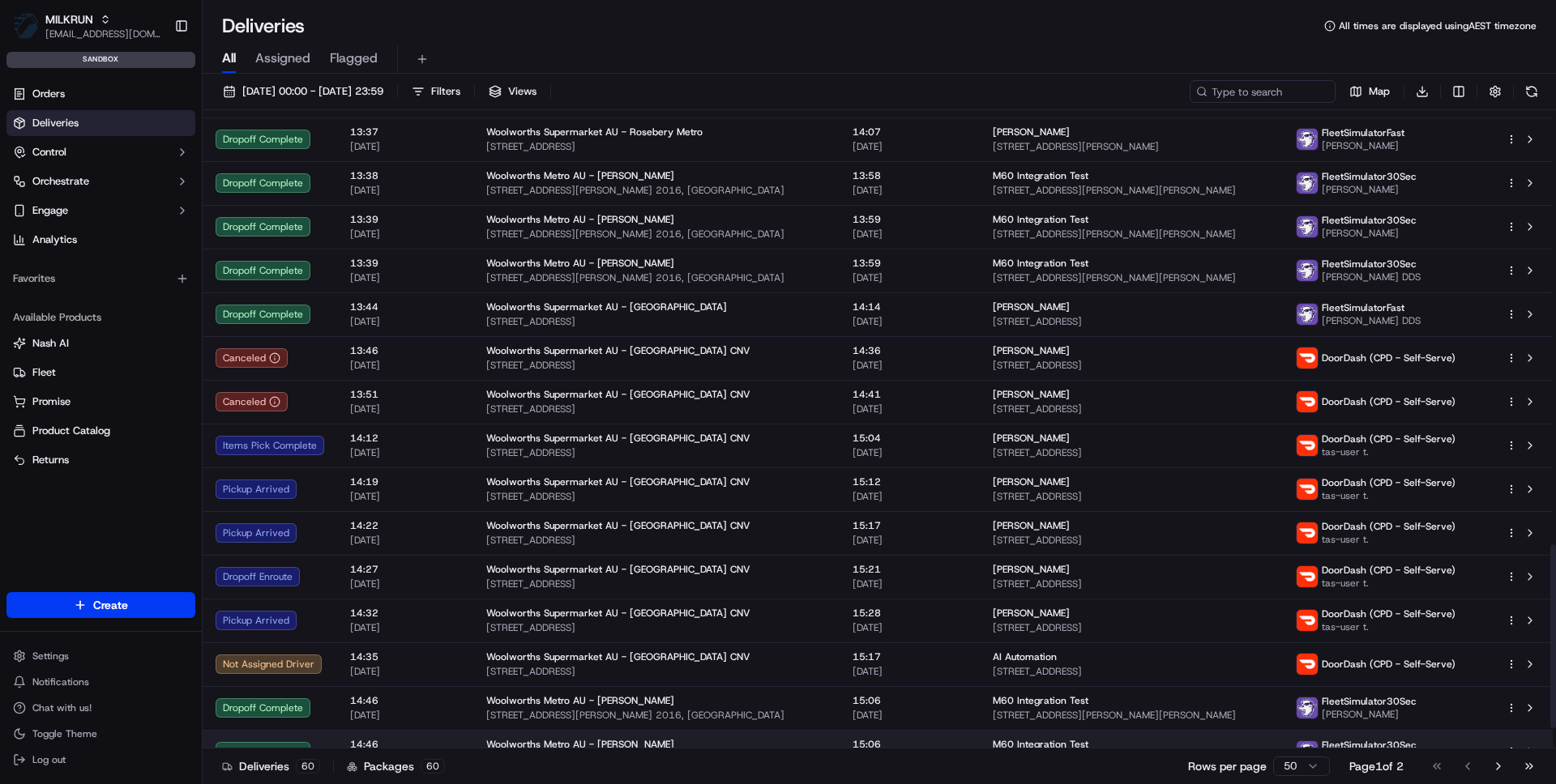
scroll to position [1581, 0]
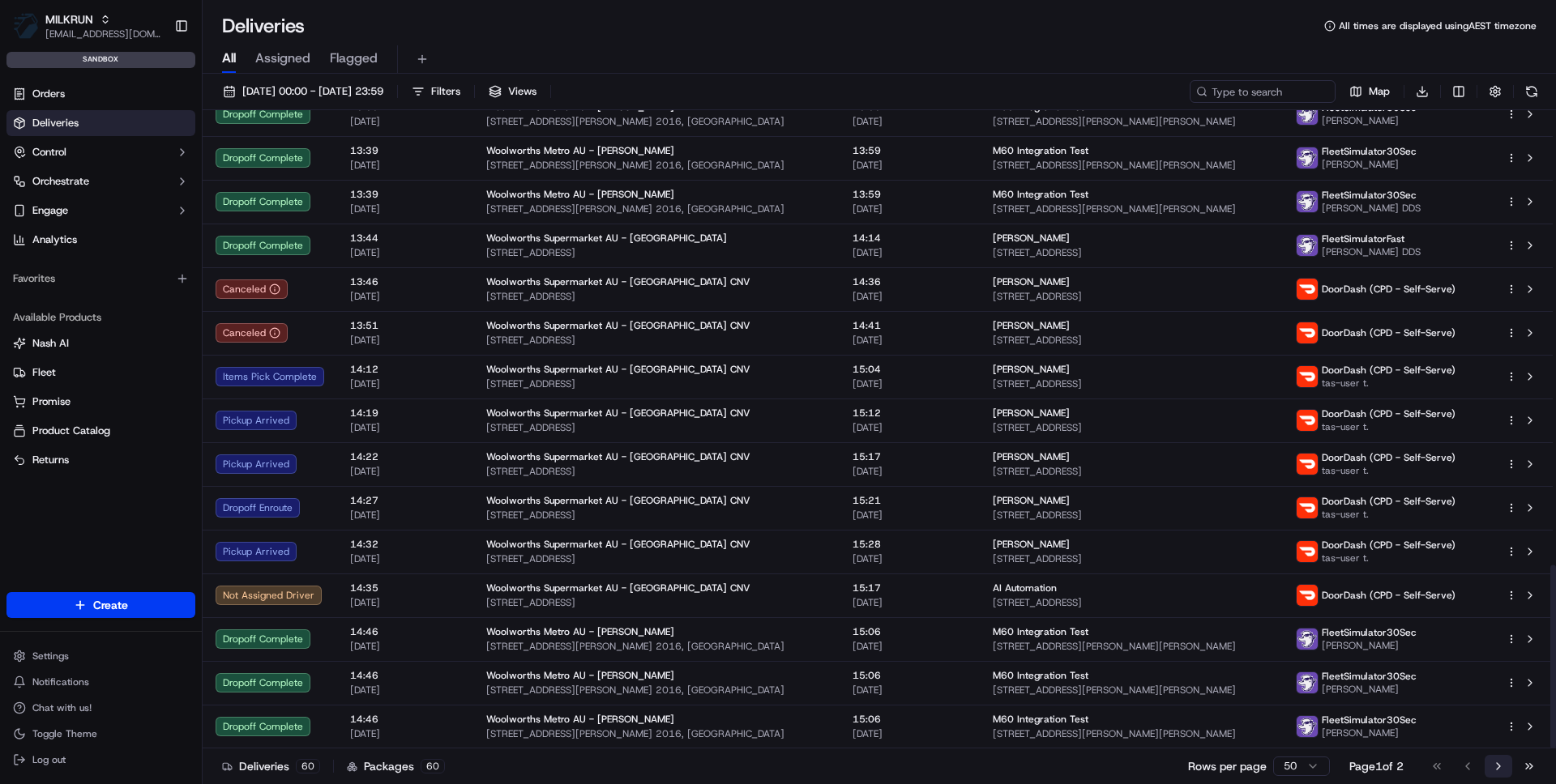
click at [1494, 769] on button "Go to next page" at bounding box center [1498, 766] width 28 height 22
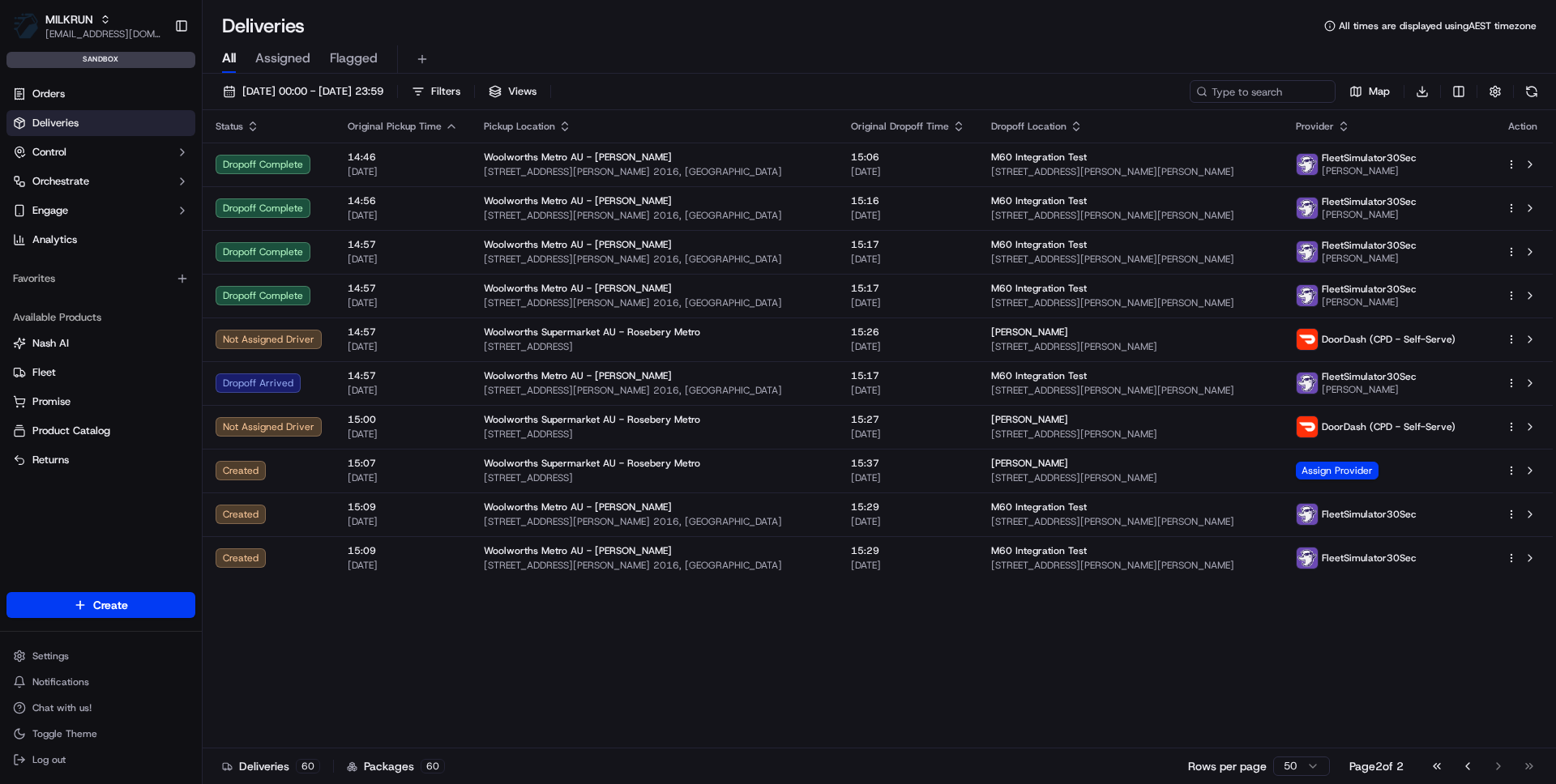
click at [920, 694] on div "Status Original Pickup Time Pickup Location Original Dropoff Time Dropoff Locat…" at bounding box center [878, 429] width 1350 height 638
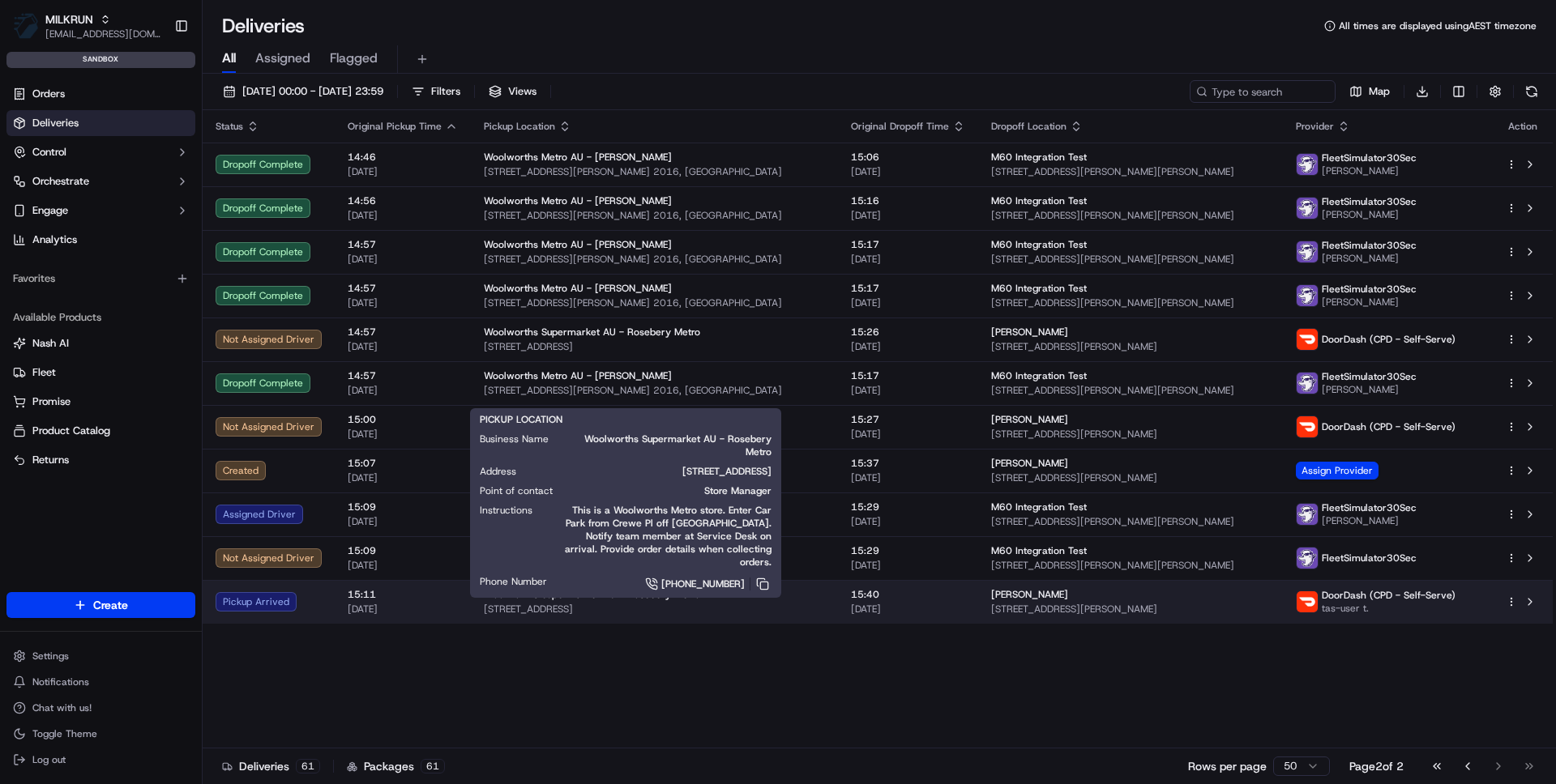
click at [595, 603] on span "1 Crewe Pl, Rosebery, NSW 2018, AU" at bounding box center [655, 609] width 341 height 13
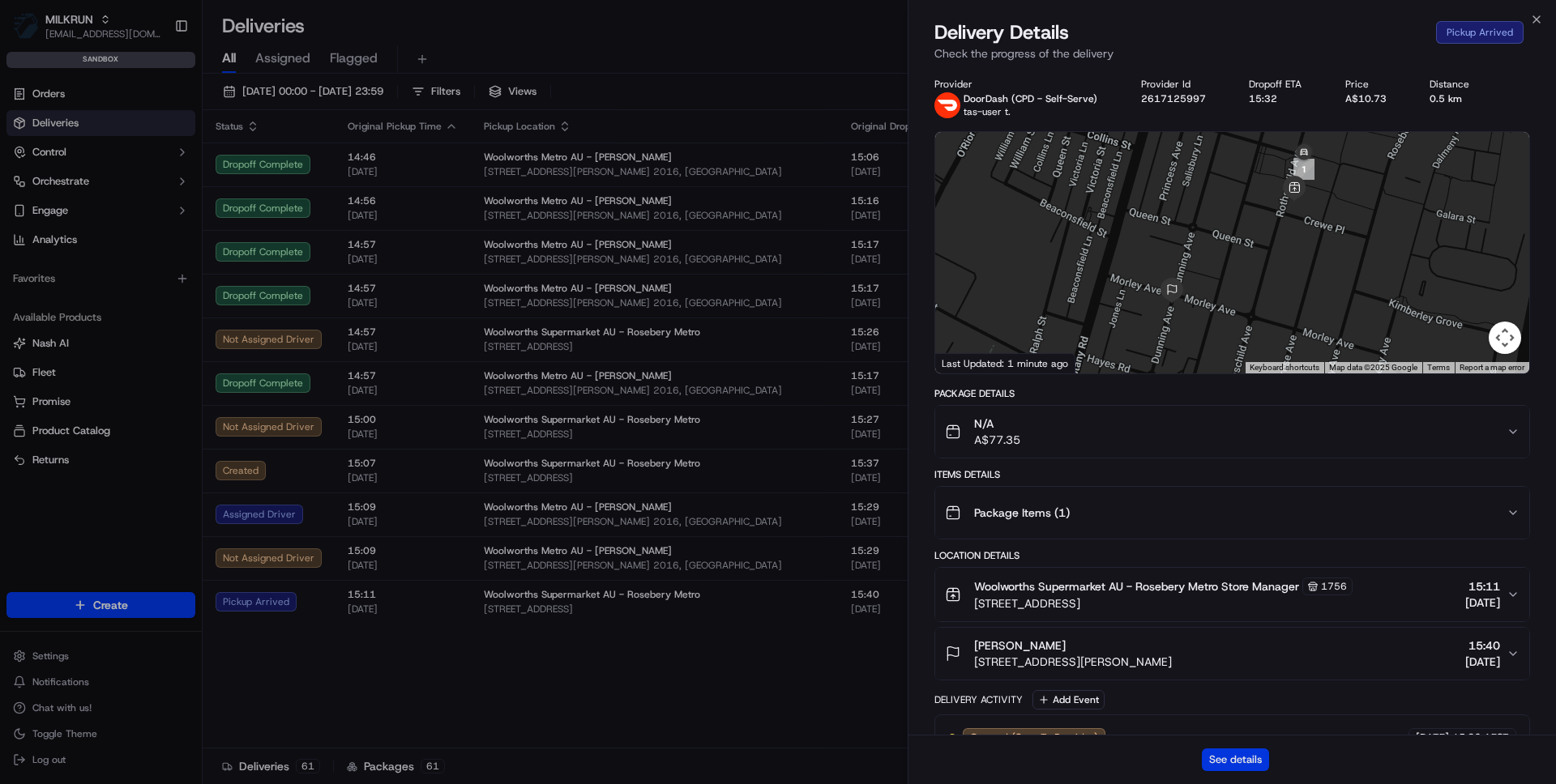
click at [1246, 761] on button "See details" at bounding box center [1235, 760] width 67 height 22
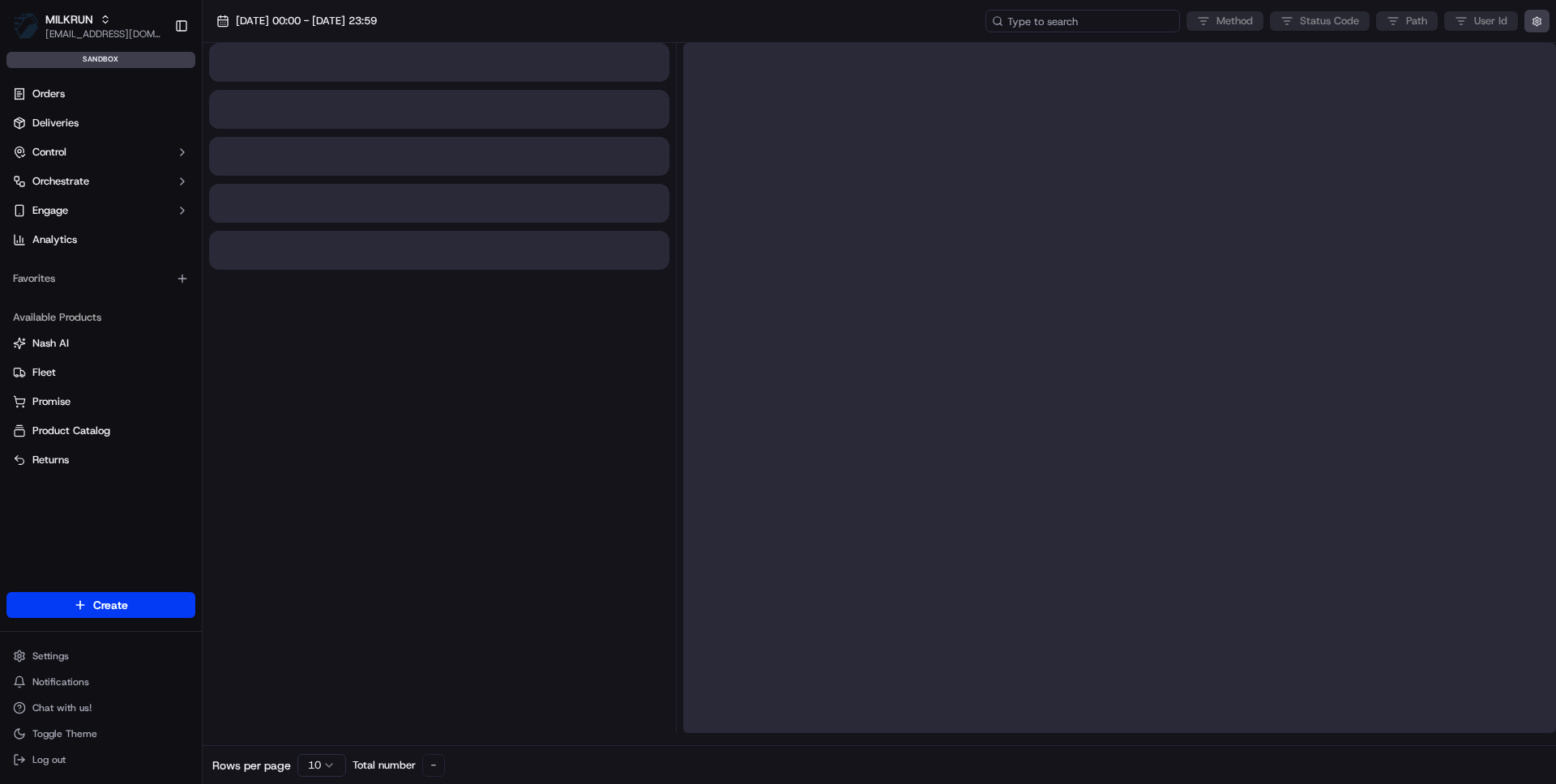
click at [1109, 24] on input at bounding box center [1083, 21] width 194 height 22
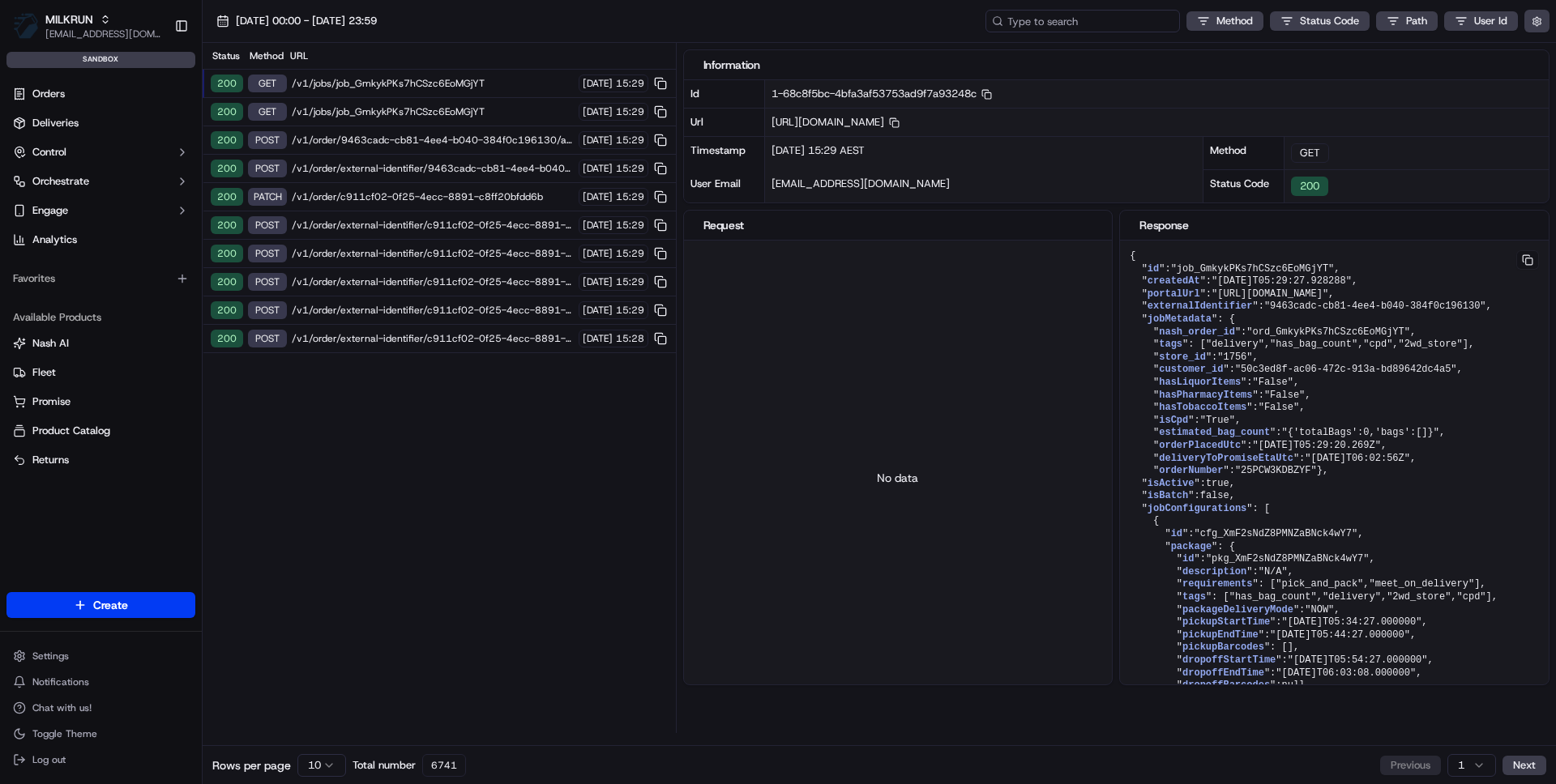
paste input "job_GmkykPKs7hCSzc6EoMGjYT"
type input "job_GmkykPKs7hCSzc6EoMGjYT"
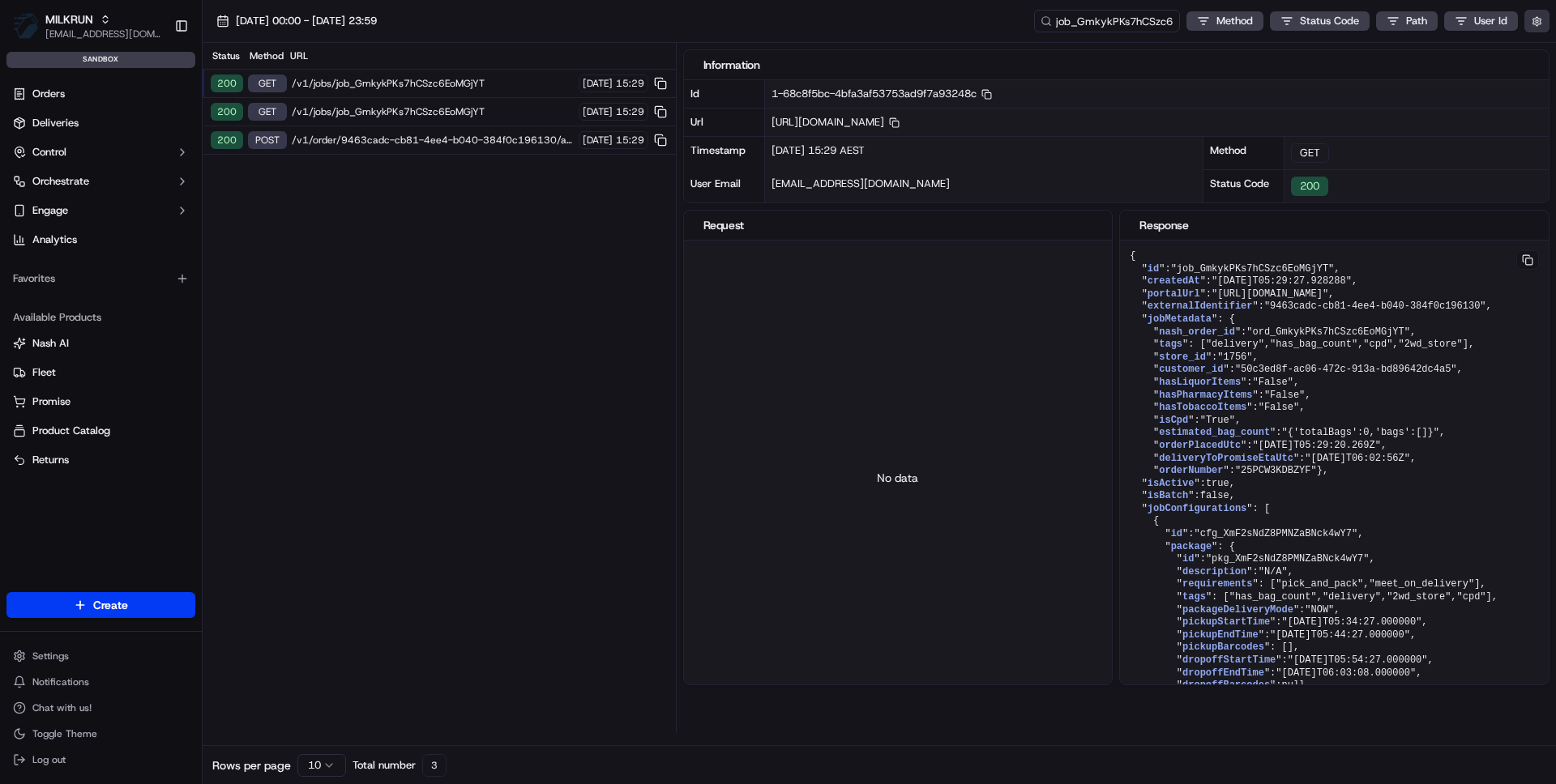
click at [1536, 21] on button "button" at bounding box center [1536, 21] width 25 height 22
click at [1541, 52] on button "Display Only Provider Logs" at bounding box center [1539, 50] width 13 height 13
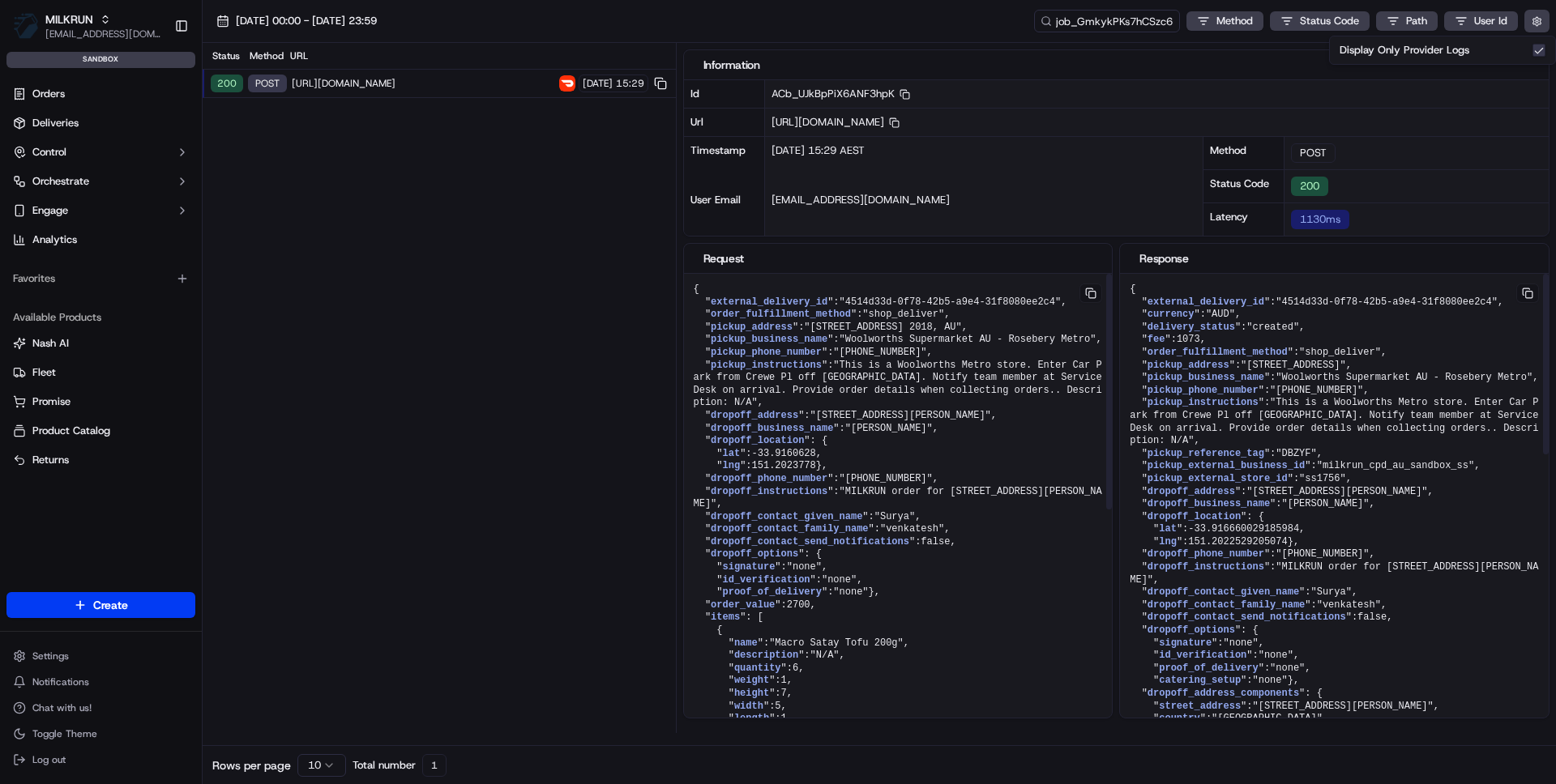
click at [318, 374] on div "Status Method URL 200 POST [URL][DOMAIN_NAME] [DATE] 15:29" at bounding box center [440, 388] width 473 height 690
click at [1524, 293] on button at bounding box center [1528, 293] width 22 height 20
